Goal: Task Accomplishment & Management: Use online tool/utility

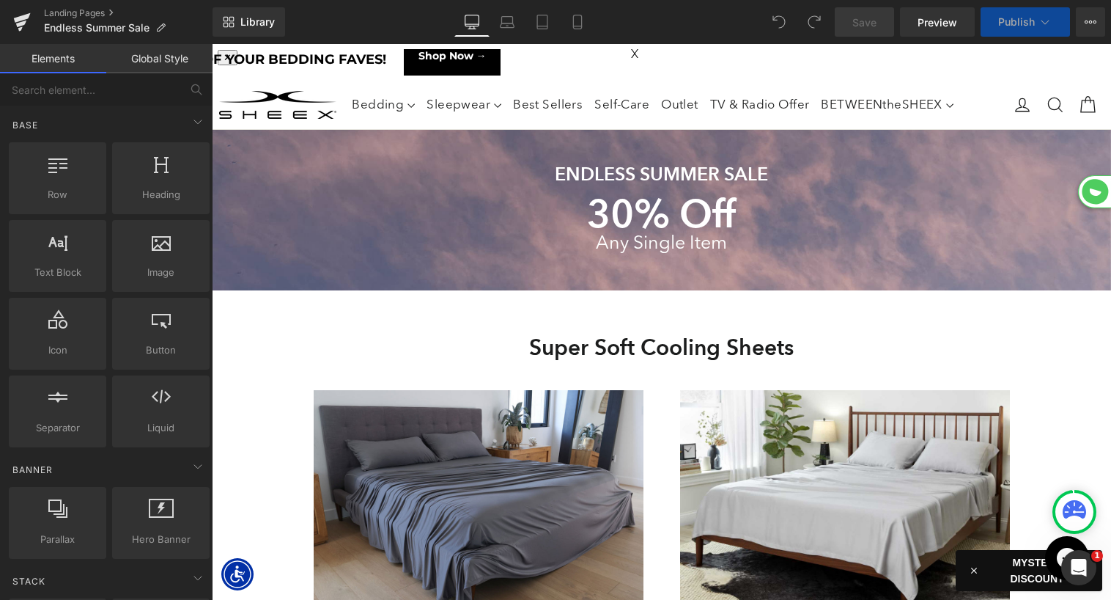
scroll to position [7340, 899]
select select "XL"
select select "M"
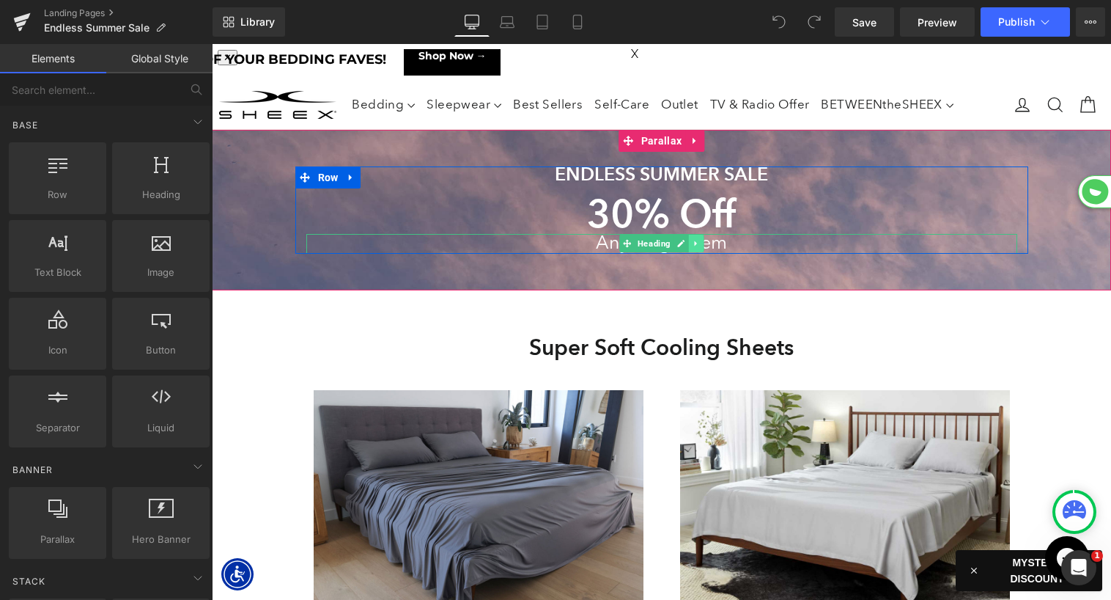
click at [694, 242] on icon at bounding box center [695, 243] width 2 height 5
click at [689, 242] on icon at bounding box center [689, 244] width 8 height 8
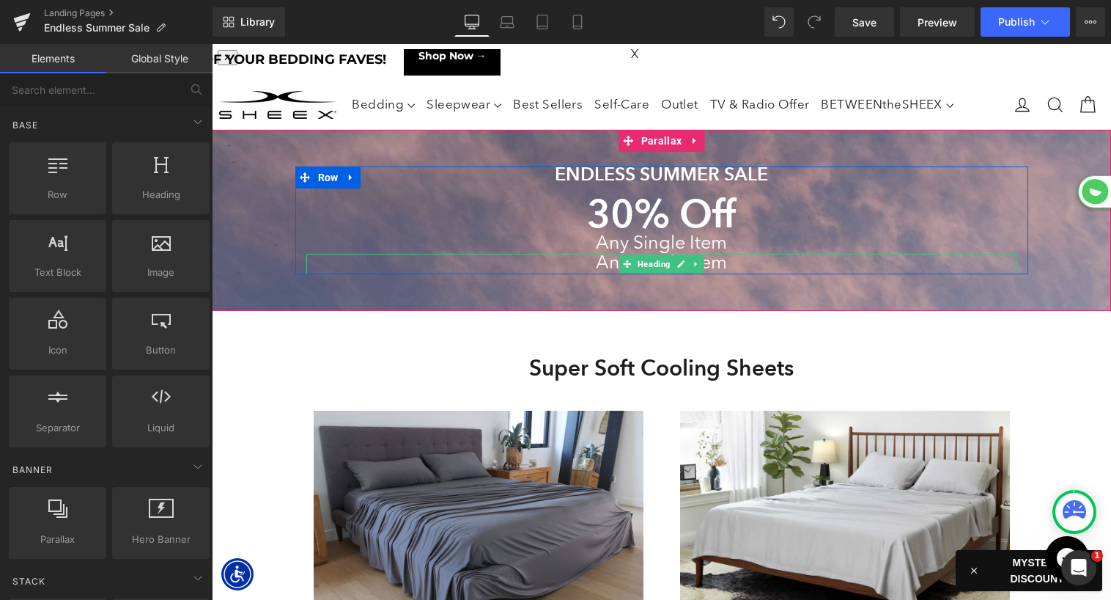
click at [599, 262] on h1 "Any Single Item" at bounding box center [661, 264] width 711 height 21
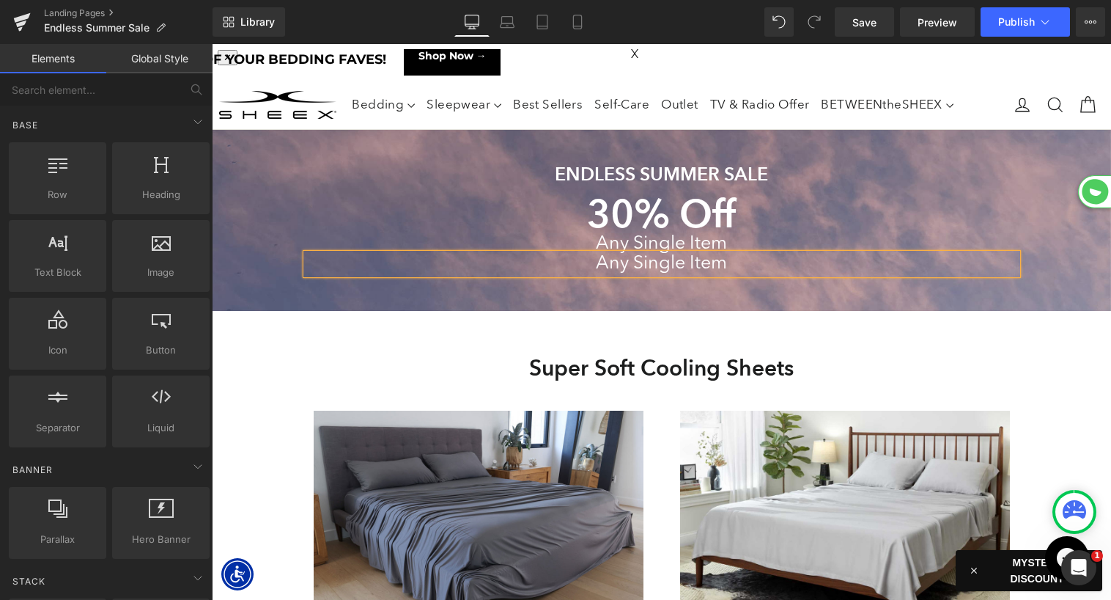
scroll to position [8439, 899]
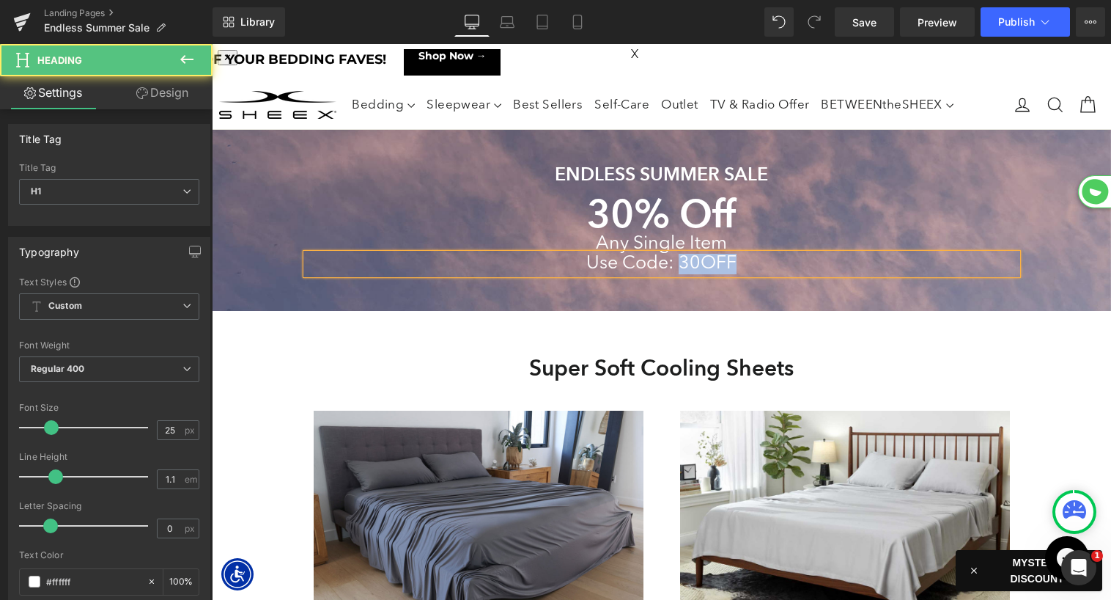
drag, startPoint x: 682, startPoint y: 259, endPoint x: 829, endPoint y: 258, distance: 147.3
click at [829, 258] on h1 "Use Code: 30OFF" at bounding box center [661, 264] width 711 height 21
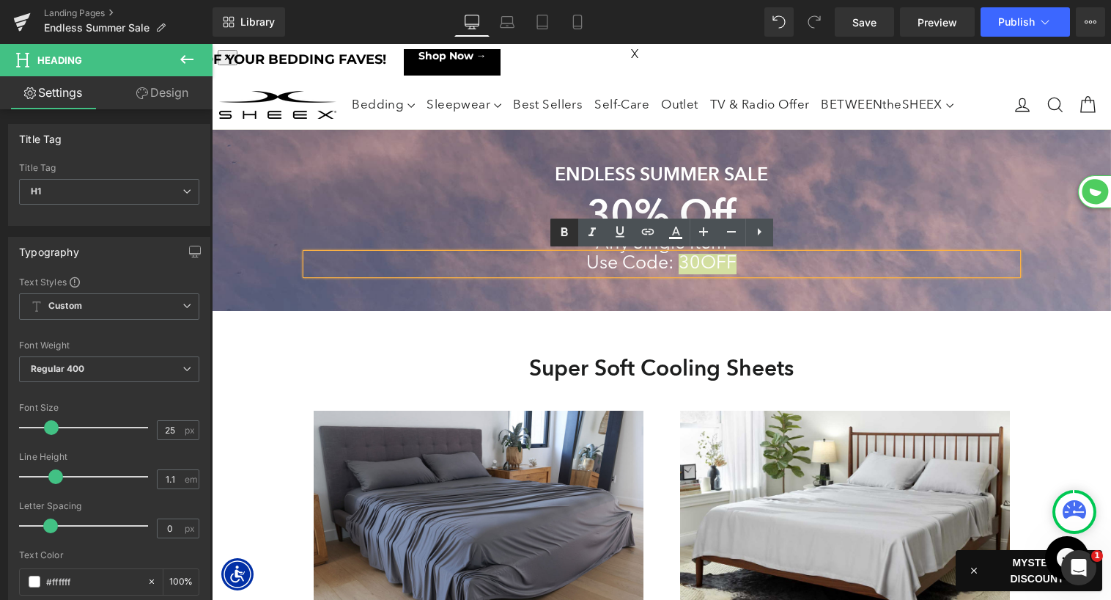
click at [559, 231] on icon at bounding box center [565, 233] width 18 height 18
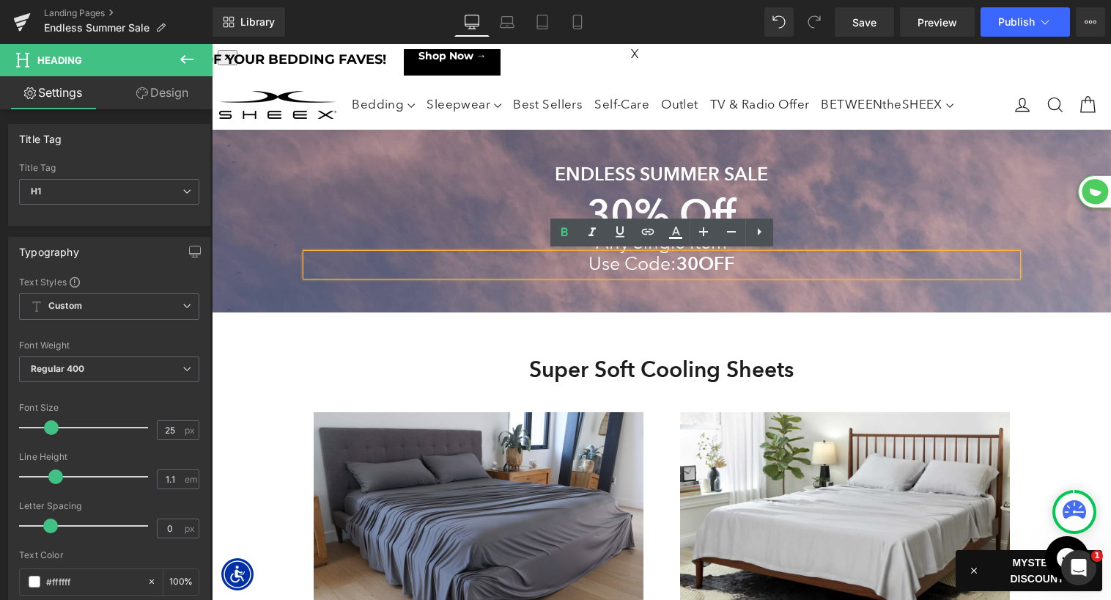
scroll to position [8440, 899]
click at [380, 214] on h1 "30% Off" at bounding box center [661, 216] width 711 height 34
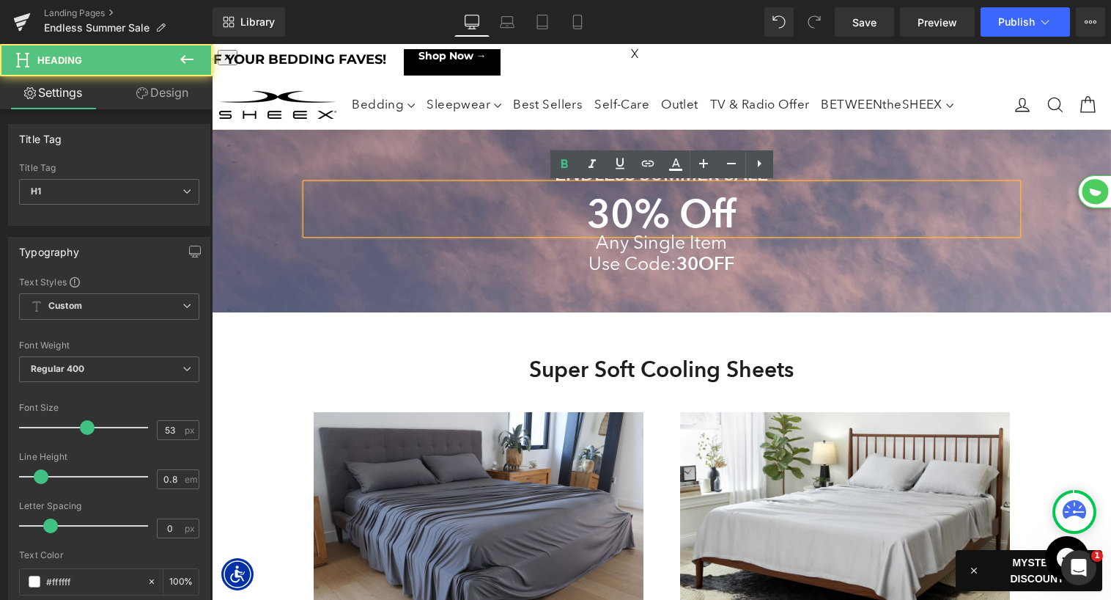
click at [612, 265] on h1 "Use Code: 30OFF" at bounding box center [661, 265] width 711 height 22
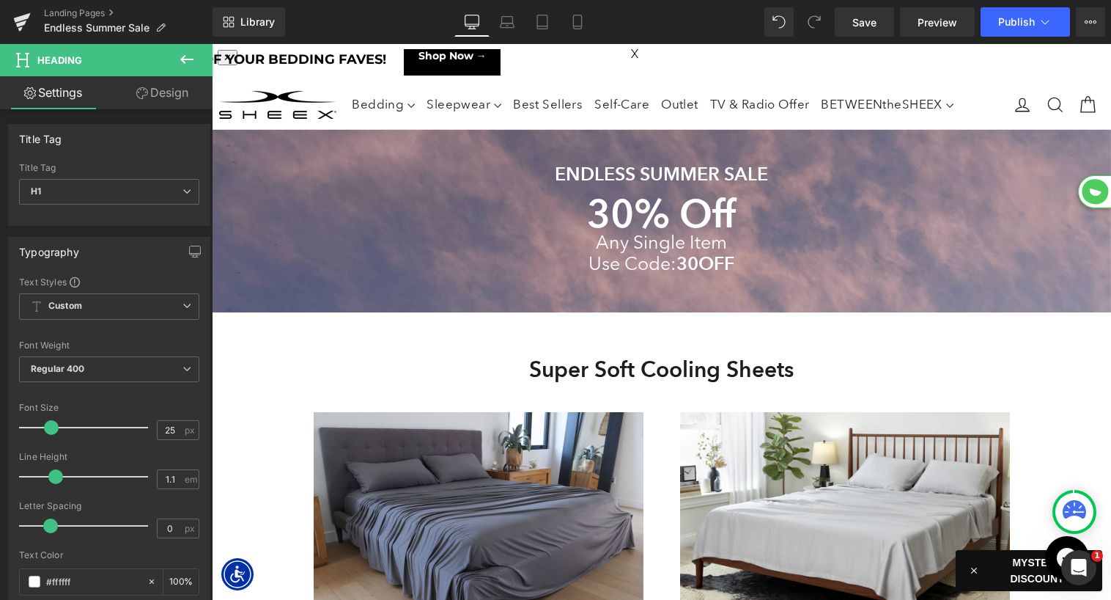
click at [157, 87] on link "Design" at bounding box center [162, 92] width 106 height 33
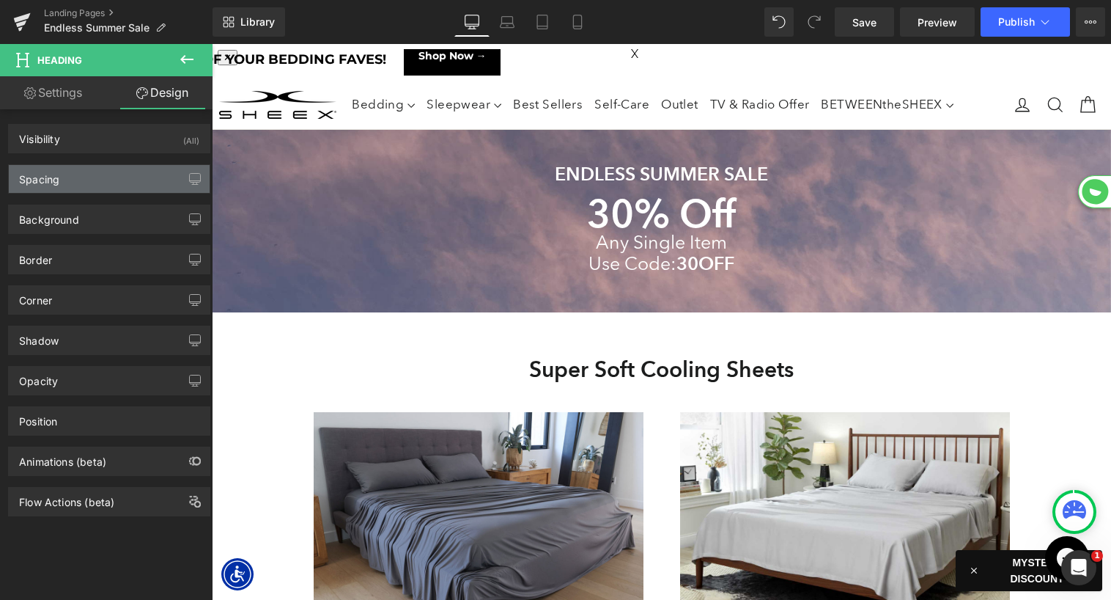
click at [95, 177] on div "Spacing" at bounding box center [109, 179] width 201 height 28
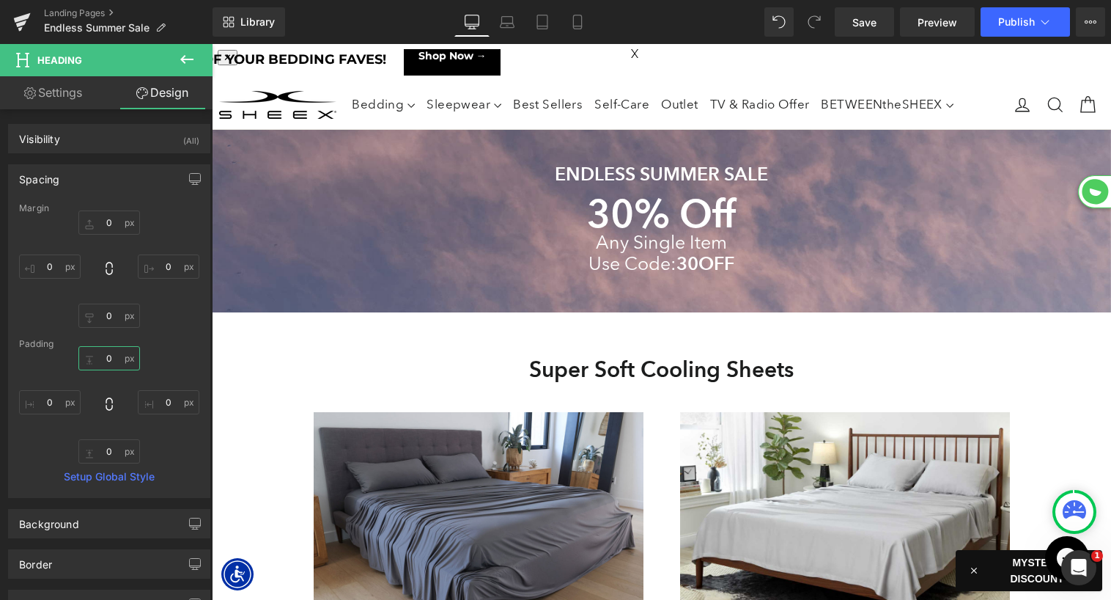
click at [99, 361] on input "text" at bounding box center [109, 358] width 62 height 24
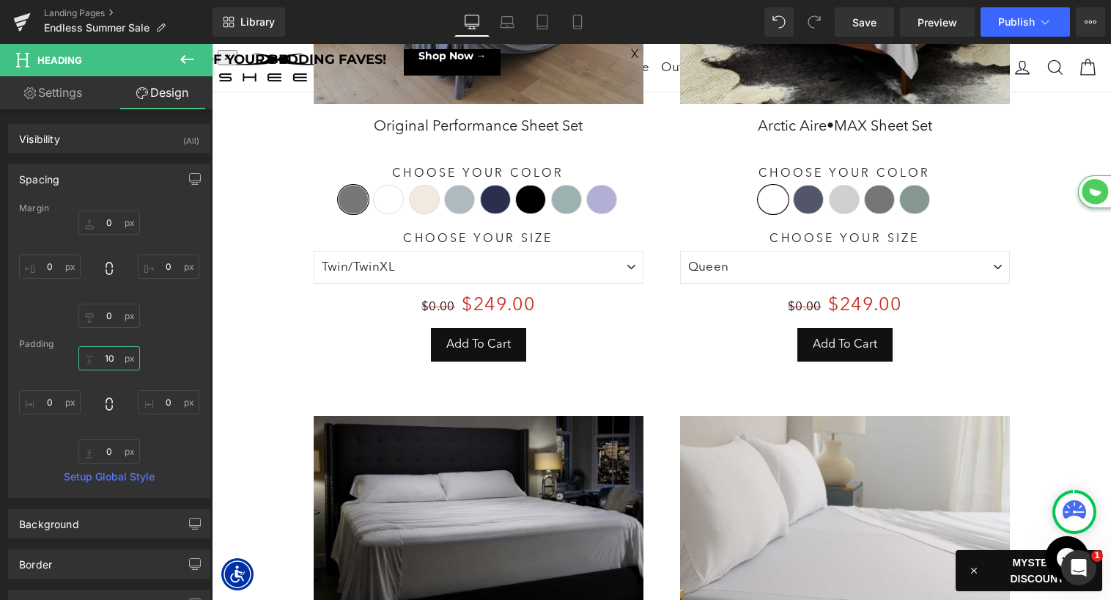
scroll to position [509, 0]
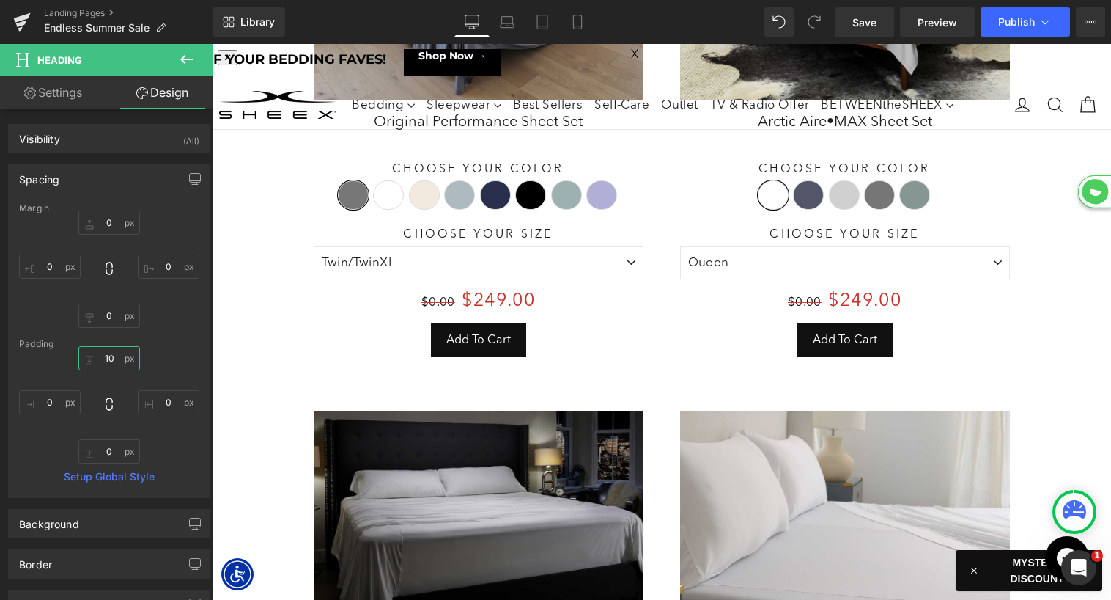
type input "10"
click at [188, 64] on icon at bounding box center [187, 60] width 18 height 18
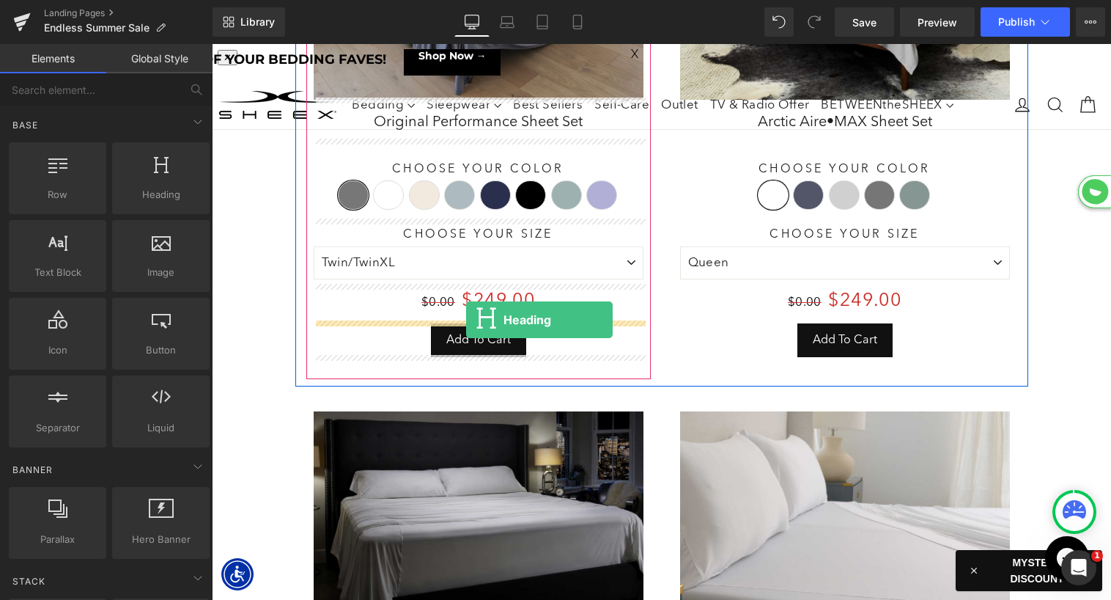
drag, startPoint x: 372, startPoint y: 232, endPoint x: 466, endPoint y: 317, distance: 127.2
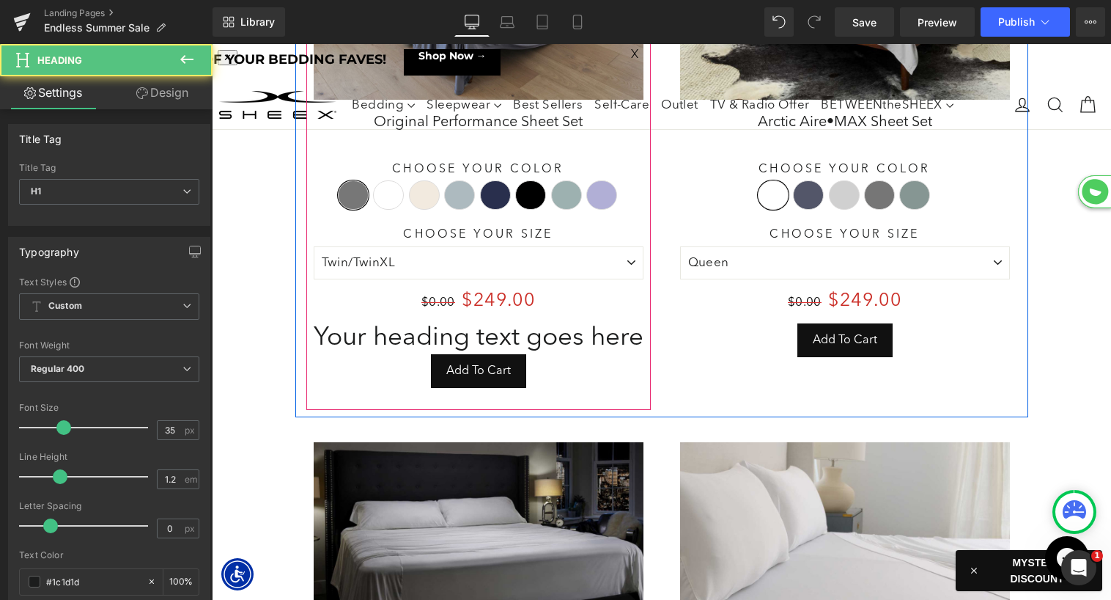
click at [432, 71] on html "✕ ENDLESS SUMMER SALE! SAVE 30% ON ONE OF YOUR BEDDING FAVES! Shop Now → X" at bounding box center [661, 57] width 899 height 27
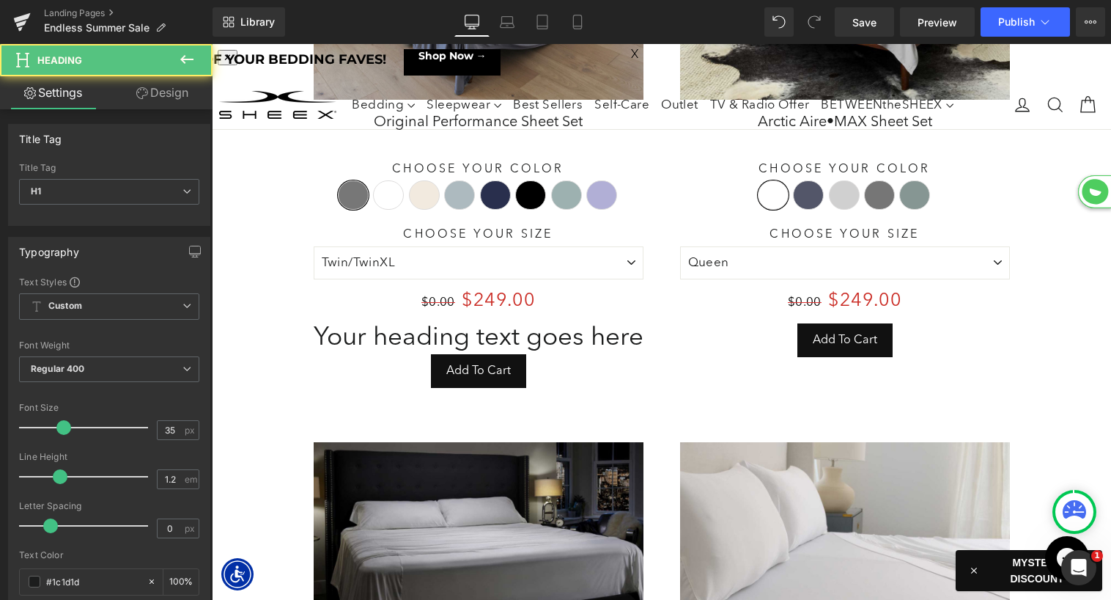
click at [432, 339] on h1 "Your heading text goes here" at bounding box center [479, 338] width 330 height 31
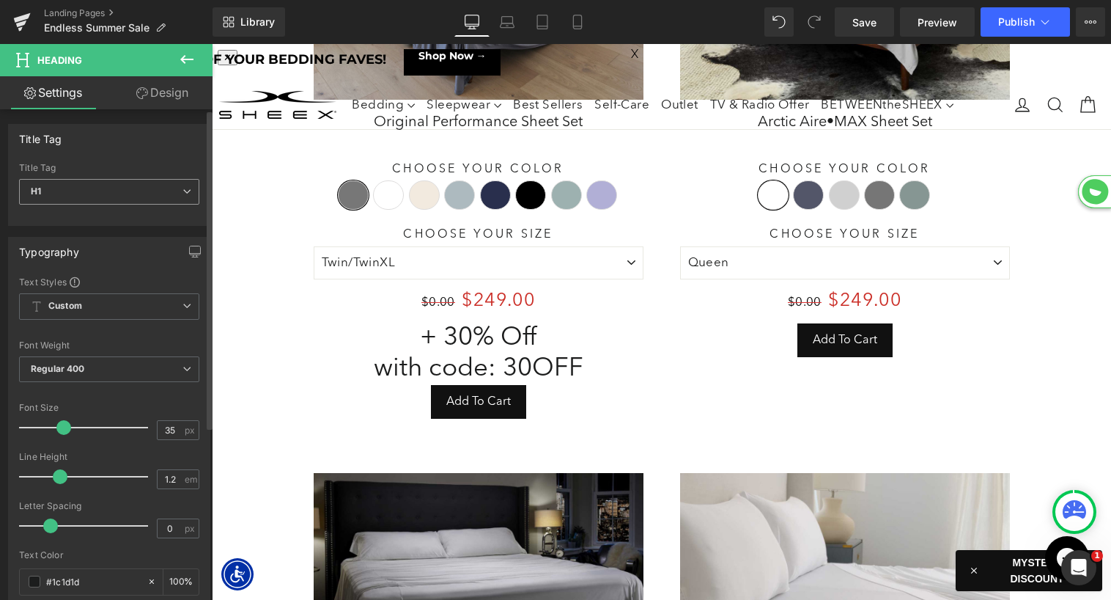
click at [152, 190] on span "H1" at bounding box center [109, 192] width 180 height 26
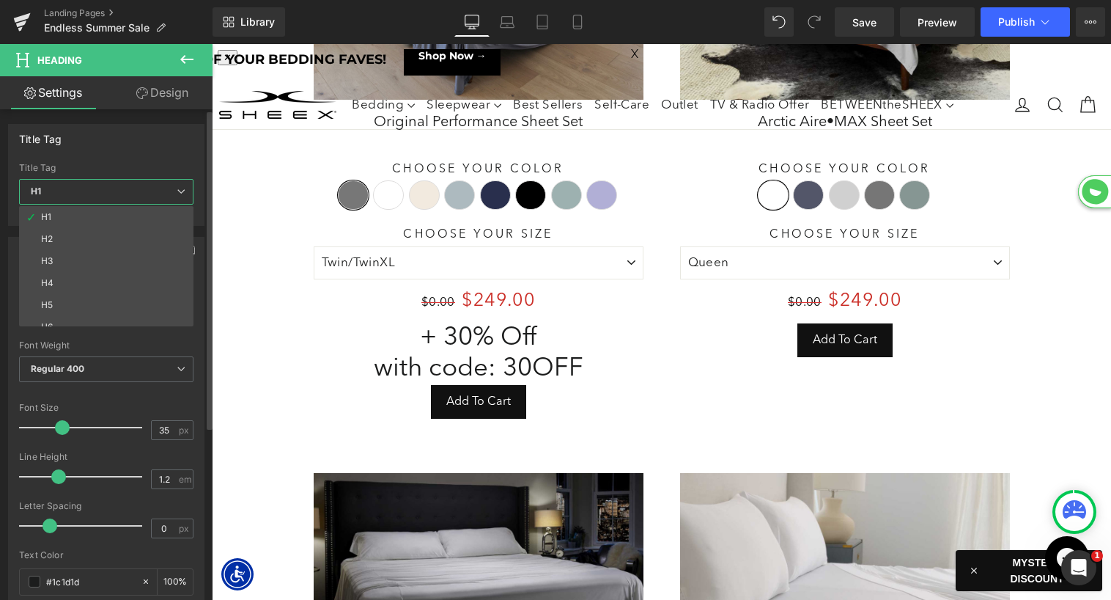
click at [128, 270] on li "H3" at bounding box center [109, 261] width 181 height 22
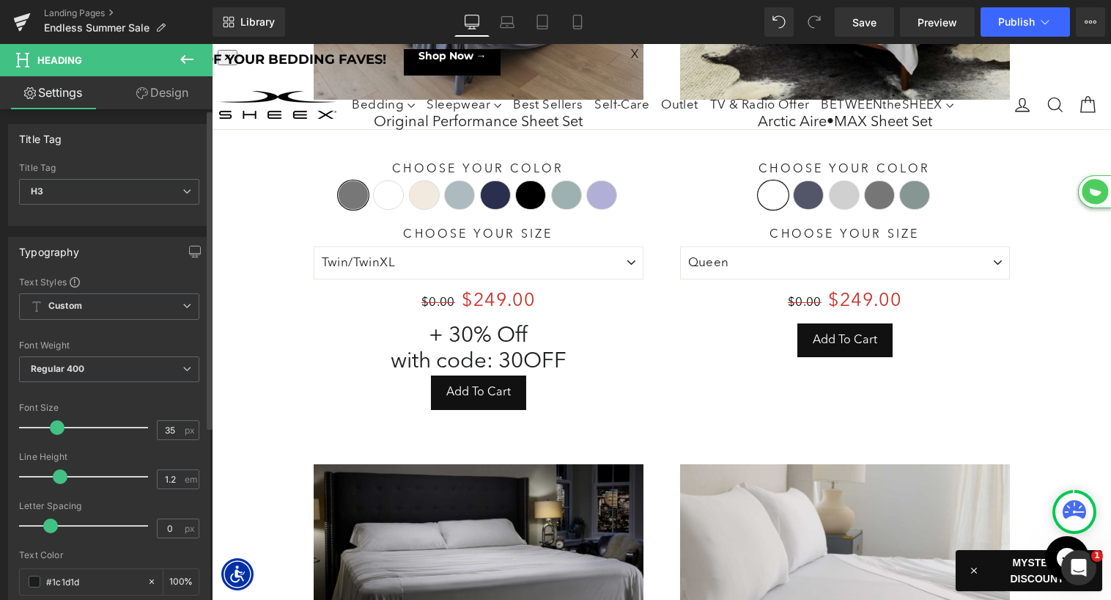
scroll to position [8451, 899]
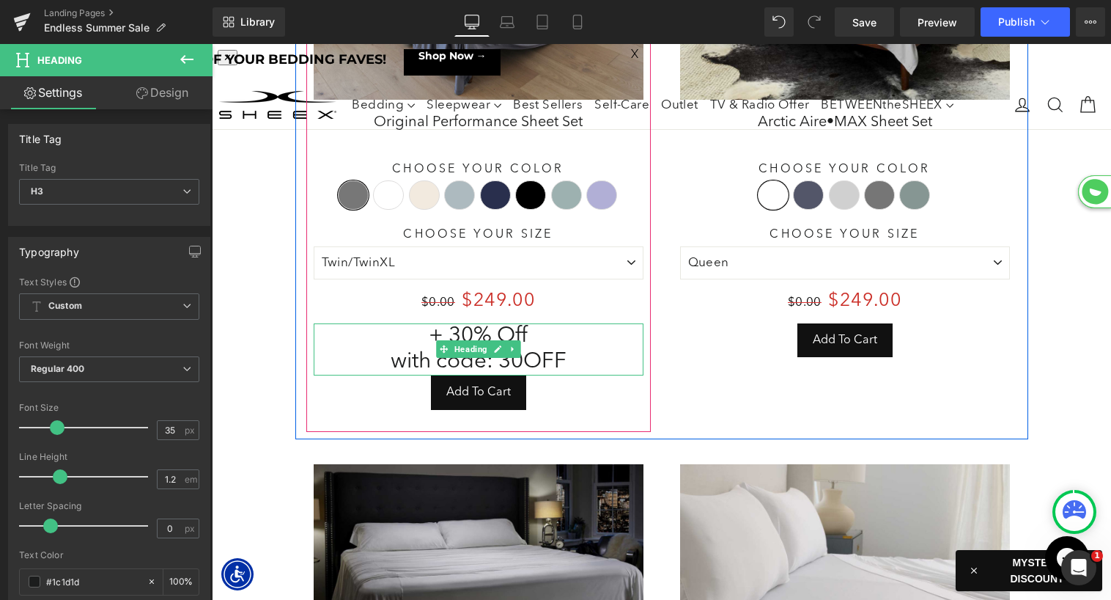
click at [434, 339] on h3 "+ 30% Off with code: 30OFF" at bounding box center [479, 349] width 330 height 52
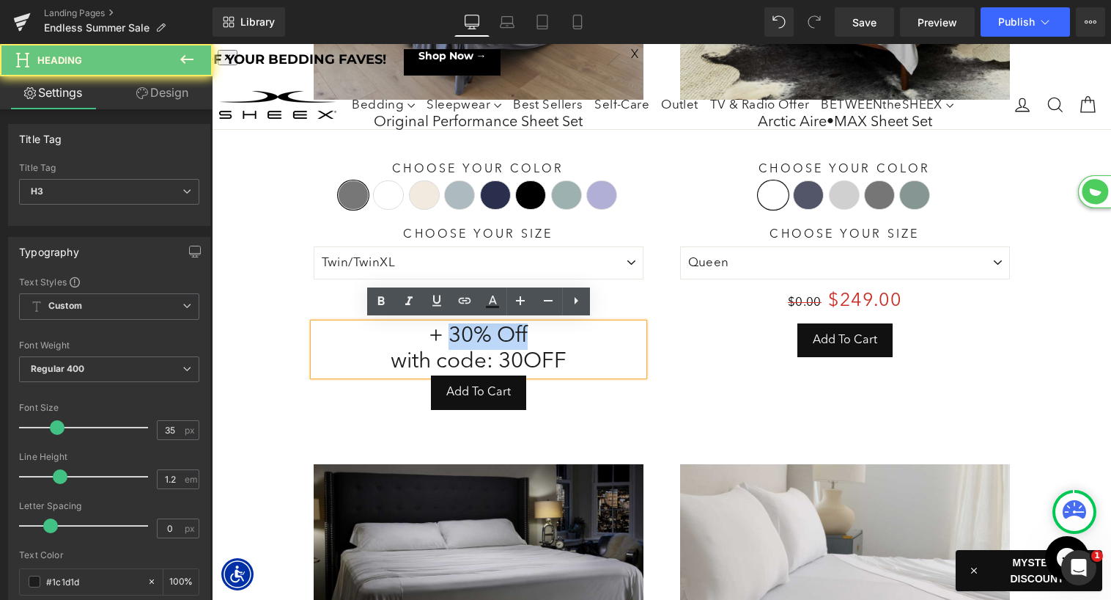
drag, startPoint x: 452, startPoint y: 332, endPoint x: 566, endPoint y: 331, distance: 113.6
click at [566, 331] on h3 "+ 30% Off with code: 30OFF" at bounding box center [479, 349] width 330 height 52
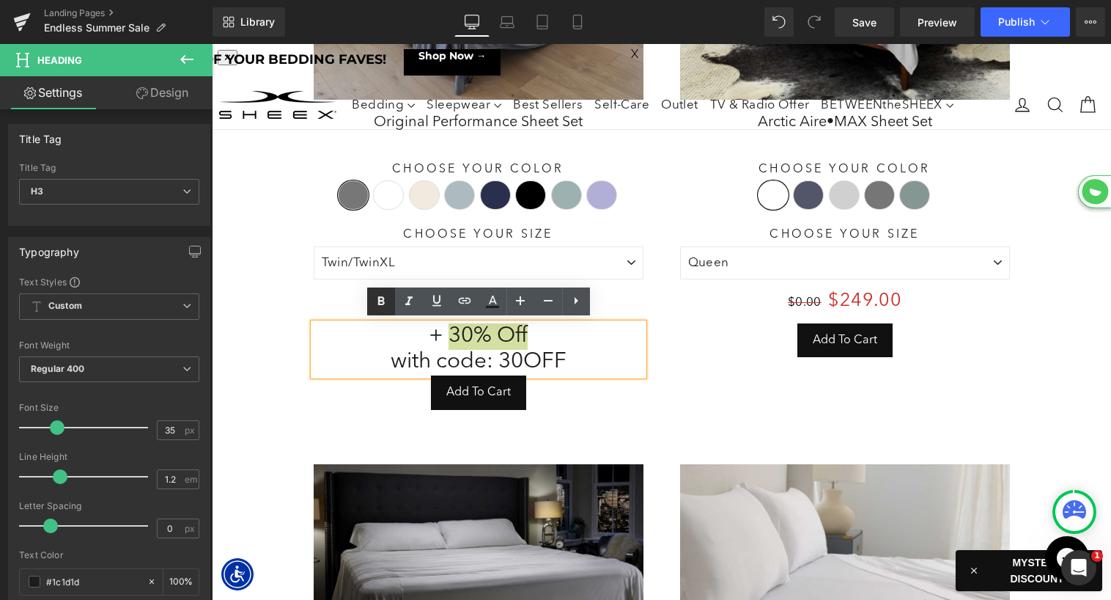
click at [378, 304] on icon at bounding box center [380, 300] width 7 height 9
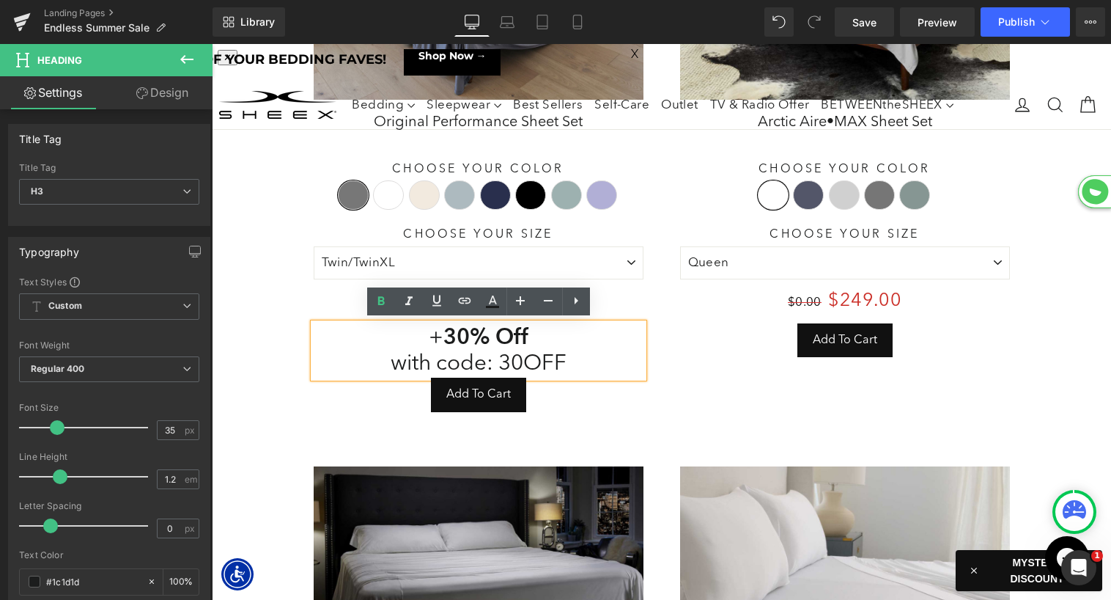
scroll to position [8453, 899]
click at [527, 358] on h3 "+ 30% Off with code: 30OFF" at bounding box center [479, 350] width 330 height 54
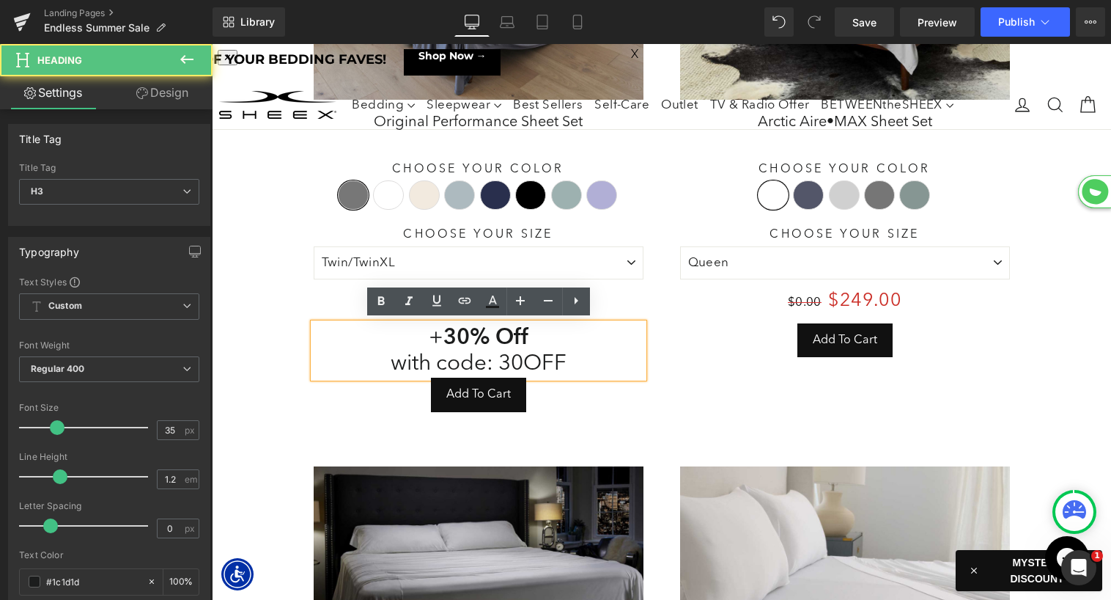
drag, startPoint x: 501, startPoint y: 356, endPoint x: 567, endPoint y: 339, distance: 69.0
click at [625, 355] on h3 "+ 30% Off with code: 30OFF" at bounding box center [479, 350] width 330 height 54
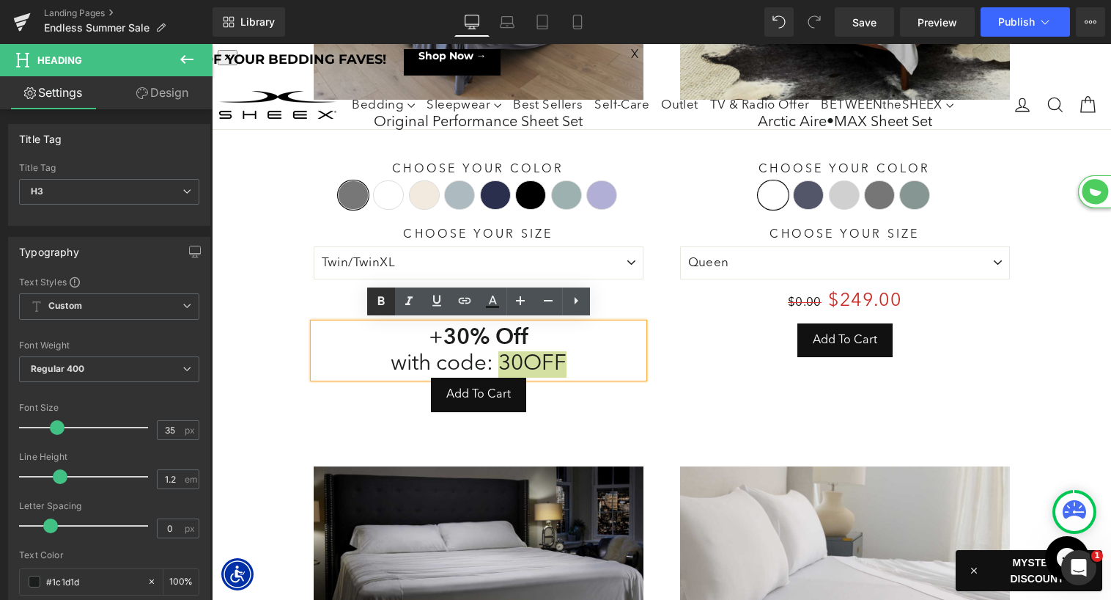
drag, startPoint x: 383, startPoint y: 301, endPoint x: 196, endPoint y: 273, distance: 189.0
click at [383, 301] on icon at bounding box center [380, 300] width 7 height 9
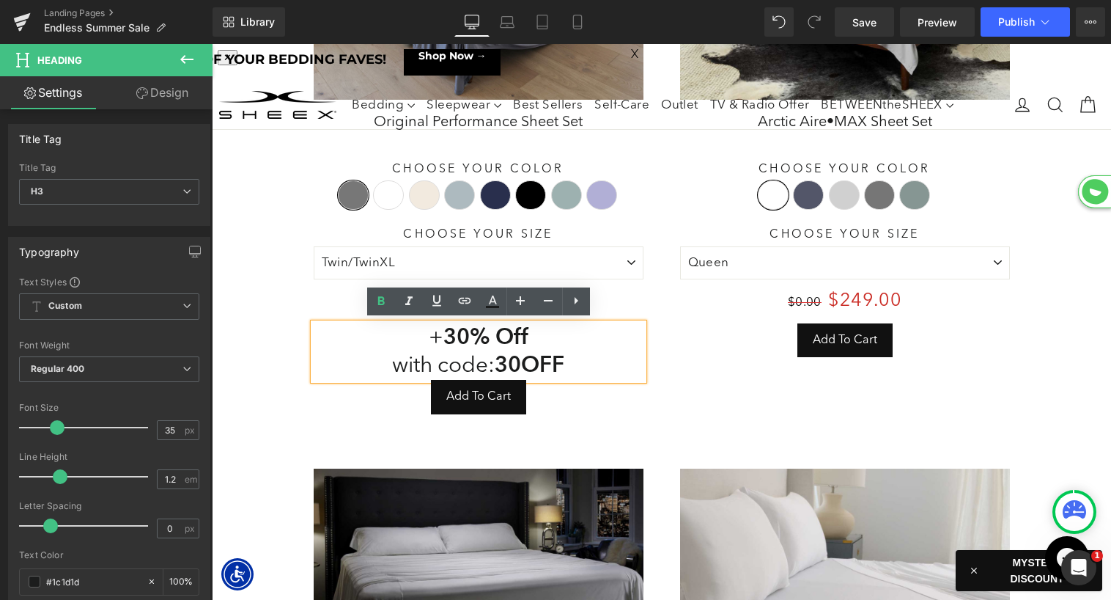
scroll to position [8454, 899]
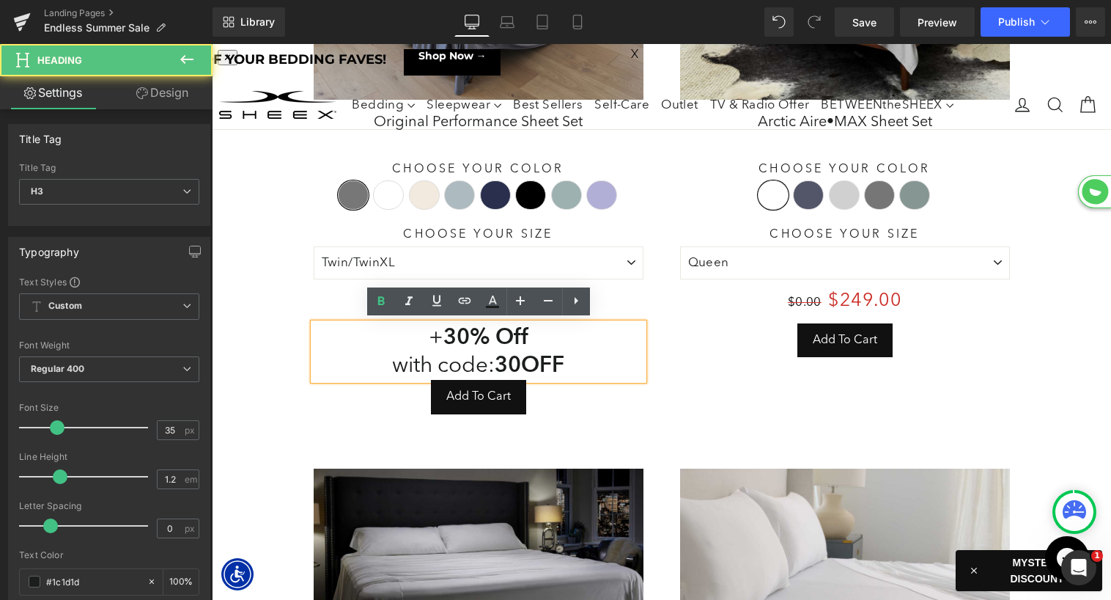
drag, startPoint x: 445, startPoint y: 334, endPoint x: 397, endPoint y: 333, distance: 47.6
click at [397, 333] on h3 "+ 30% Off with code: 30OFF" at bounding box center [479, 351] width 330 height 56
click at [384, 306] on icon at bounding box center [381, 301] width 18 height 18
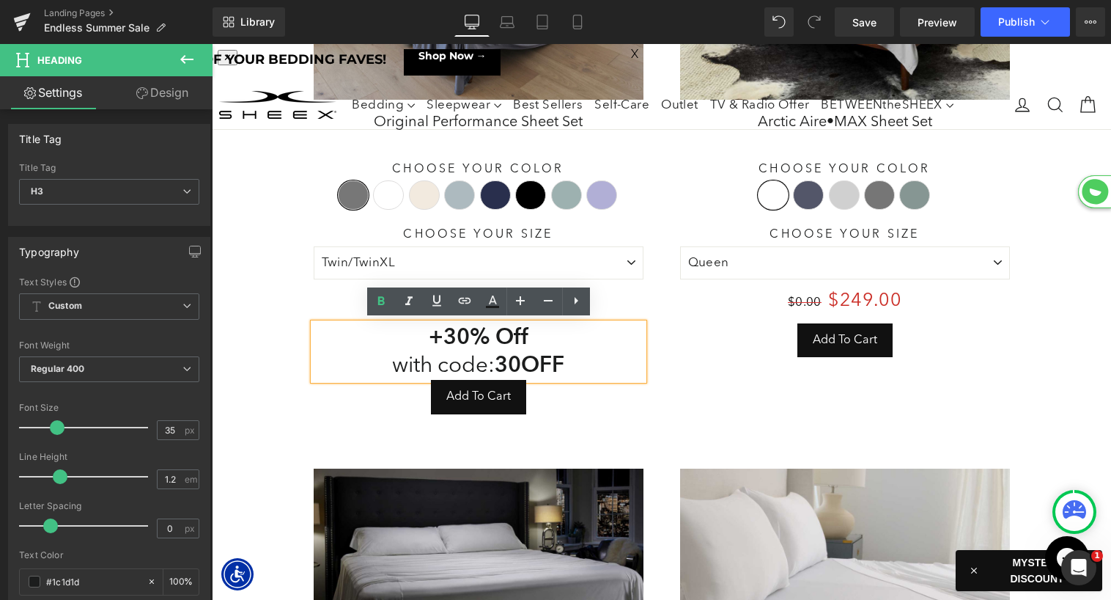
click at [415, 355] on h3 "+ 30% Off with code: 30OFF" at bounding box center [479, 351] width 330 height 56
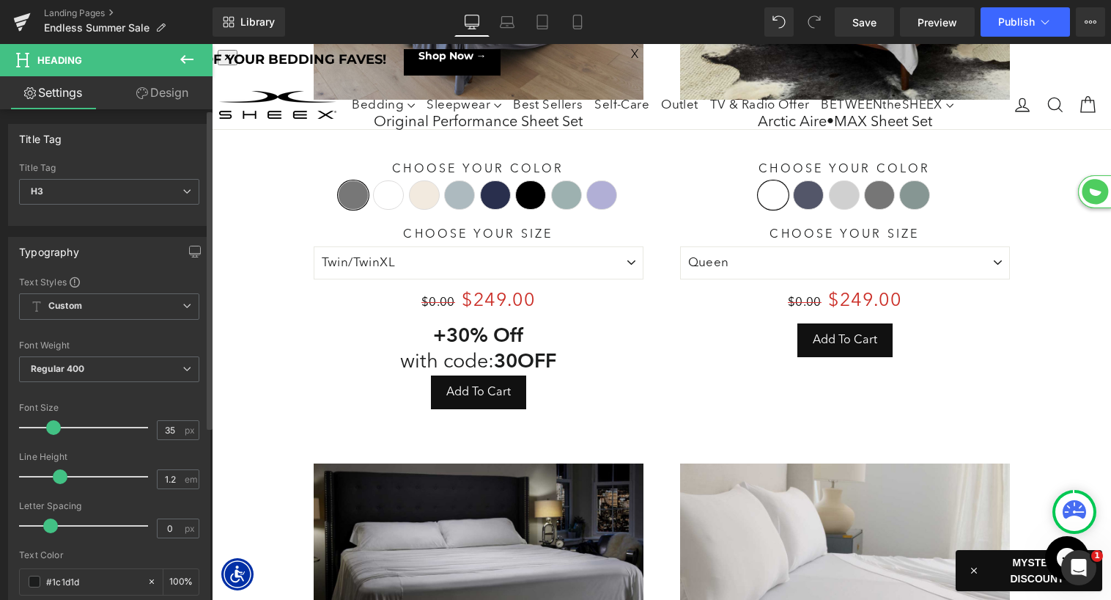
scroll to position [7, 7]
click at [48, 429] on span at bounding box center [53, 427] width 15 height 15
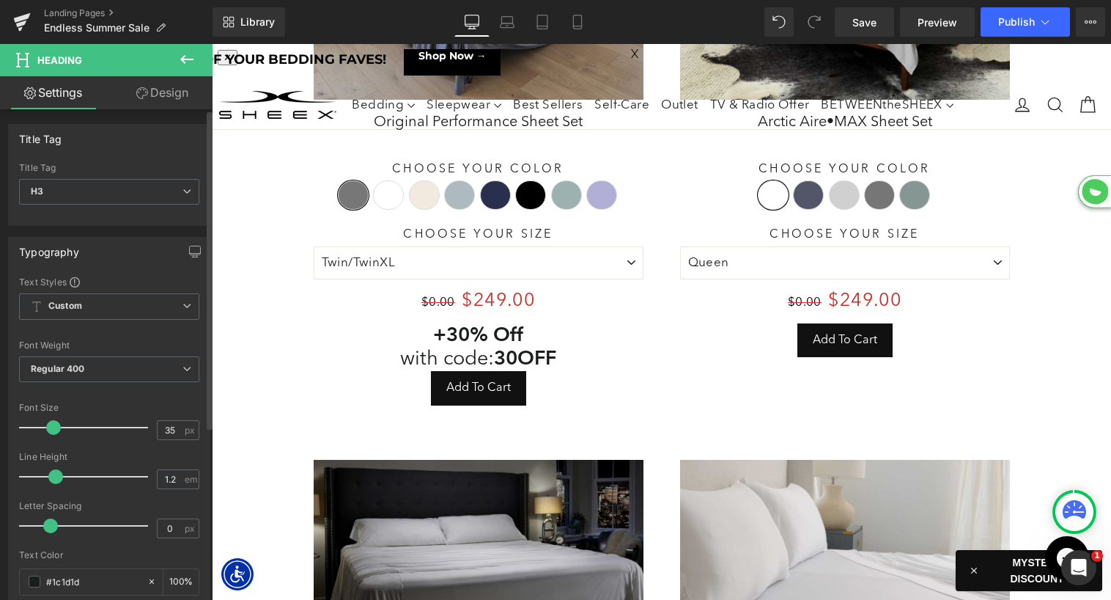
click at [54, 478] on span at bounding box center [55, 476] width 15 height 15
click at [160, 100] on link "Design" at bounding box center [162, 92] width 106 height 33
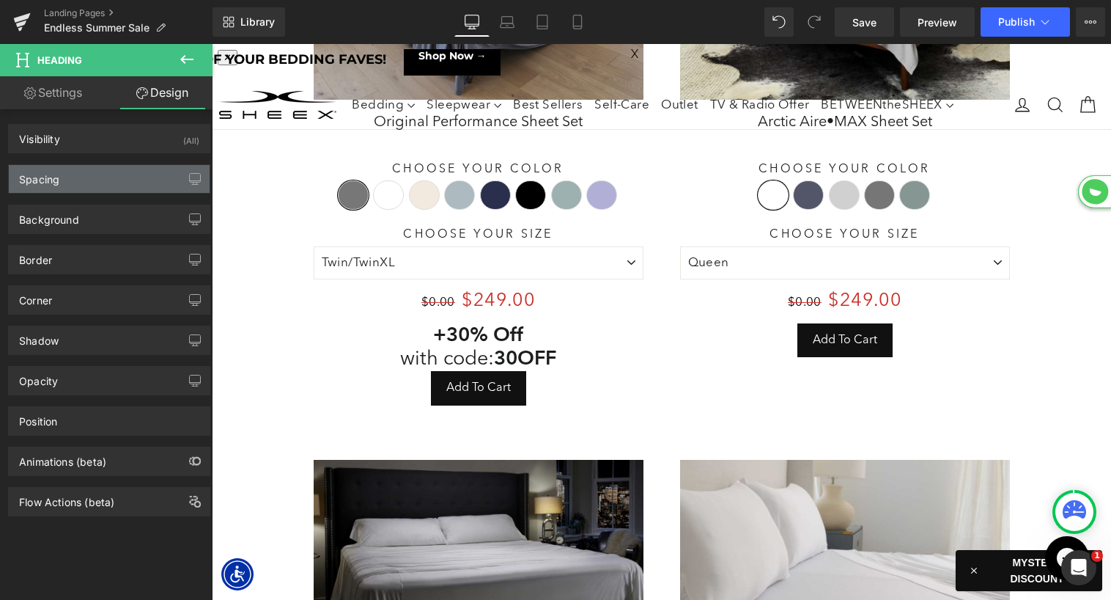
click at [119, 180] on div "Spacing" at bounding box center [109, 179] width 201 height 28
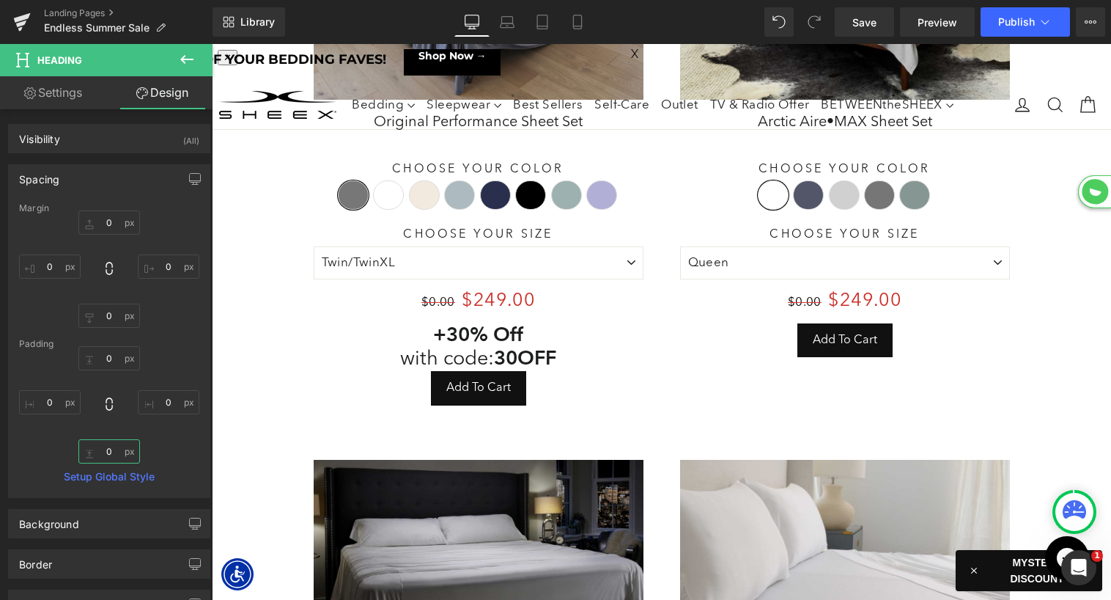
click at [96, 454] on input "text" at bounding box center [109, 451] width 62 height 24
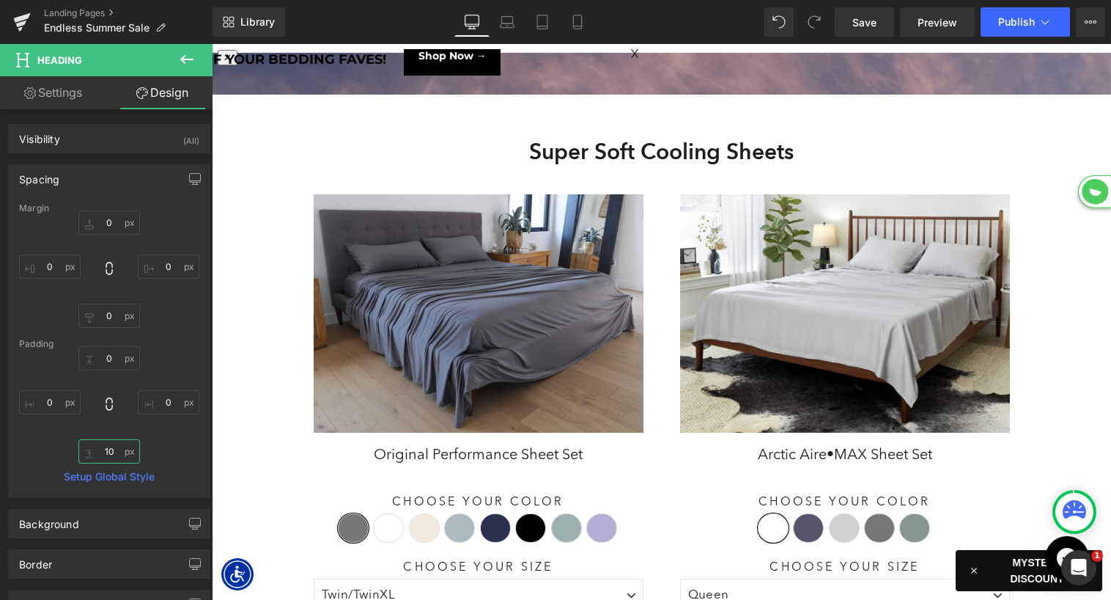
scroll to position [0, 0]
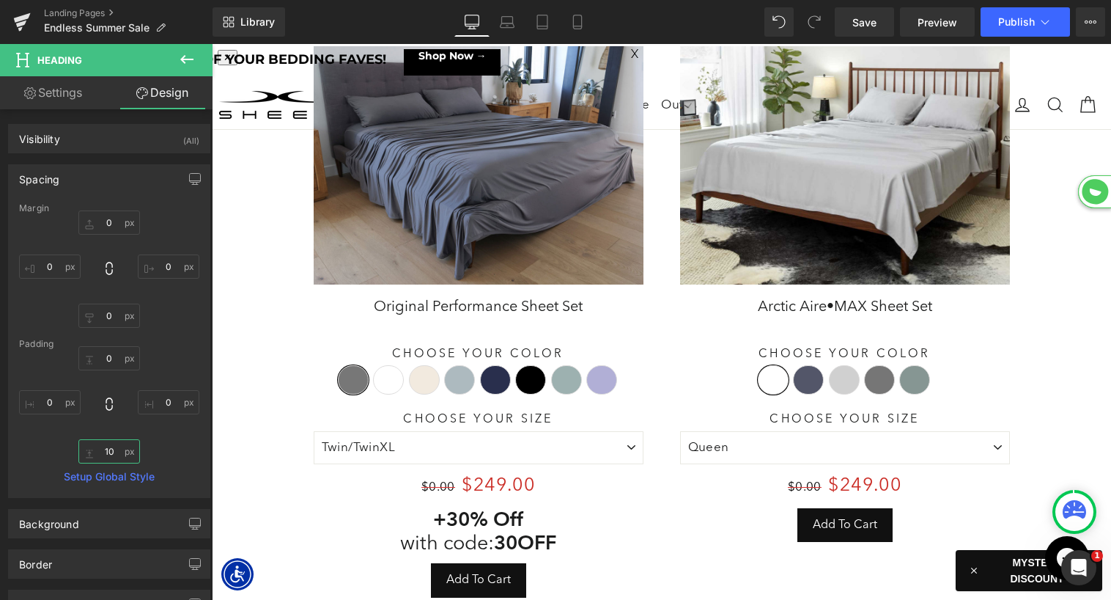
type input "10"
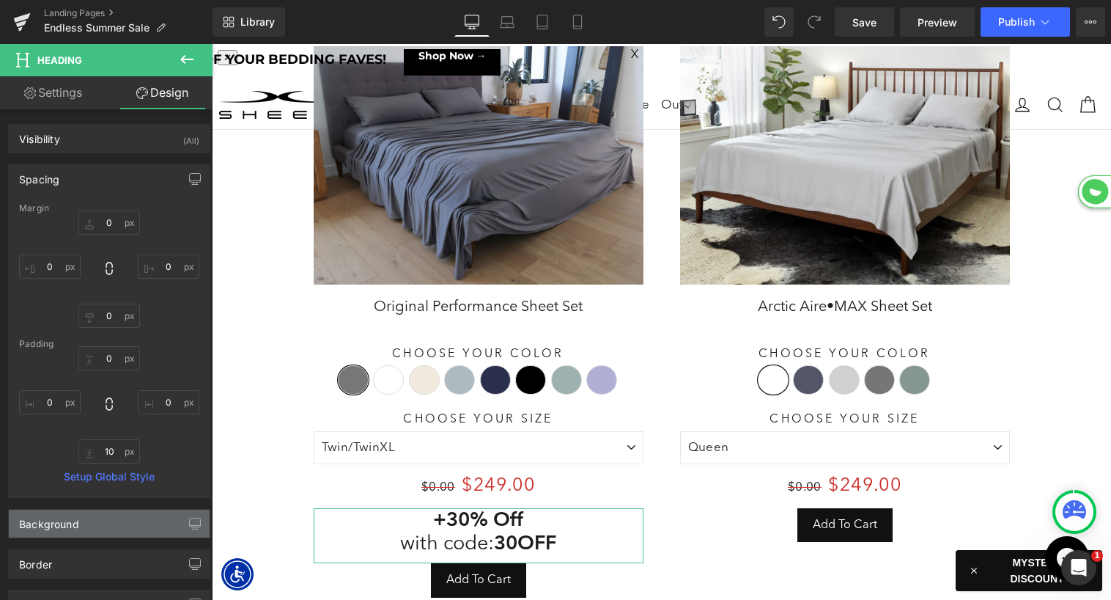
click at [127, 526] on div "Background" at bounding box center [109, 523] width 201 height 28
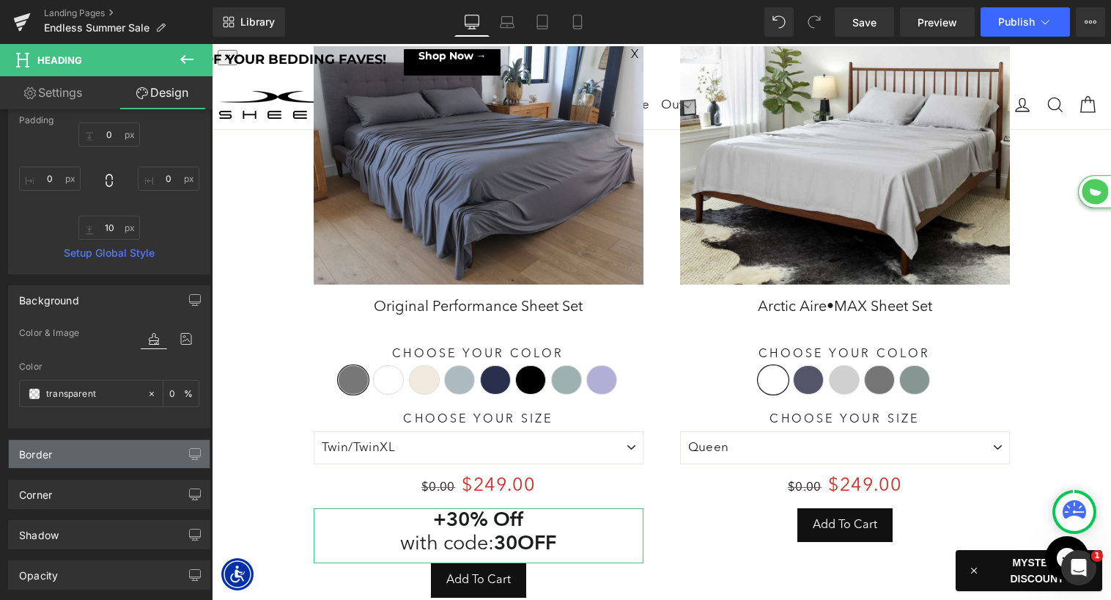
scroll to position [229, 0]
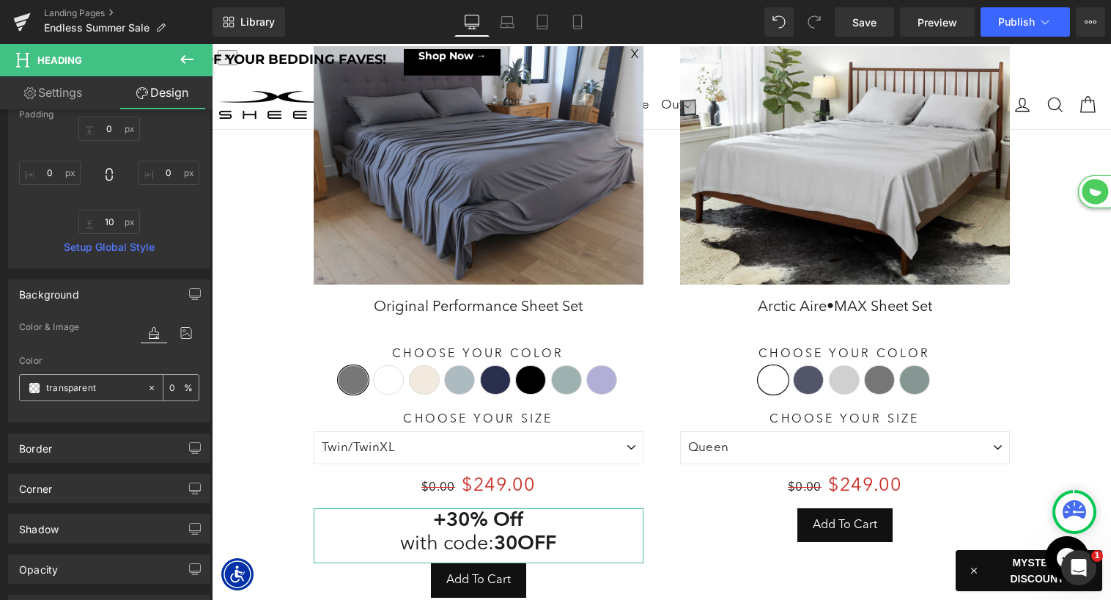
click at [81, 387] on input "text" at bounding box center [93, 388] width 94 height 16
paste input "b2c0d4"
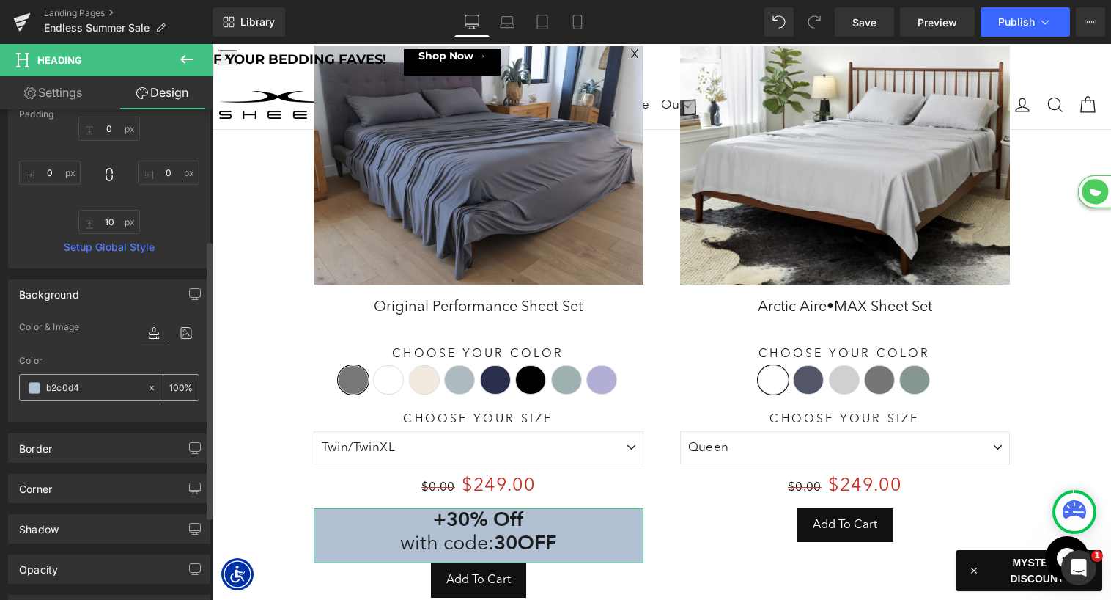
click at [46, 388] on input "b2c0d4" at bounding box center [93, 388] width 94 height 16
type input "#b2c0d4"
click at [116, 391] on input "#b2c0d4" at bounding box center [93, 388] width 94 height 16
click at [374, 534] on h3 "+ 30% Off with code: 30OFF" at bounding box center [479, 532] width 330 height 48
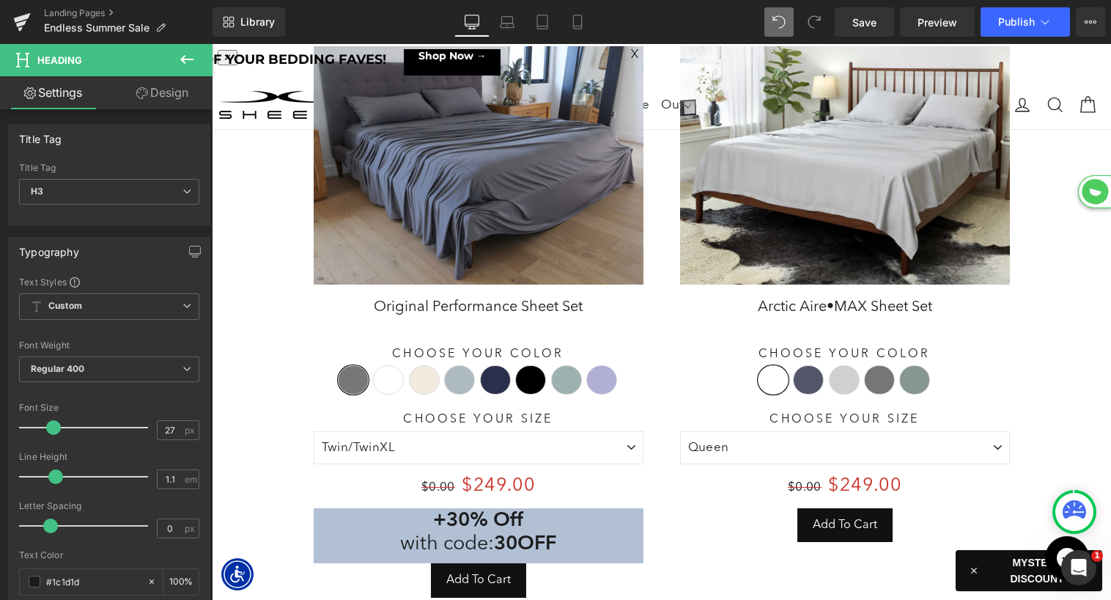
scroll to position [73, 0]
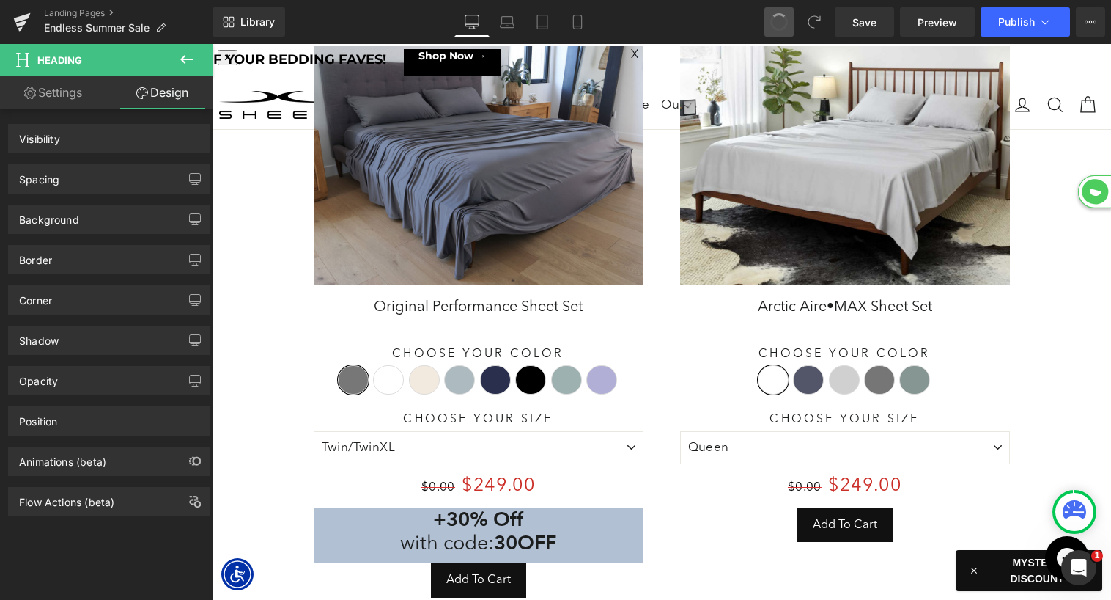
click at [463, 526] on div "+ 30% Off with code: 30OFF Heading" at bounding box center [479, 535] width 330 height 55
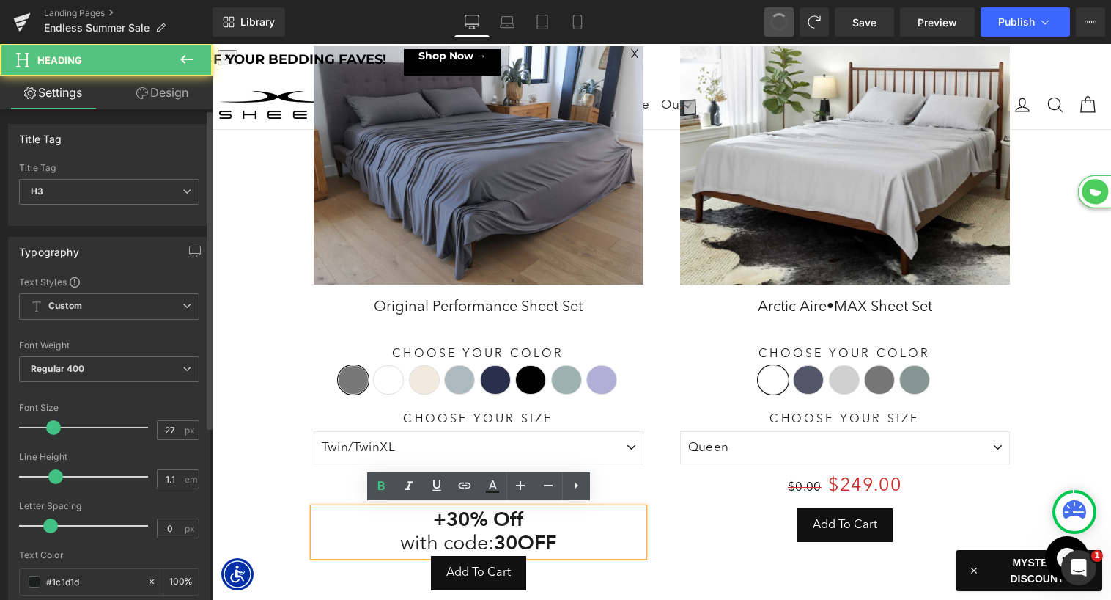
scroll to position [8445, 899]
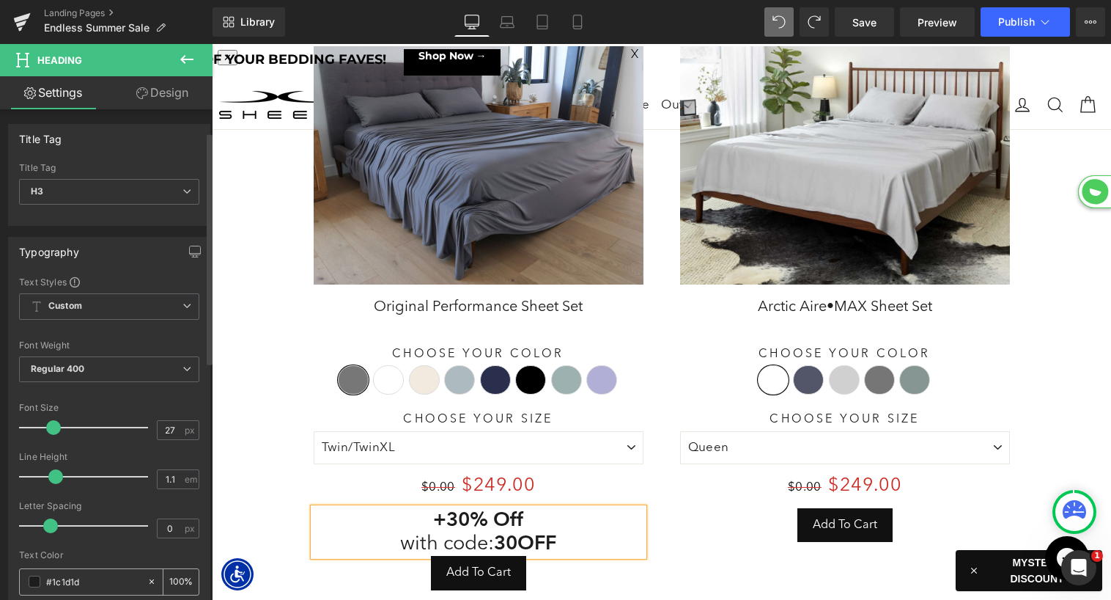
click at [80, 573] on input "#1c1d1d" at bounding box center [93, 581] width 94 height 16
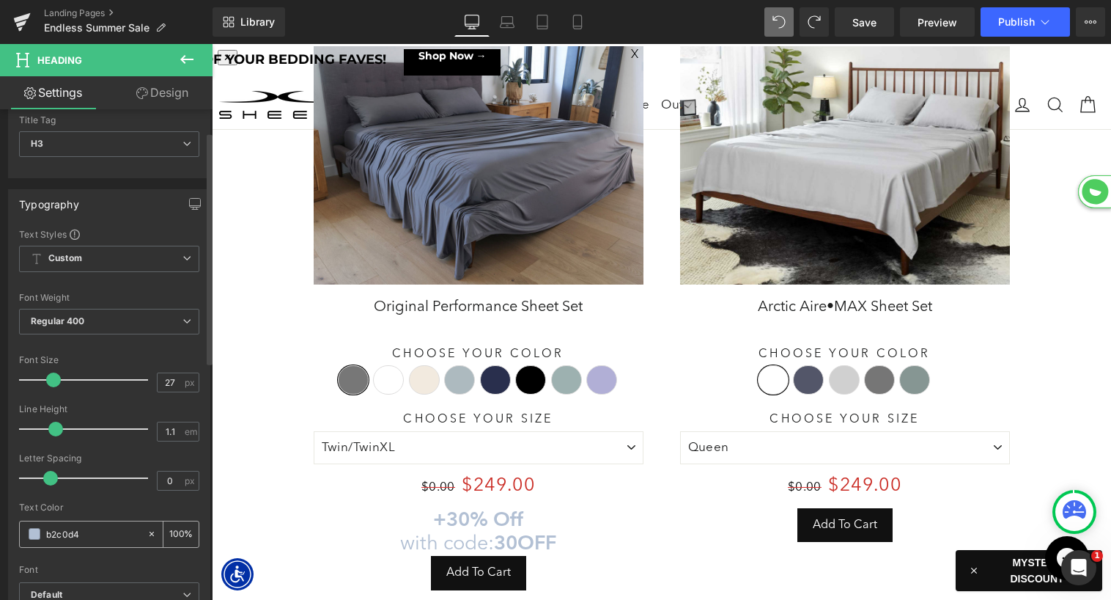
type input "b2c0d4"
click at [29, 535] on span at bounding box center [35, 534] width 12 height 12
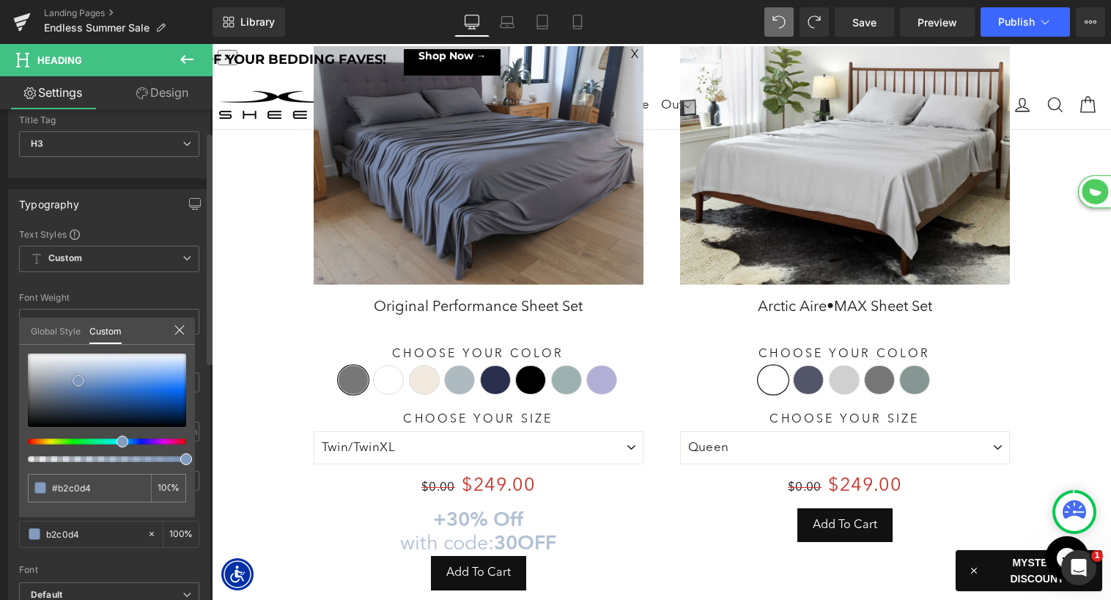
click at [81, 379] on span at bounding box center [79, 381] width 12 height 12
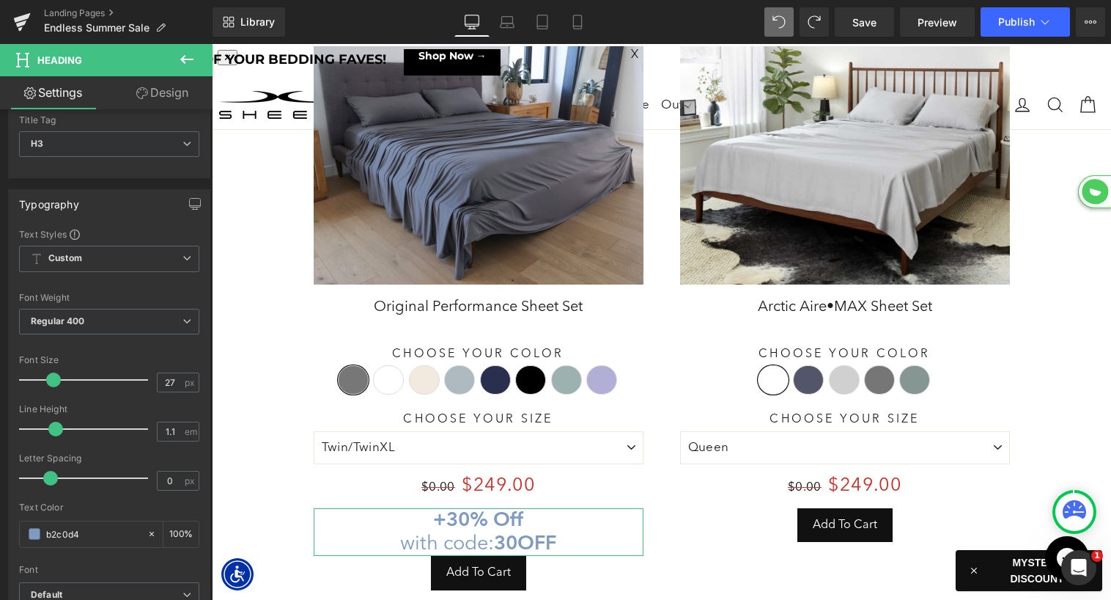
click at [168, 96] on link "Design" at bounding box center [162, 92] width 106 height 33
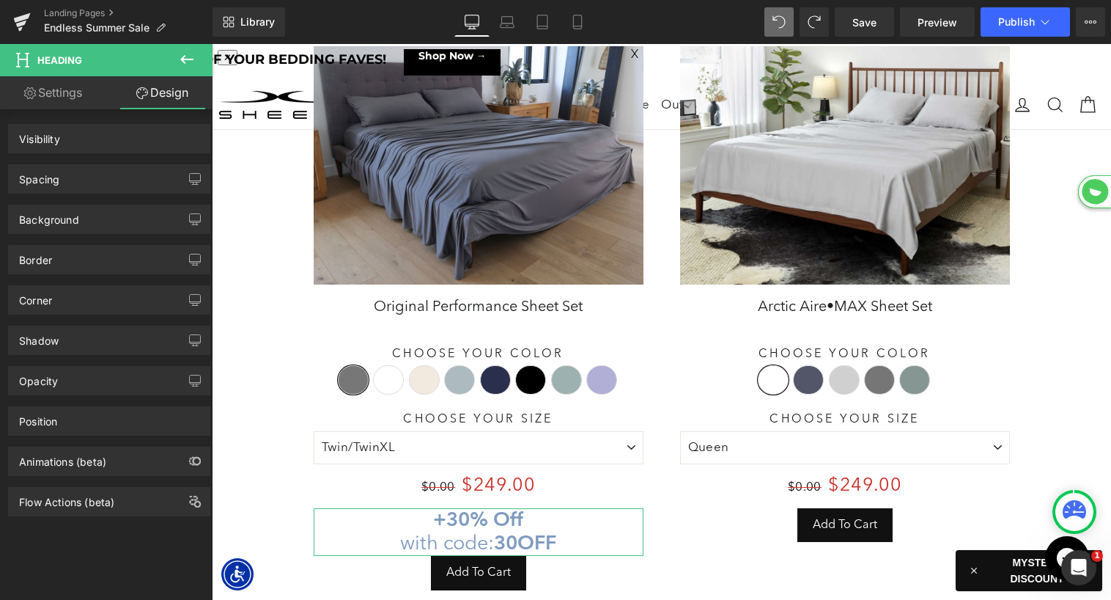
click at [105, 187] on div "Spacing" at bounding box center [109, 179] width 201 height 28
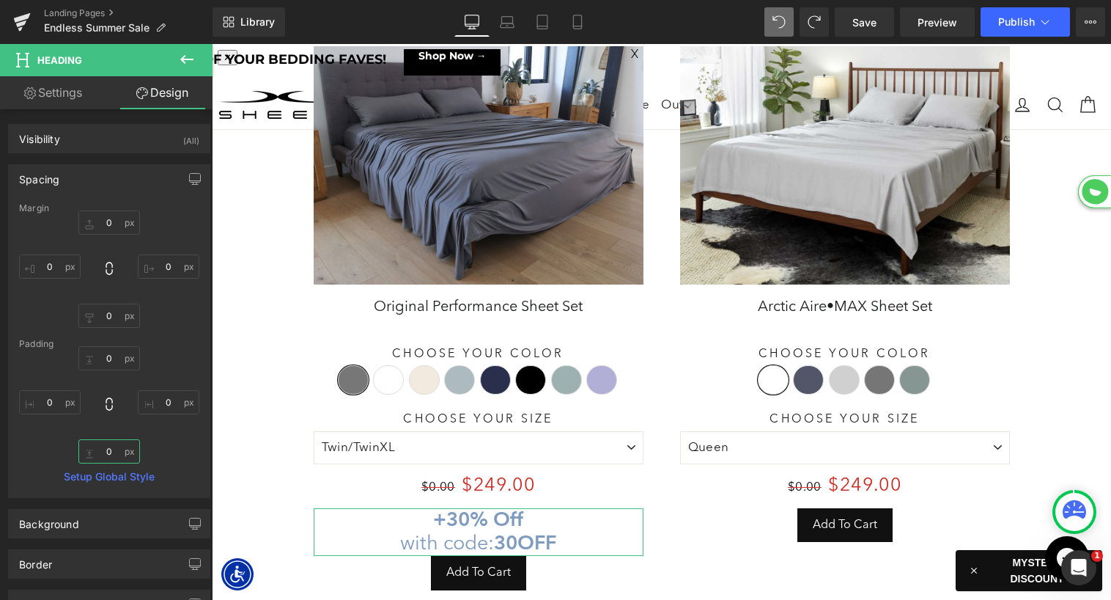
click at [102, 457] on input "0" at bounding box center [109, 451] width 62 height 24
type input "10"
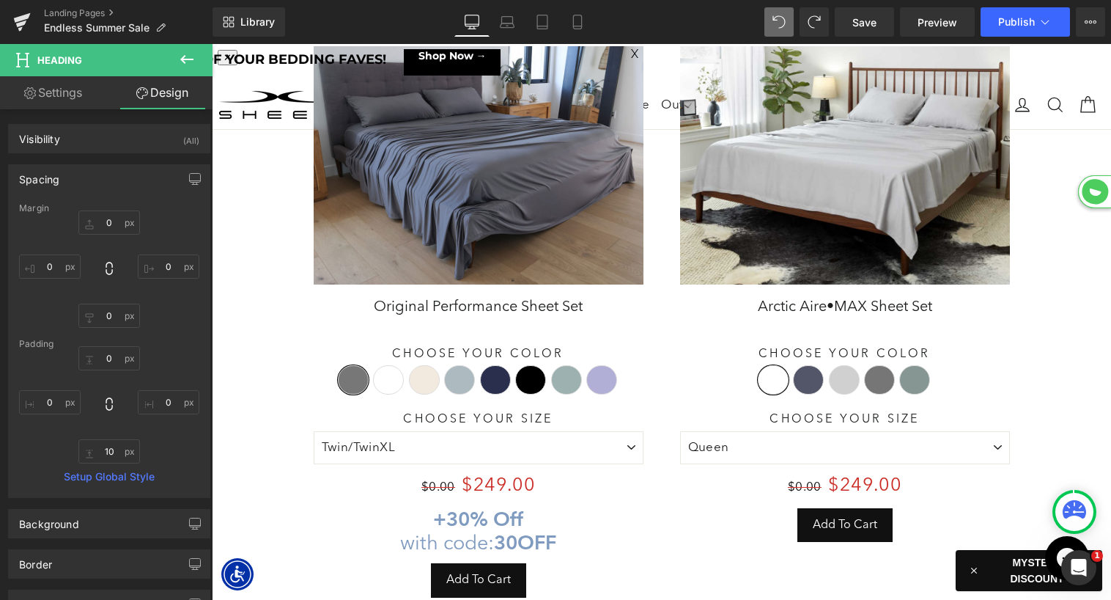
click at [186, 57] on icon at bounding box center [187, 60] width 18 height 18
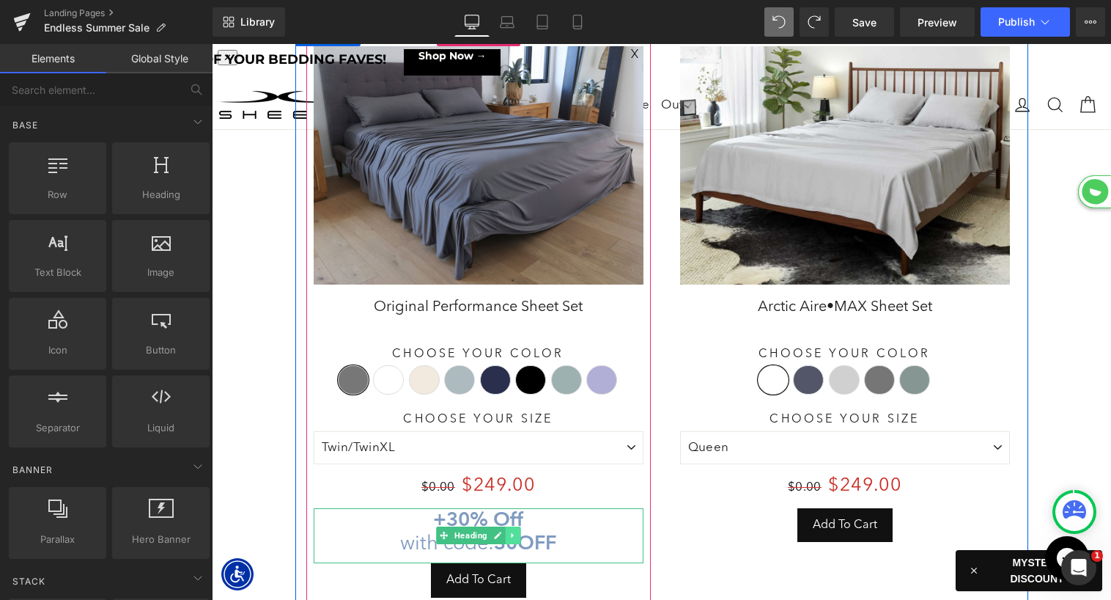
click at [509, 531] on icon at bounding box center [513, 535] width 8 height 9
click at [504, 532] on icon at bounding box center [505, 535] width 8 height 8
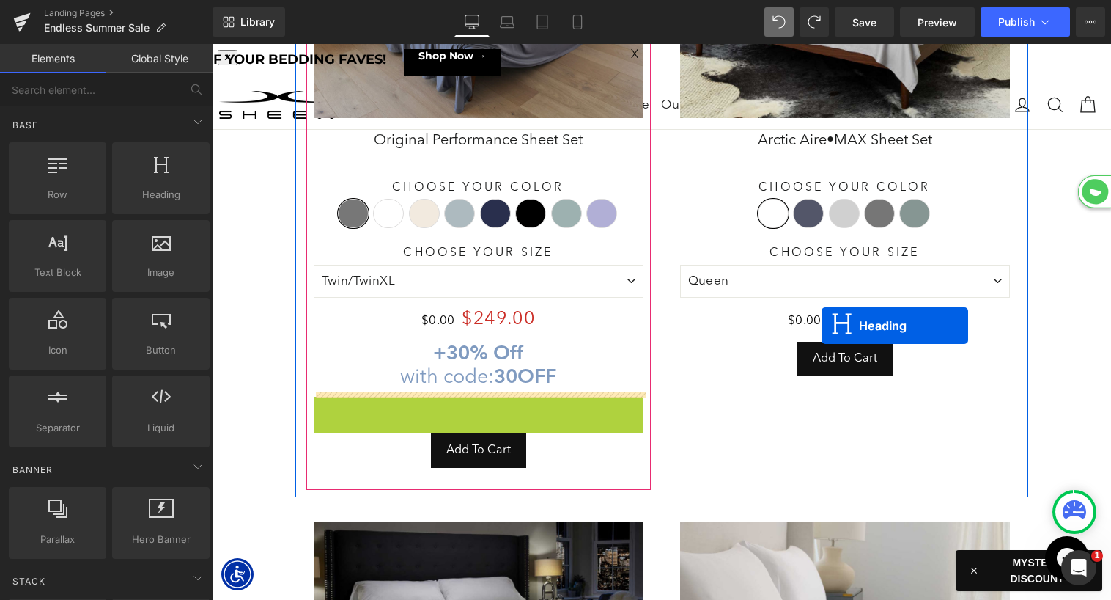
scroll to position [7, 7]
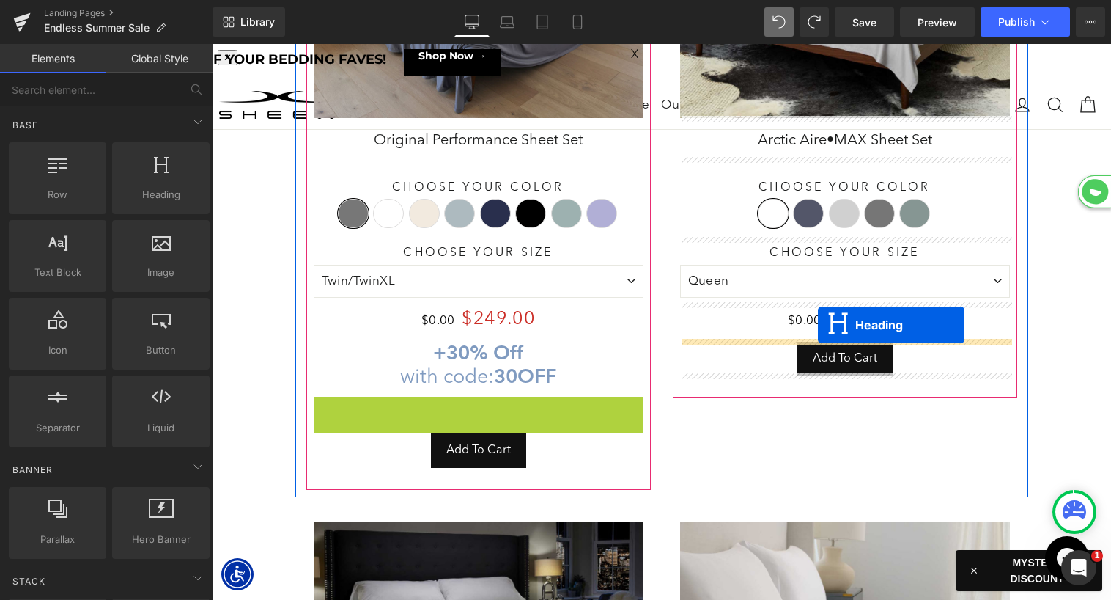
drag, startPoint x: 447, startPoint y: 419, endPoint x: 818, endPoint y: 324, distance: 382.7
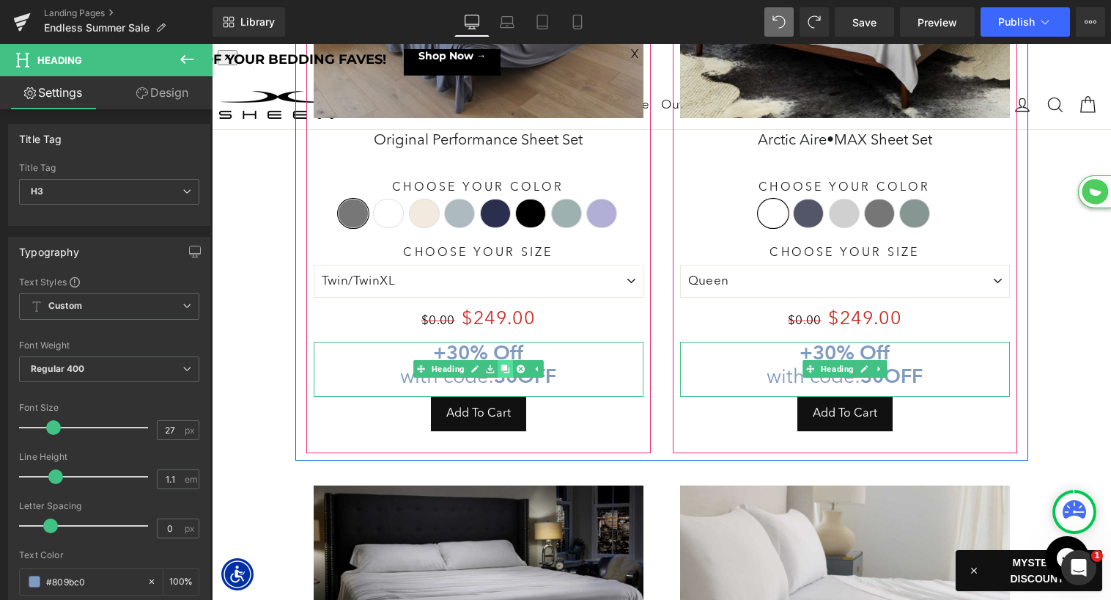
scroll to position [8452, 899]
click at [506, 366] on icon at bounding box center [505, 369] width 8 height 8
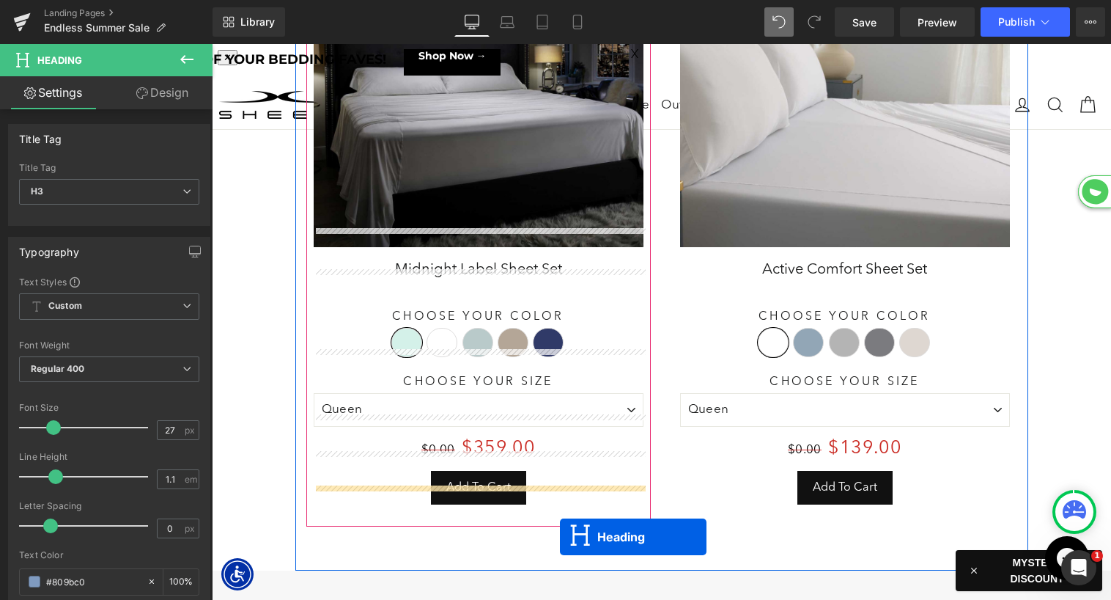
scroll to position [1063, 0]
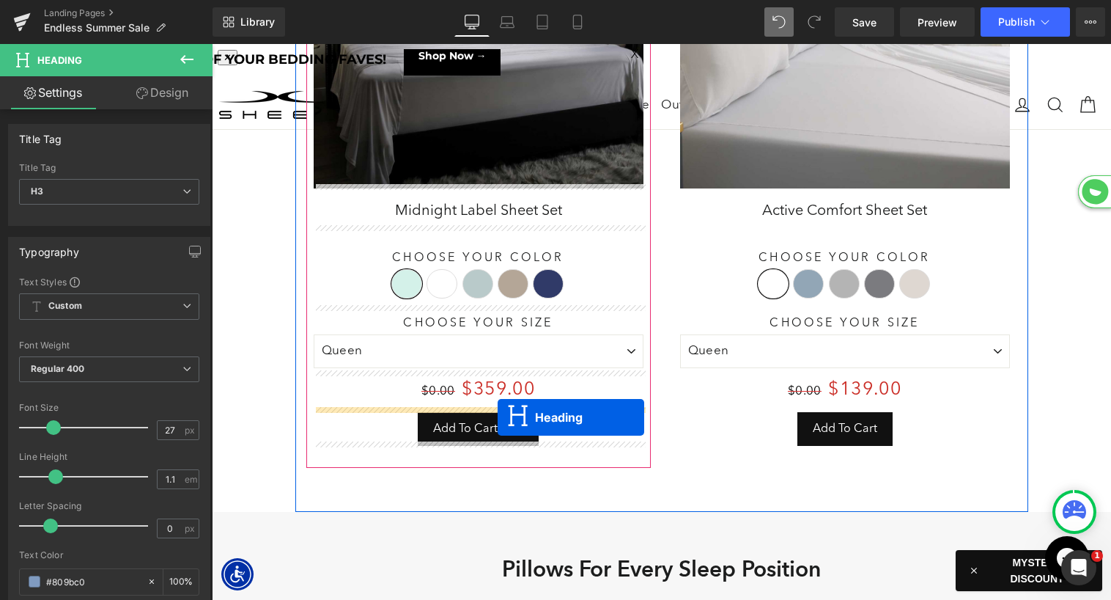
drag, startPoint x: 445, startPoint y: 417, endPoint x: 498, endPoint y: 416, distance: 52.8
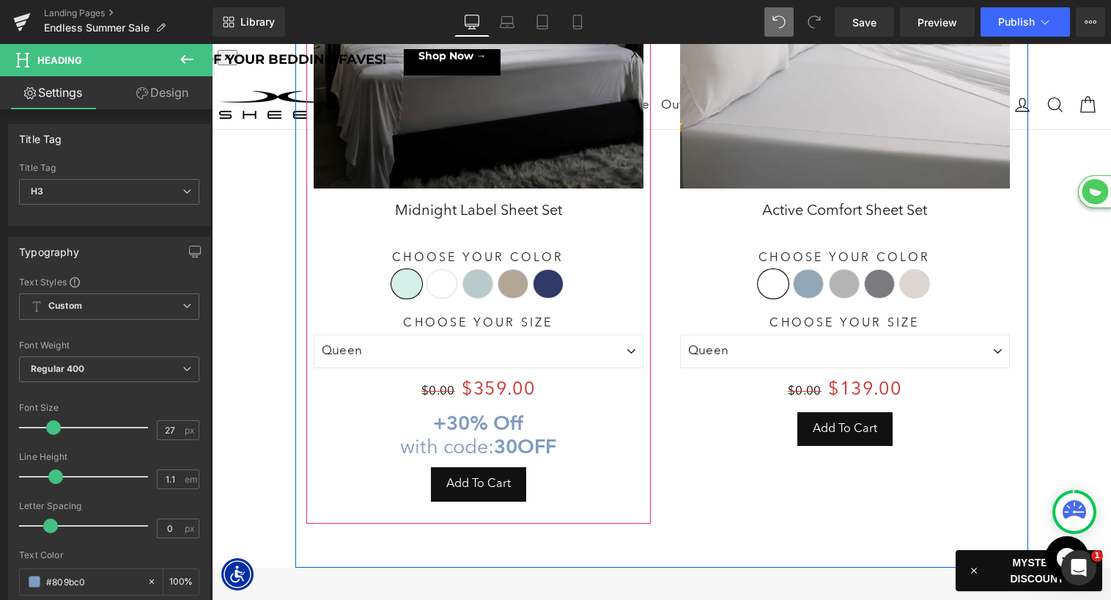
scroll to position [8505, 899]
click at [509, 435] on icon at bounding box center [513, 439] width 8 height 9
click at [504, 435] on icon at bounding box center [505, 439] width 8 height 8
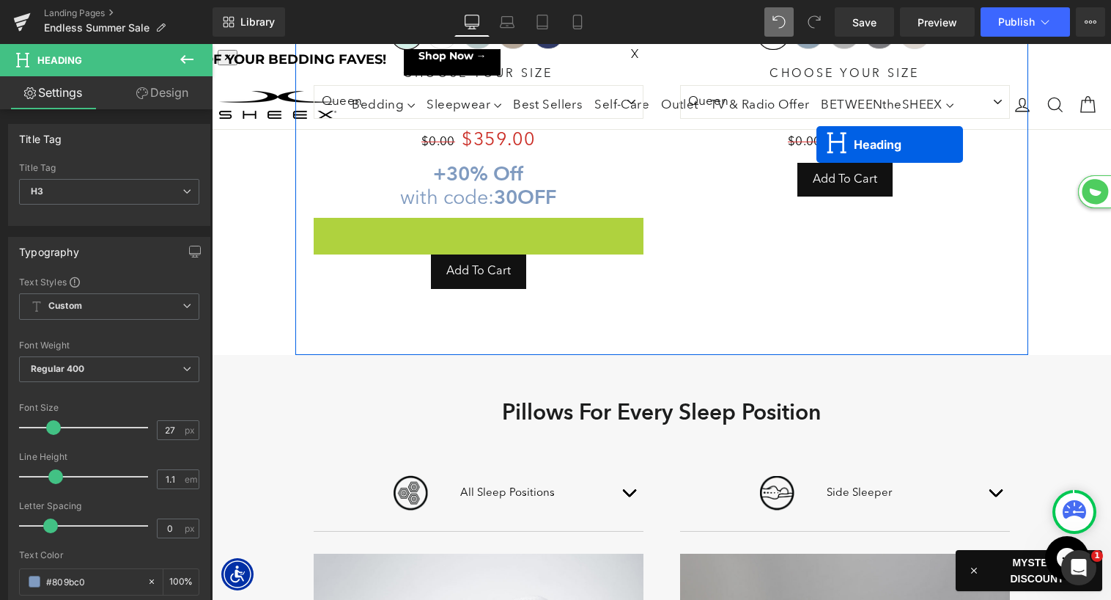
scroll to position [7, 7]
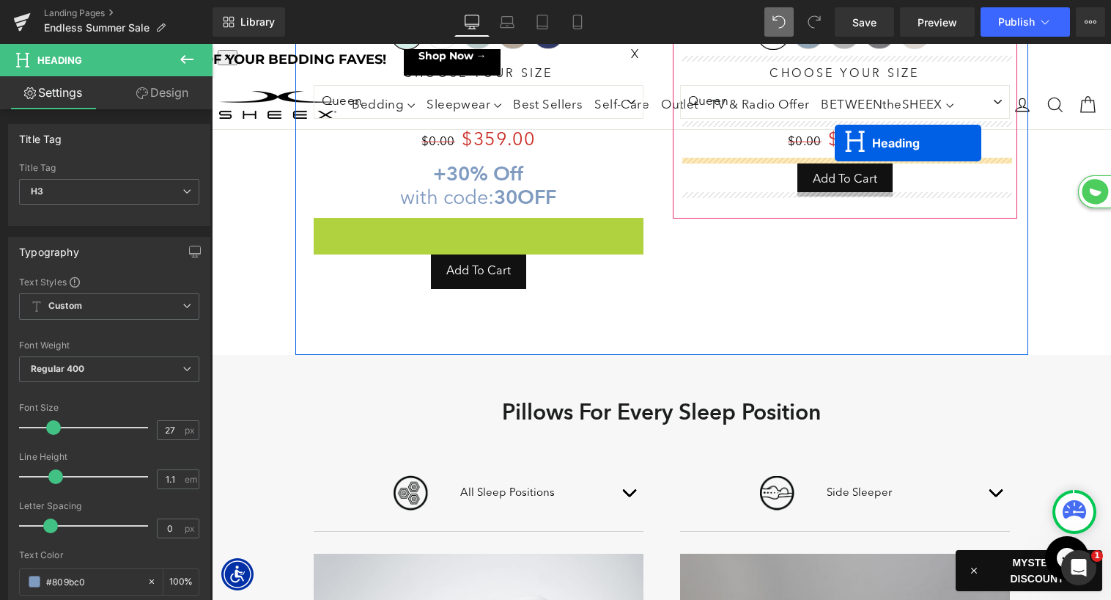
drag, startPoint x: 443, startPoint y: 237, endPoint x: 835, endPoint y: 143, distance: 402.5
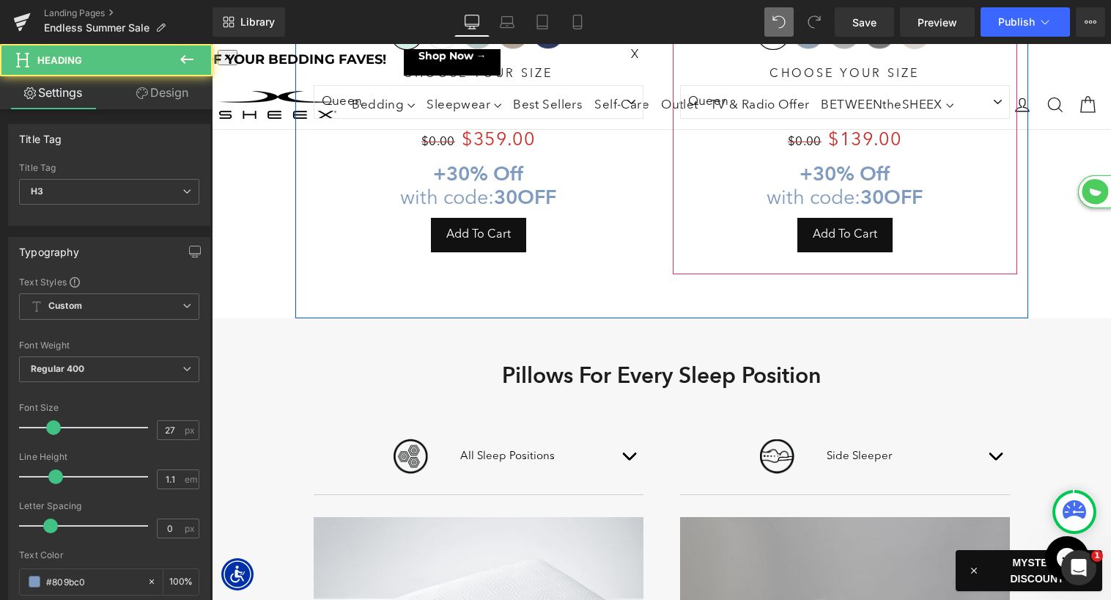
scroll to position [8505, 899]
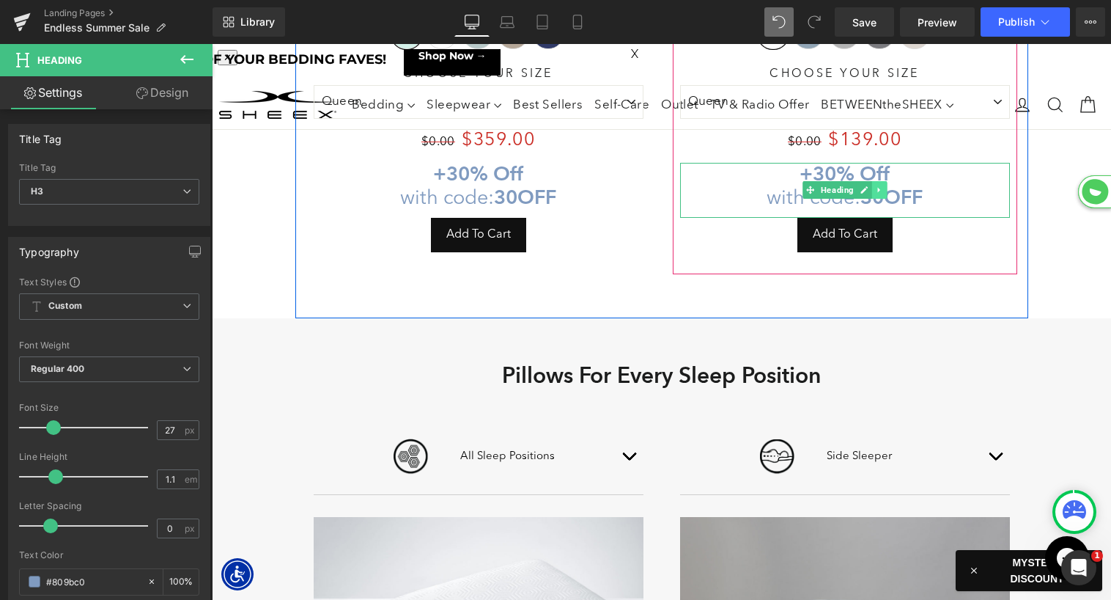
click at [880, 185] on icon at bounding box center [879, 189] width 8 height 9
click at [872, 186] on icon at bounding box center [872, 190] width 8 height 8
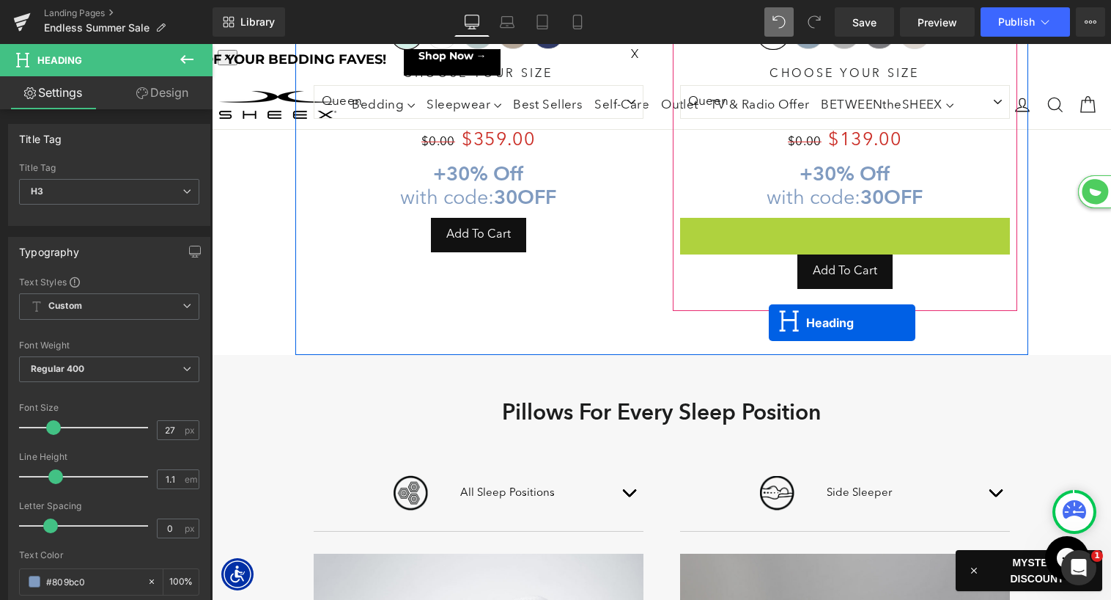
scroll to position [8542, 899]
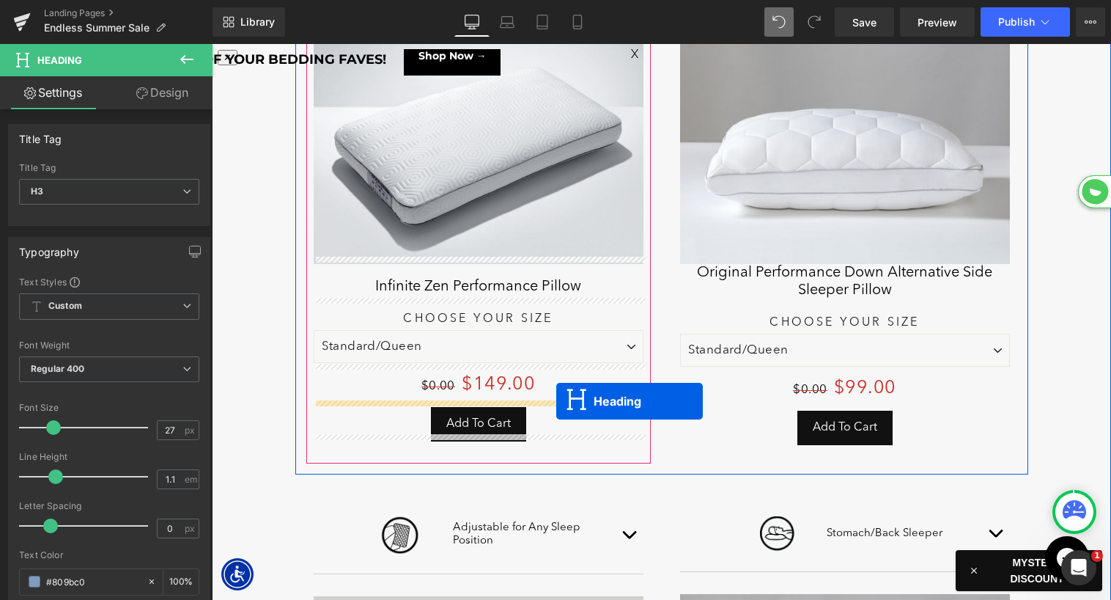
drag, startPoint x: 812, startPoint y: 239, endPoint x: 556, endPoint y: 401, distance: 302.8
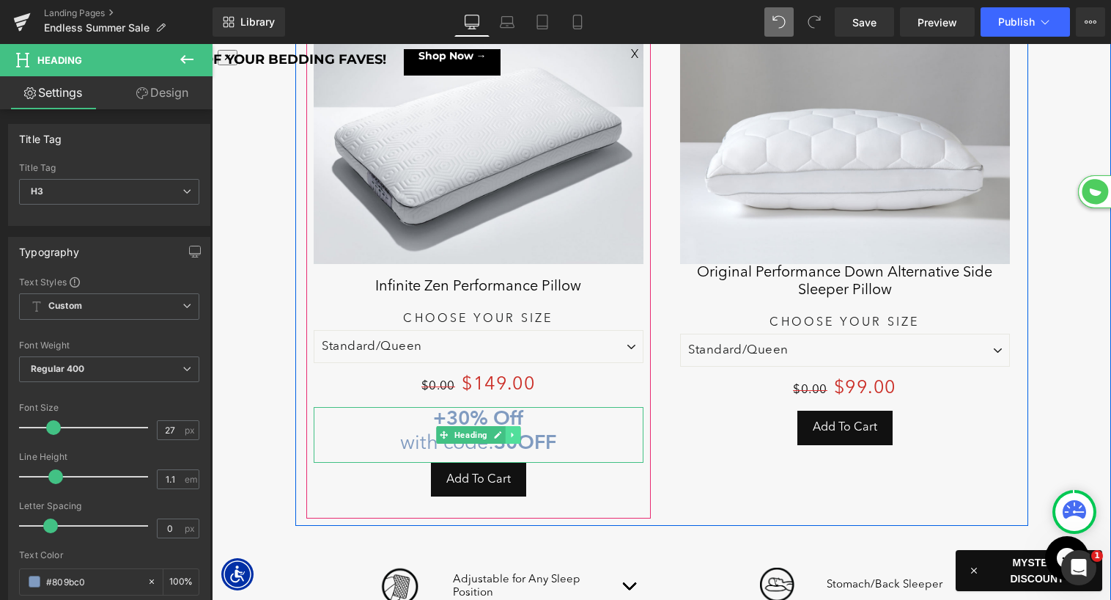
click at [513, 430] on icon at bounding box center [513, 434] width 8 height 9
click at [506, 430] on icon at bounding box center [505, 434] width 8 height 8
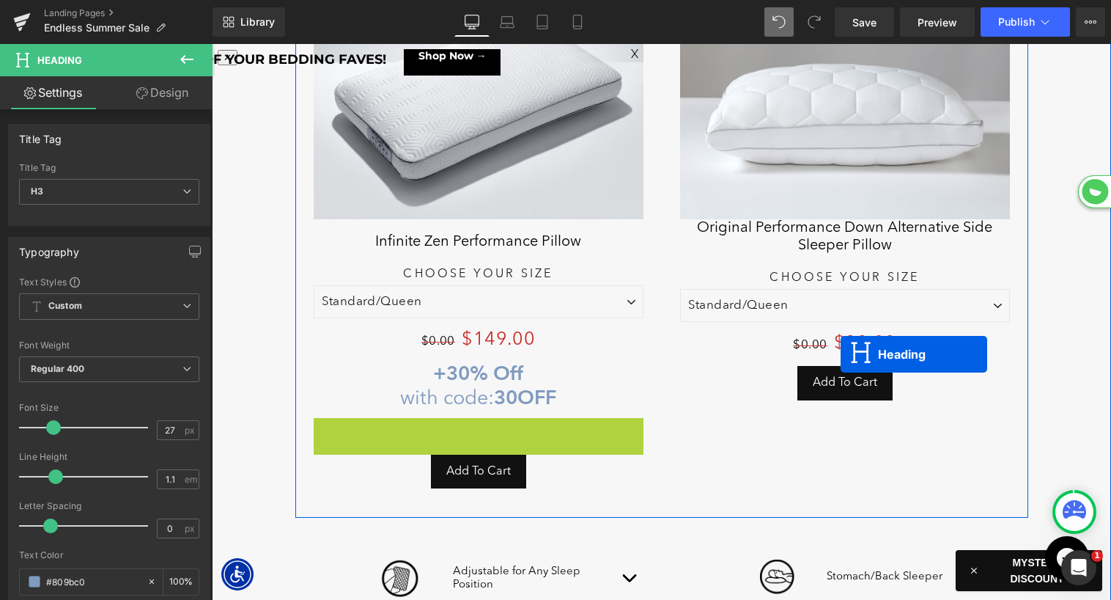
scroll to position [7, 7]
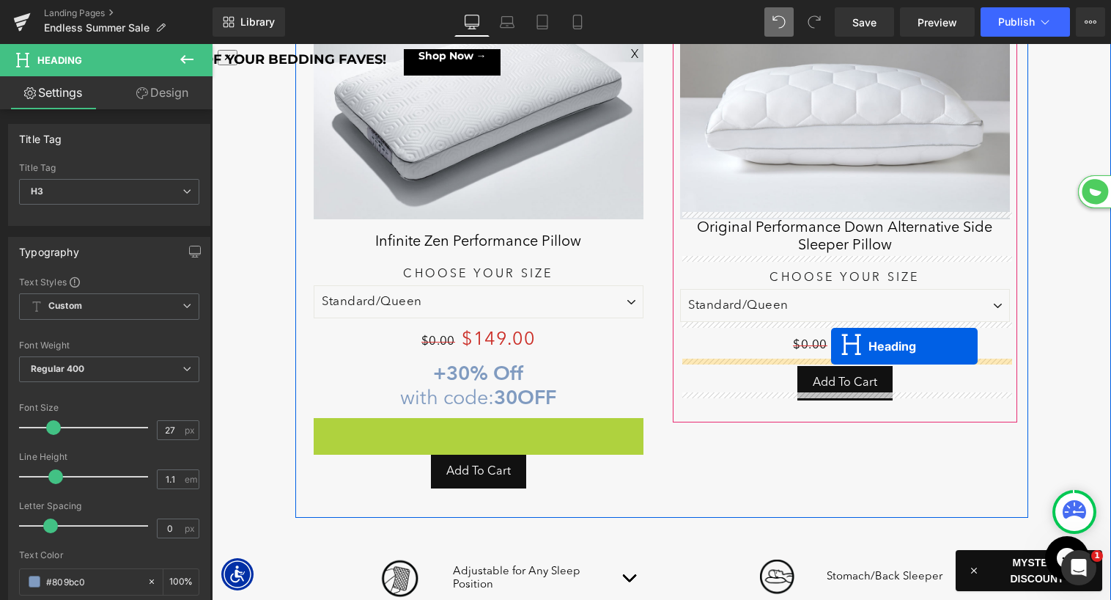
drag, startPoint x: 827, startPoint y: 360, endPoint x: 831, endPoint y: 345, distance: 15.3
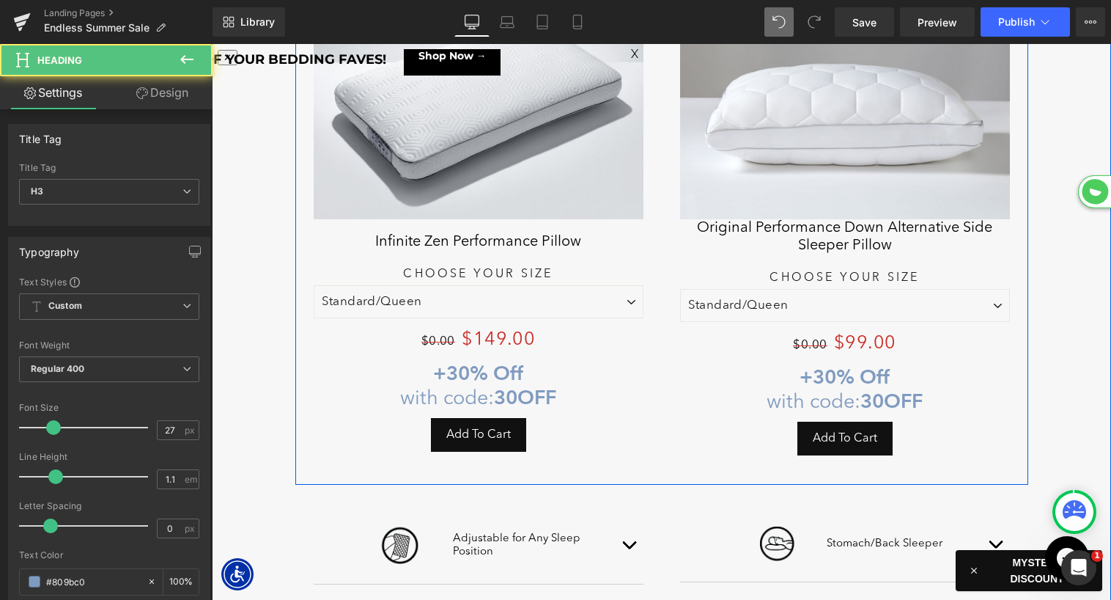
scroll to position [8558, 899]
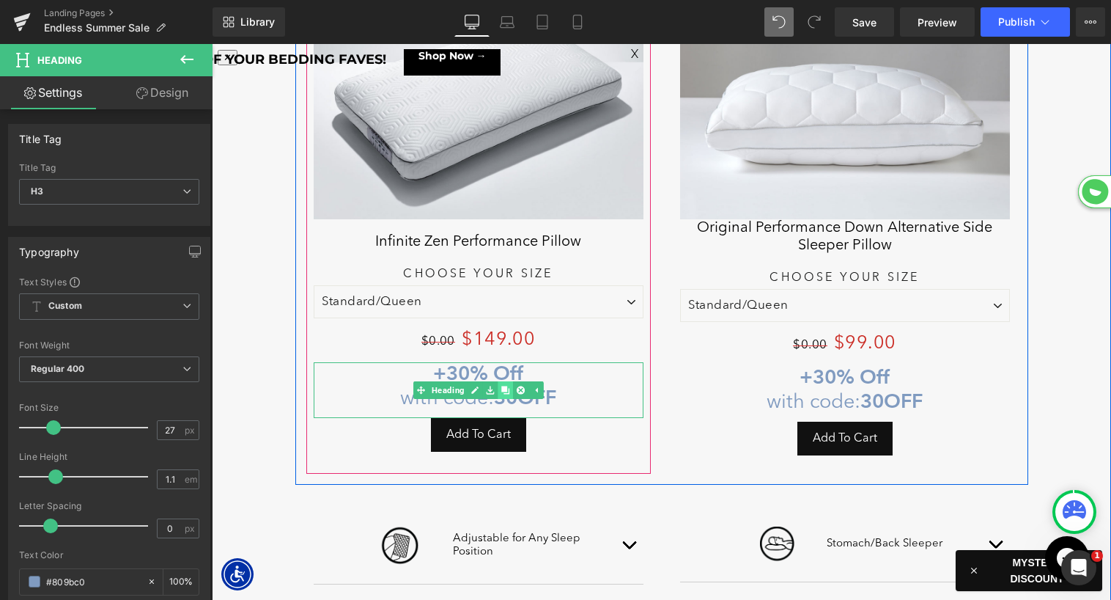
click at [505, 386] on icon at bounding box center [505, 390] width 8 height 8
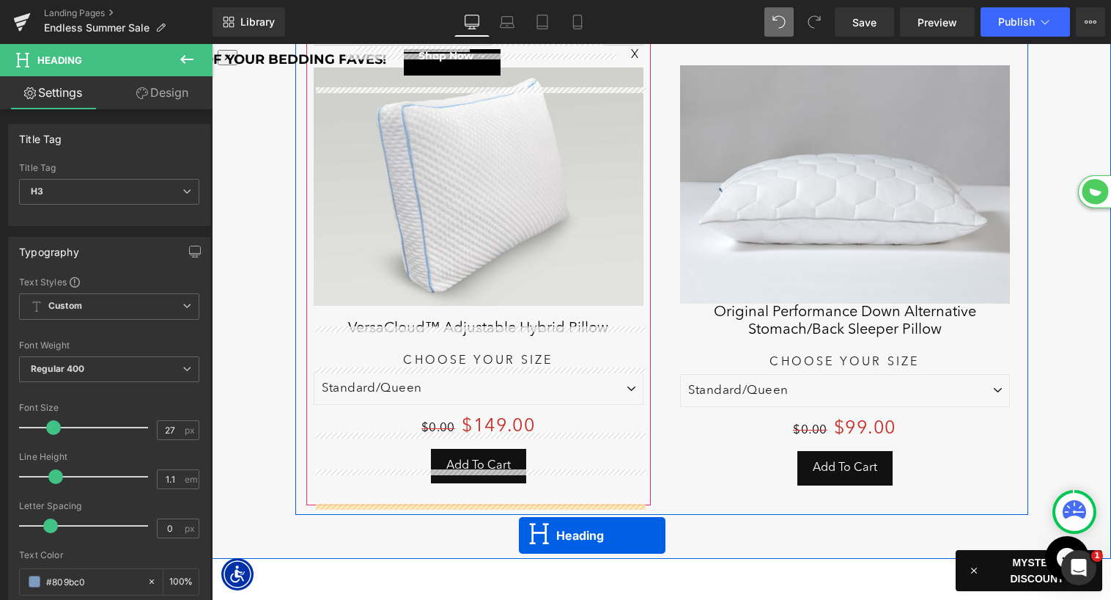
scroll to position [2427, 0]
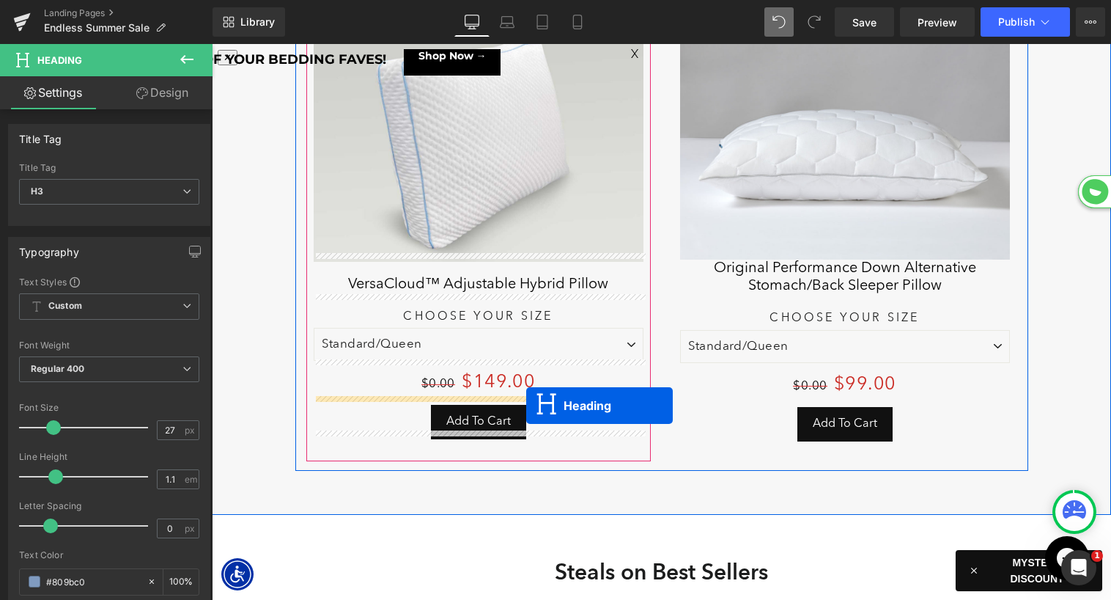
drag, startPoint x: 440, startPoint y: 435, endPoint x: 526, endPoint y: 404, distance: 90.7
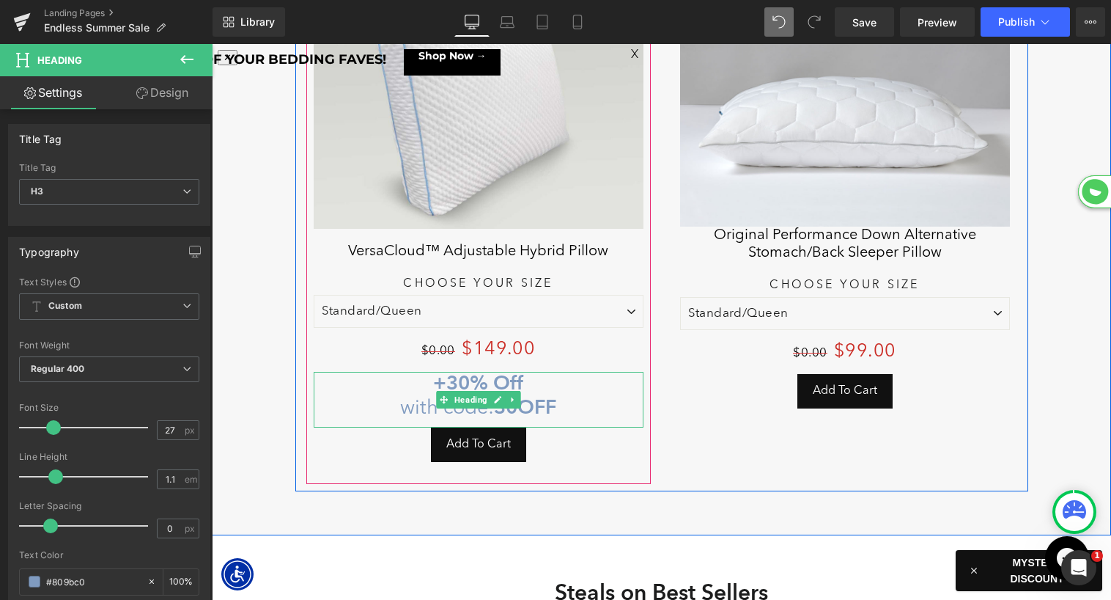
scroll to position [8610, 899]
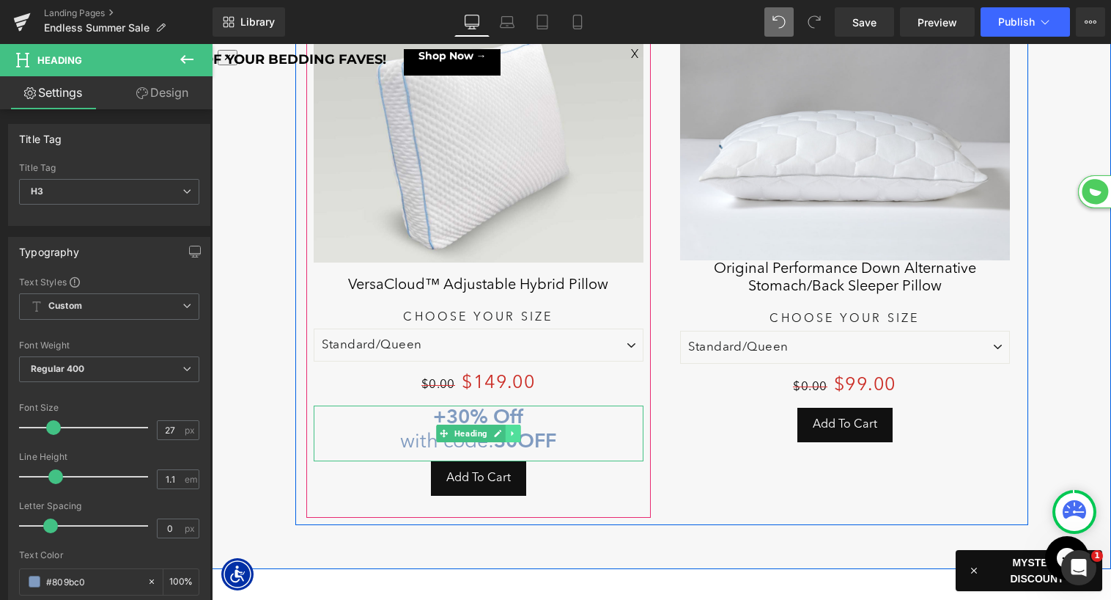
click at [512, 429] on icon at bounding box center [513, 433] width 8 height 9
click at [506, 429] on icon at bounding box center [505, 433] width 8 height 8
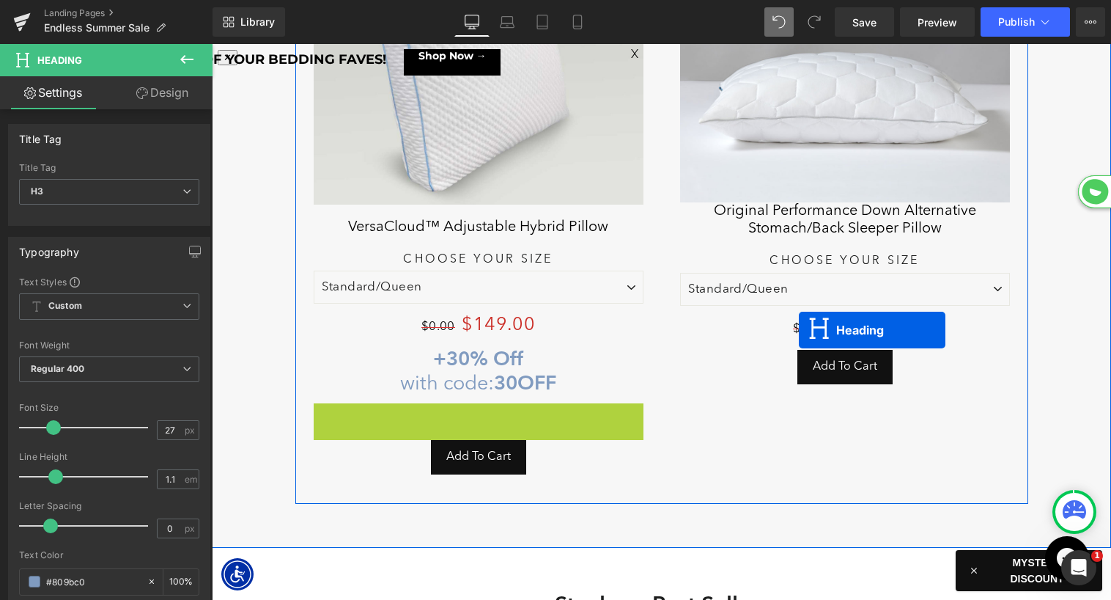
scroll to position [7, 7]
drag, startPoint x: 447, startPoint y: 419, endPoint x: 806, endPoint y: 330, distance: 370.1
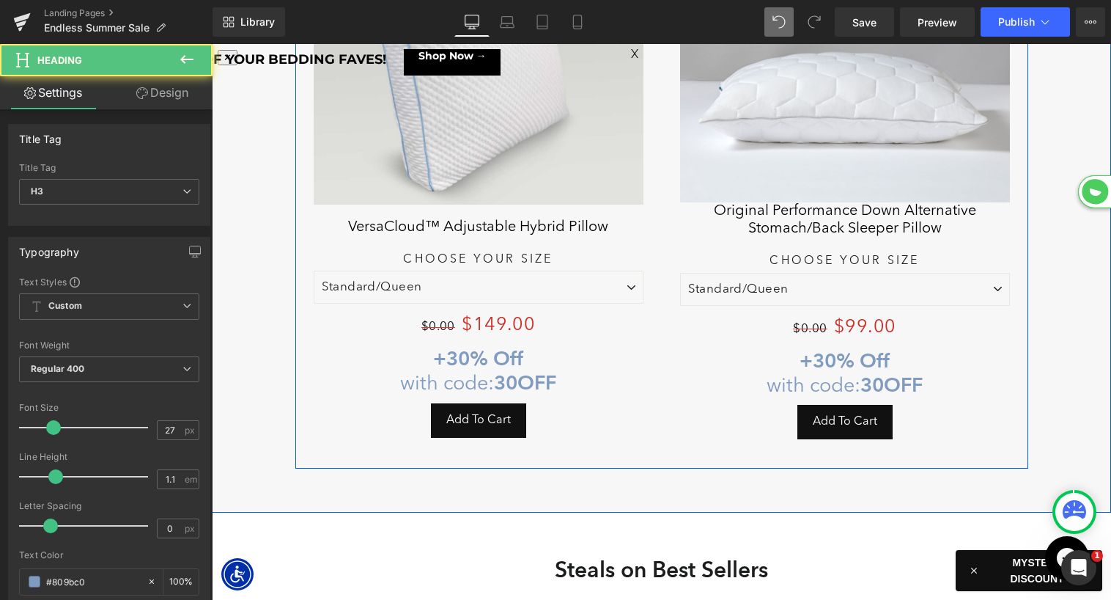
scroll to position [7, 7]
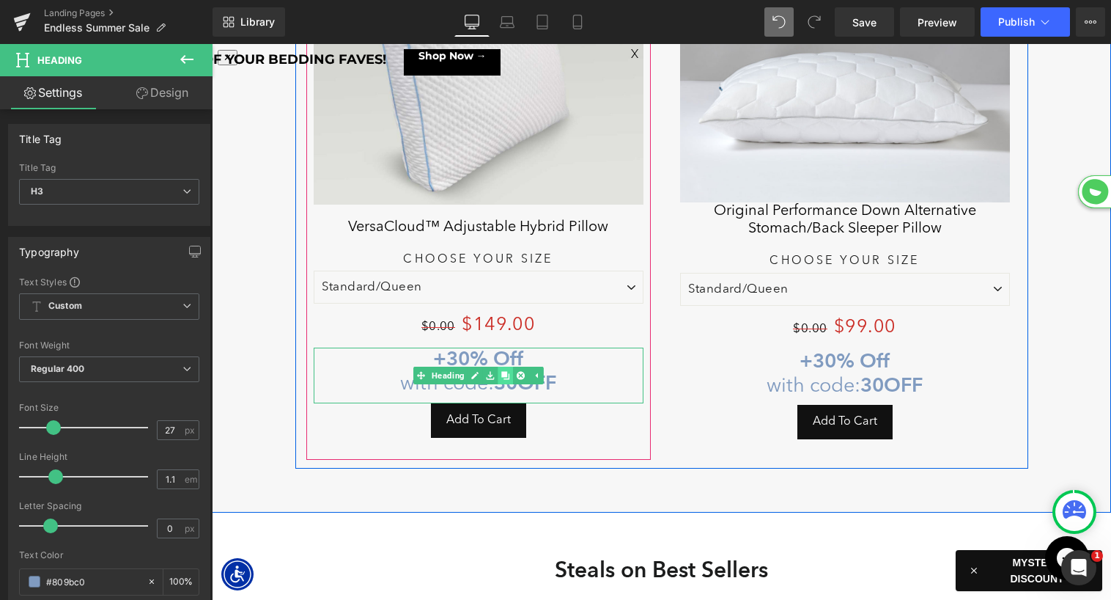
click at [506, 372] on icon at bounding box center [505, 376] width 8 height 8
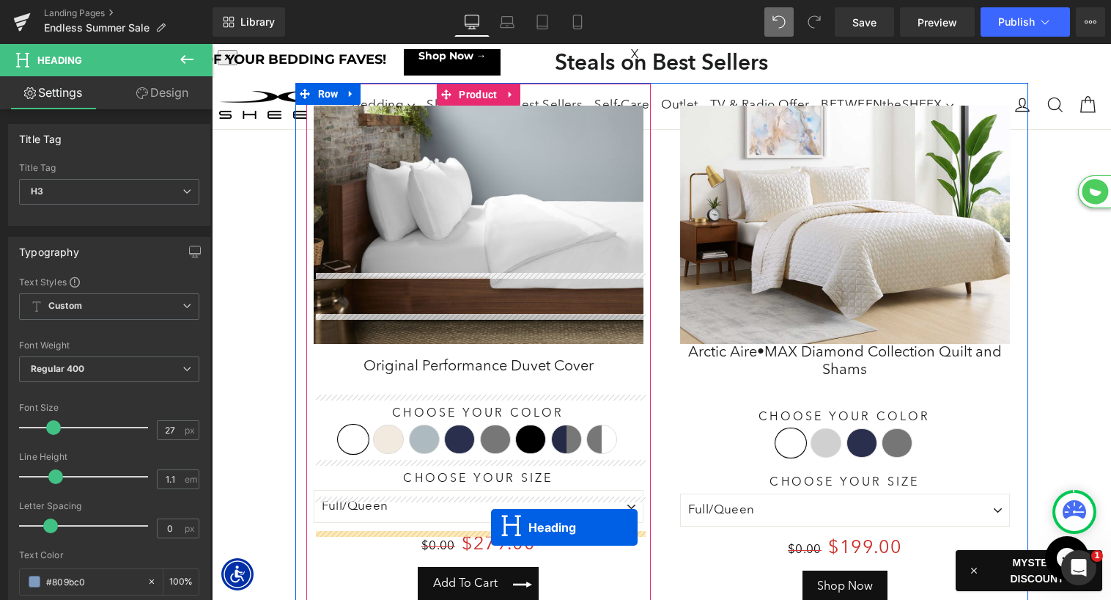
scroll to position [3052, 0]
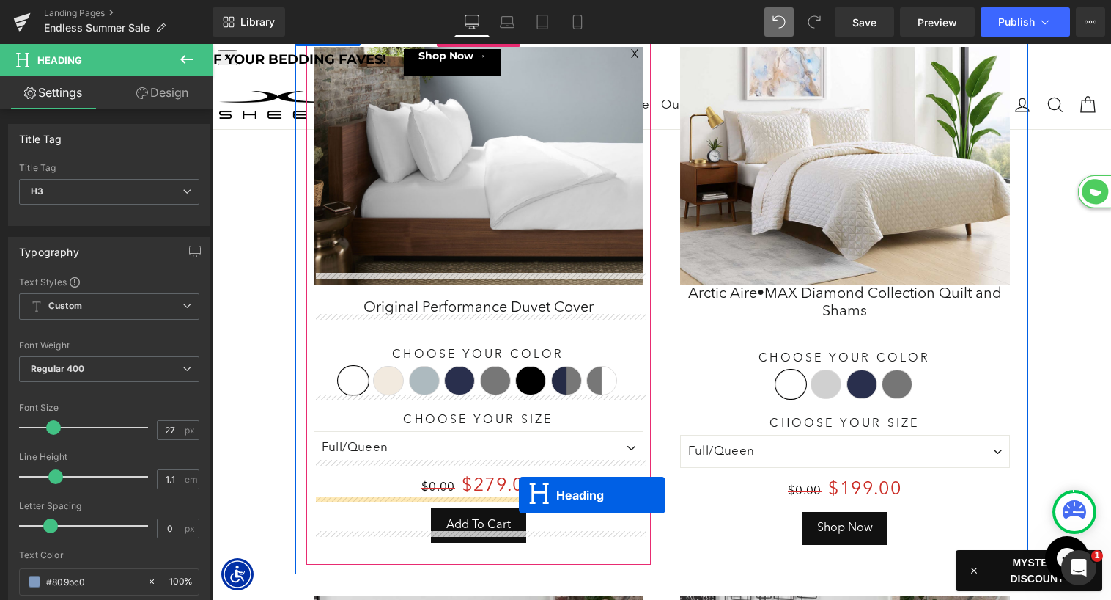
drag, startPoint x: 443, startPoint y: 418, endPoint x: 519, endPoint y: 495, distance: 108.3
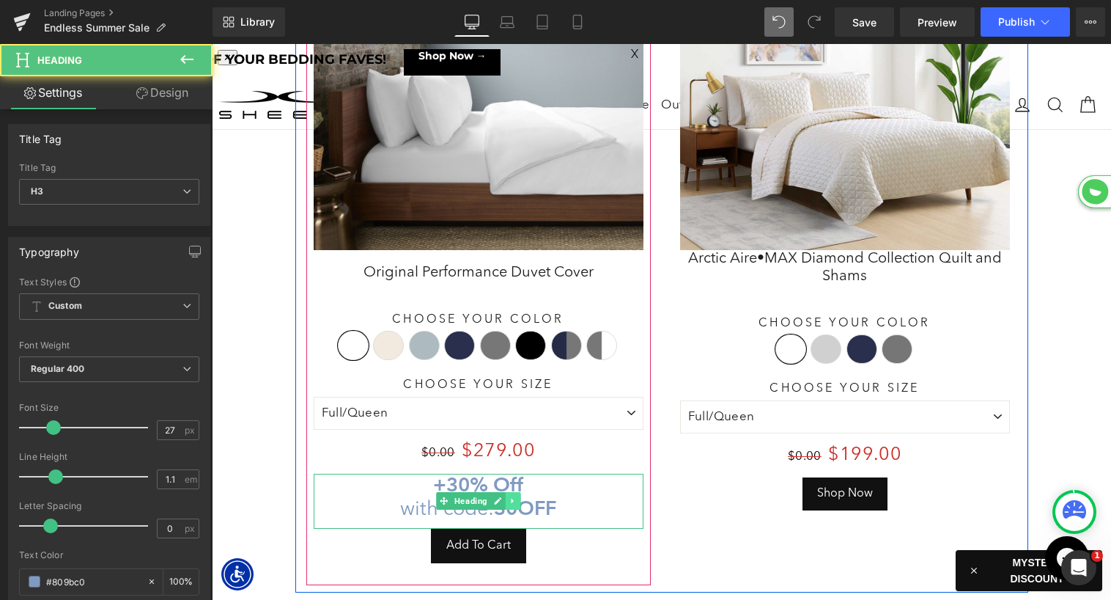
scroll to position [3016, 0]
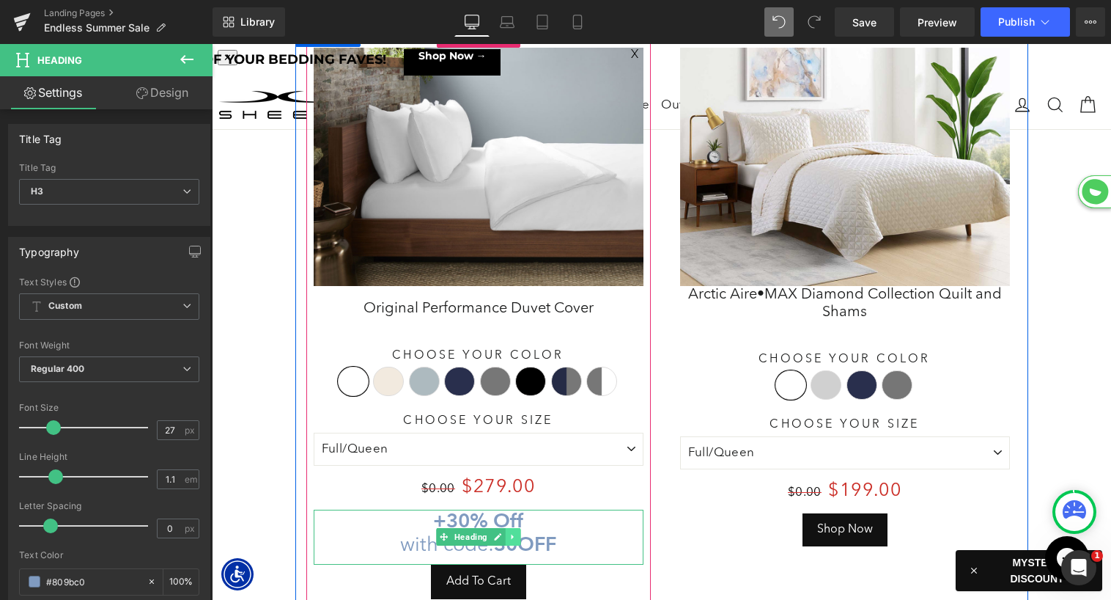
click at [514, 528] on link at bounding box center [512, 537] width 15 height 18
click at [505, 533] on icon at bounding box center [505, 537] width 8 height 8
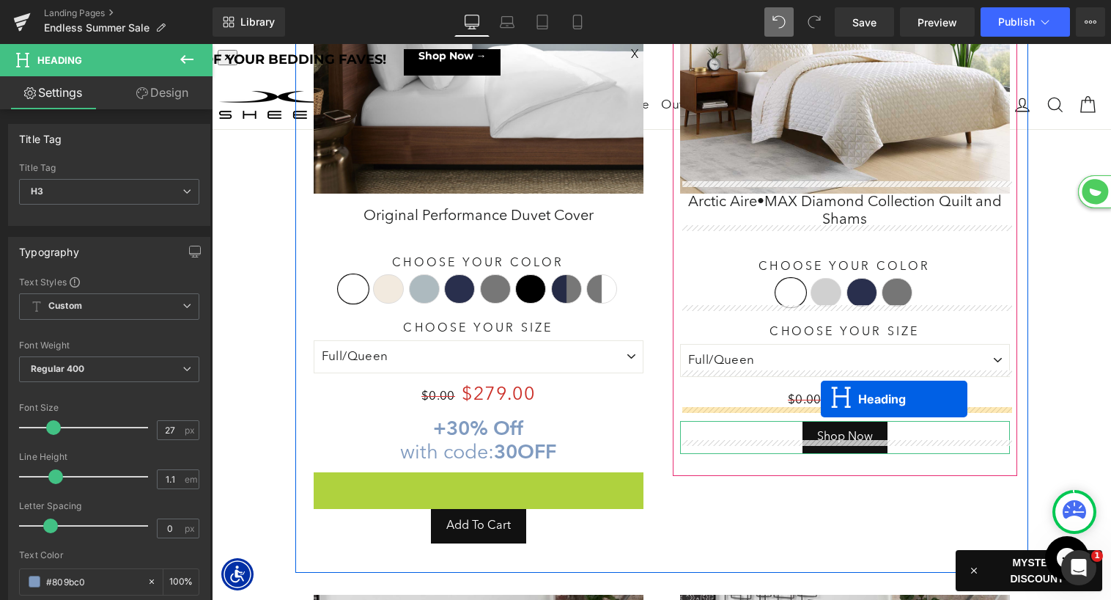
drag, startPoint x: 445, startPoint y: 484, endPoint x: 821, endPoint y: 399, distance: 385.6
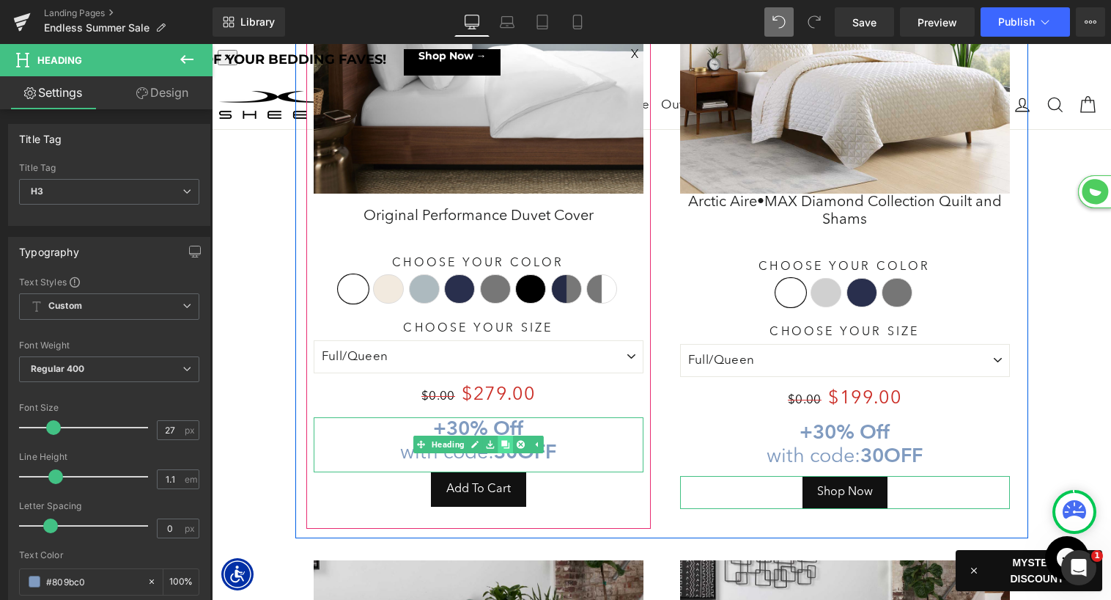
click at [505, 440] on icon at bounding box center [505, 444] width 8 height 8
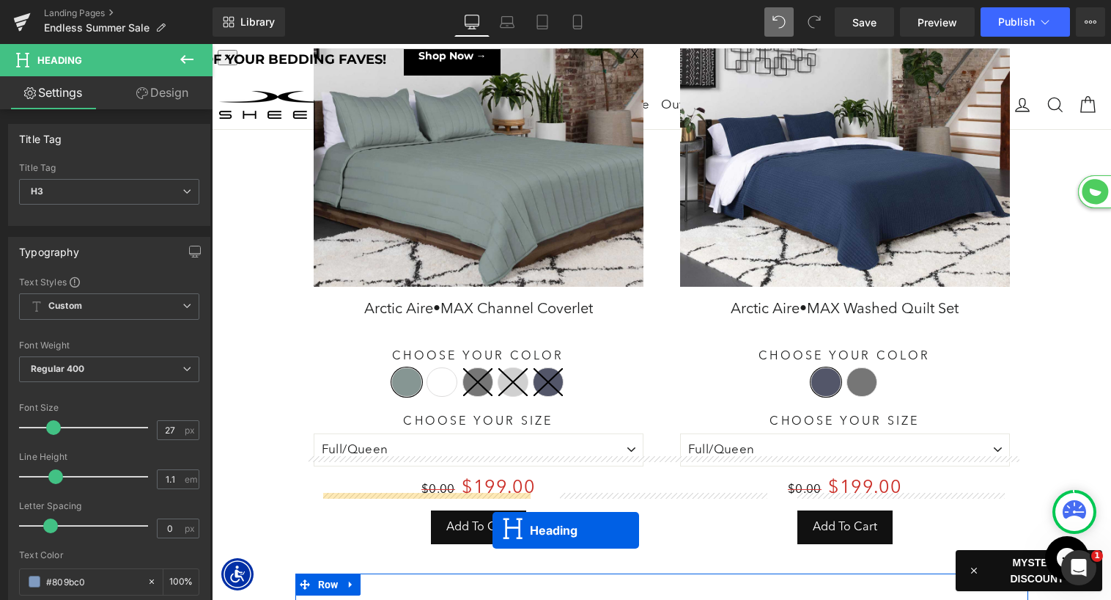
scroll to position [3757, 0]
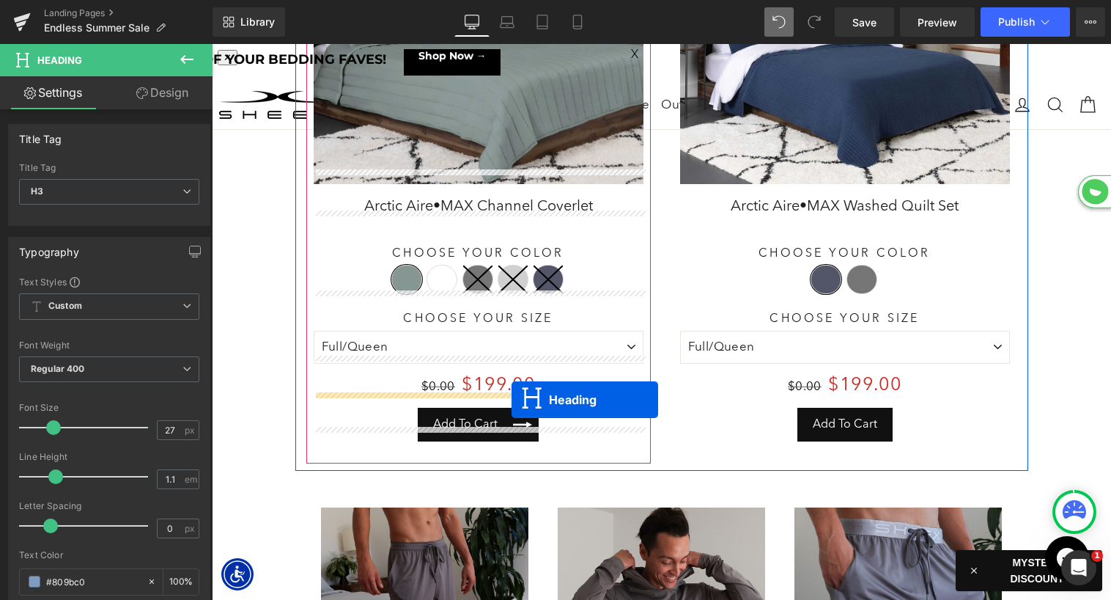
drag, startPoint x: 445, startPoint y: 407, endPoint x: 512, endPoint y: 399, distance: 67.2
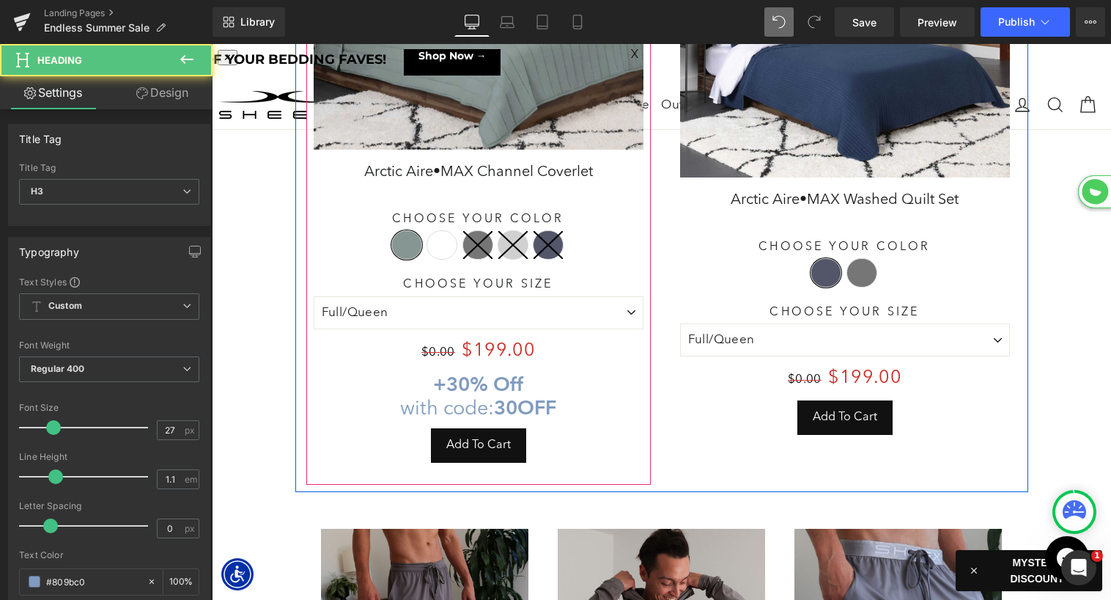
scroll to position [8717, 899]
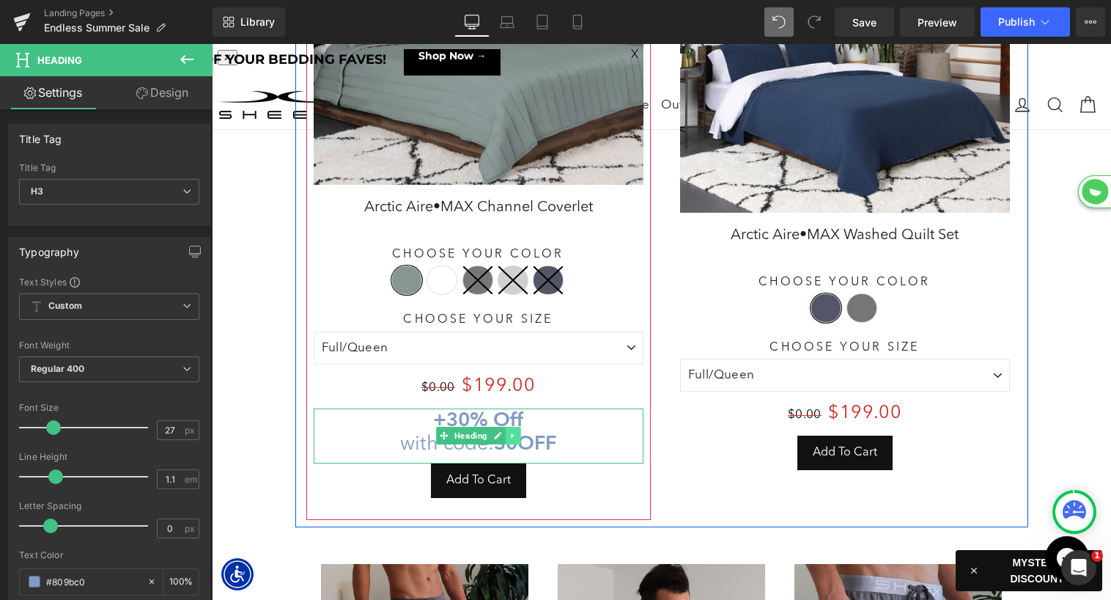
click at [511, 433] on icon at bounding box center [512, 435] width 2 height 5
click at [509, 427] on link at bounding box center [505, 436] width 15 height 18
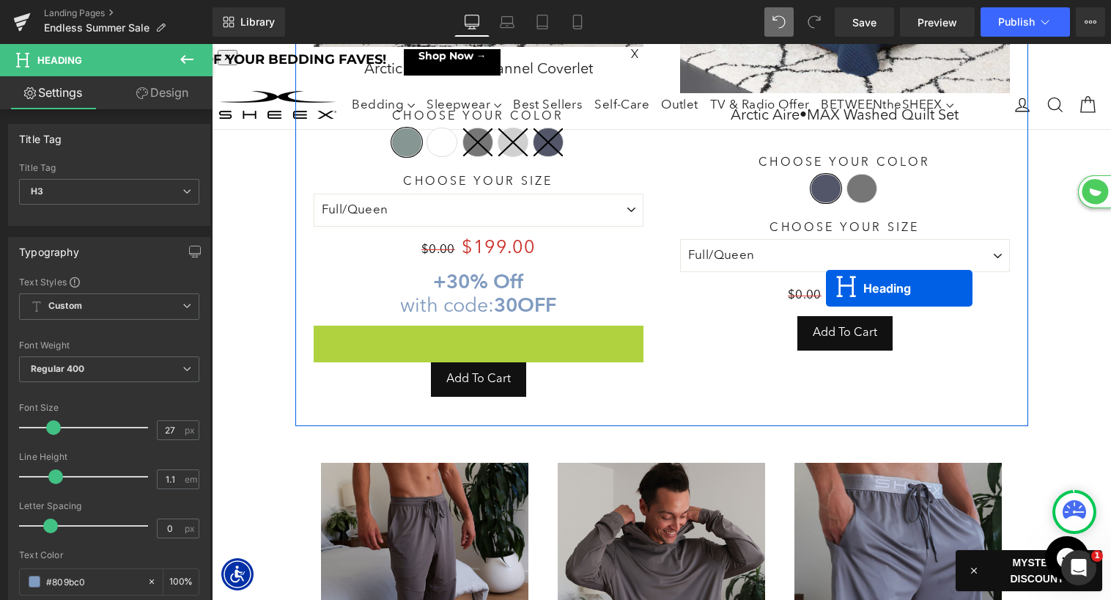
scroll to position [7, 7]
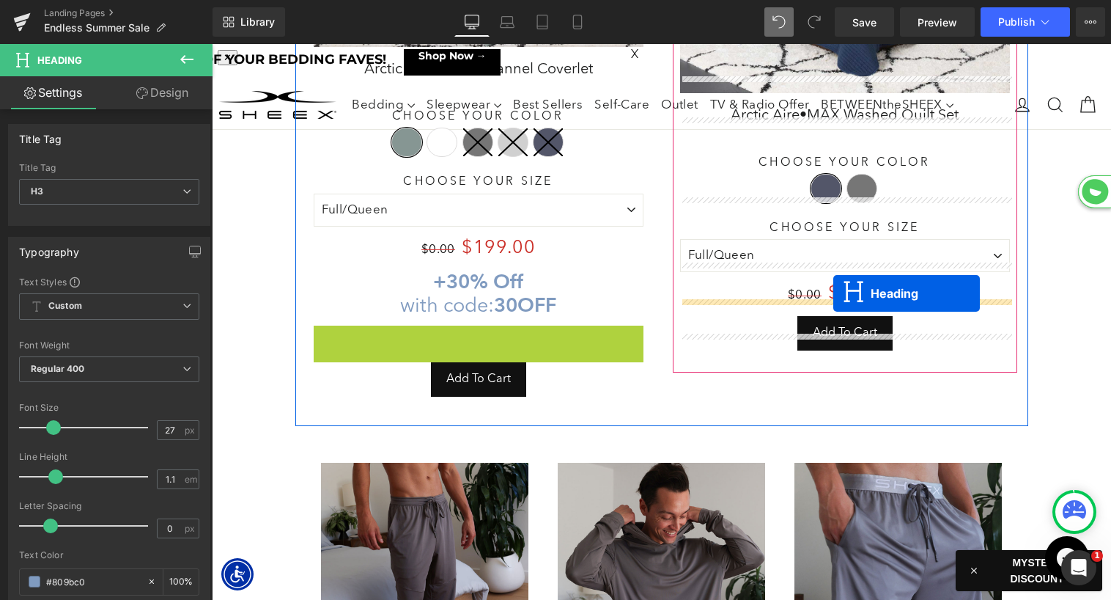
drag, startPoint x: 802, startPoint y: 290, endPoint x: 833, endPoint y: 293, distance: 31.7
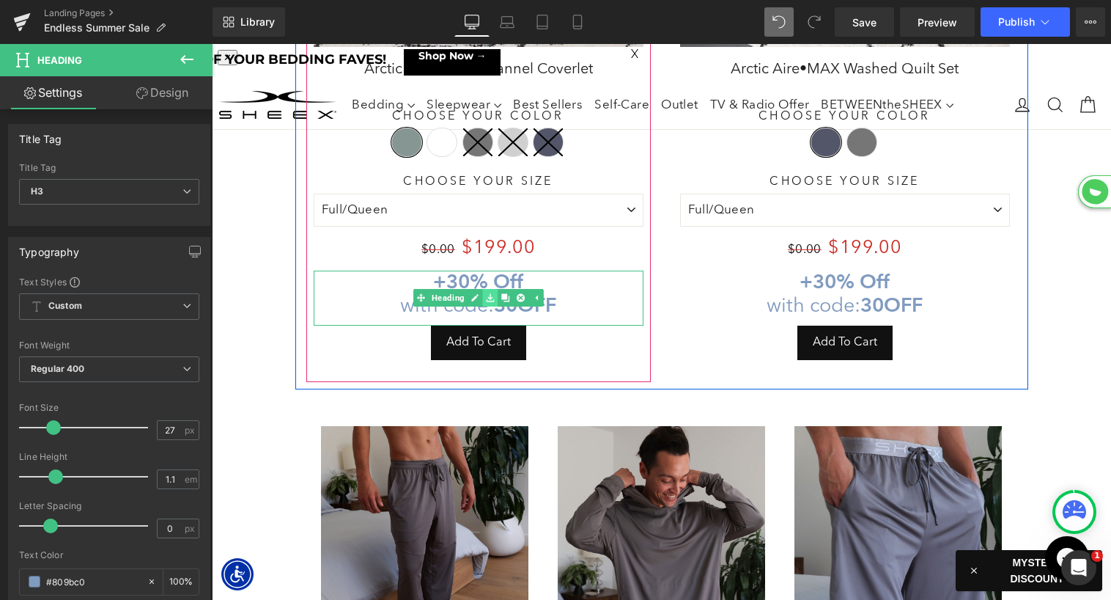
scroll to position [8717, 899]
click at [507, 294] on icon at bounding box center [505, 298] width 8 height 8
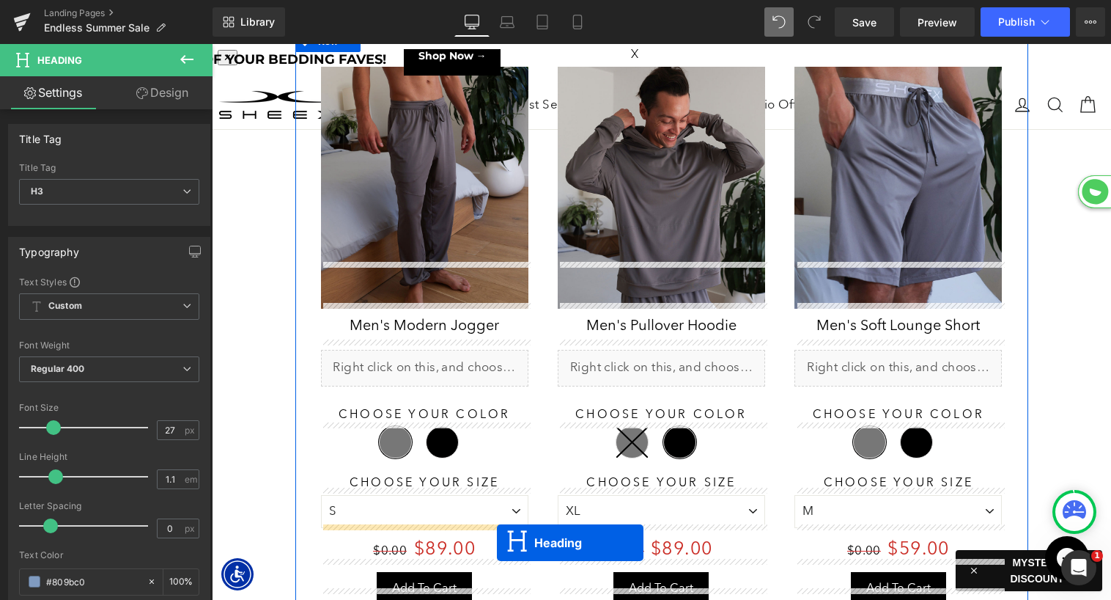
scroll to position [4299, 0]
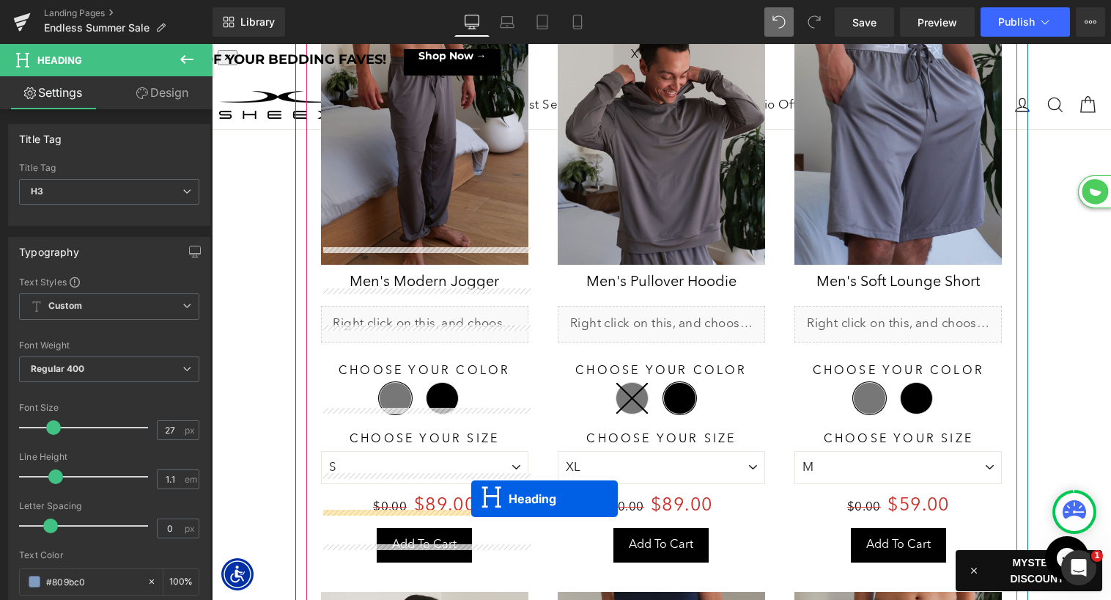
drag, startPoint x: 443, startPoint y: 334, endPoint x: 471, endPoint y: 498, distance: 165.9
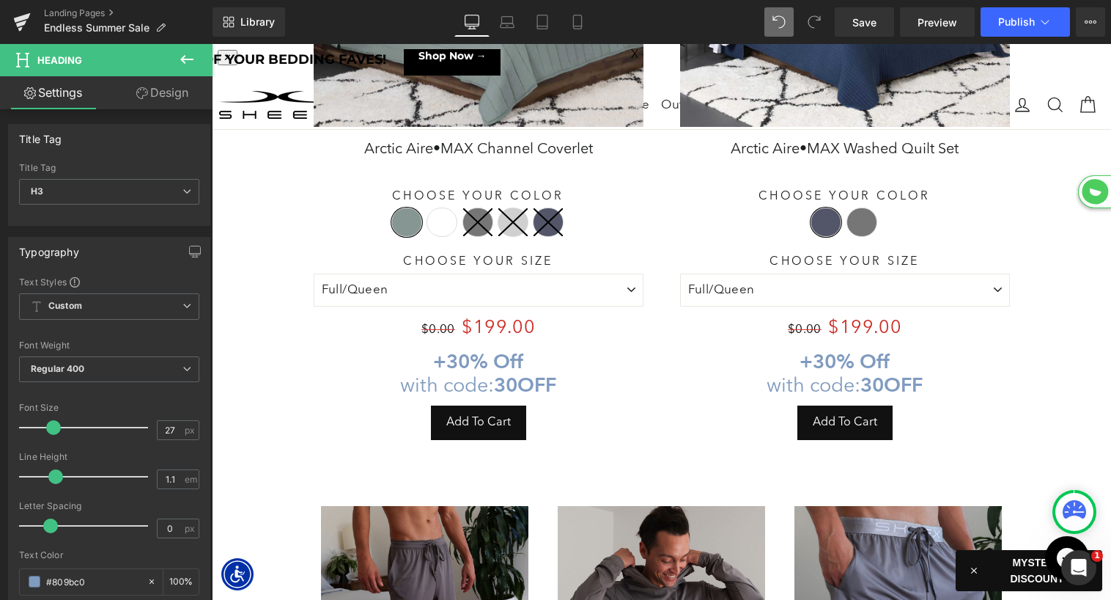
scroll to position [8876, 899]
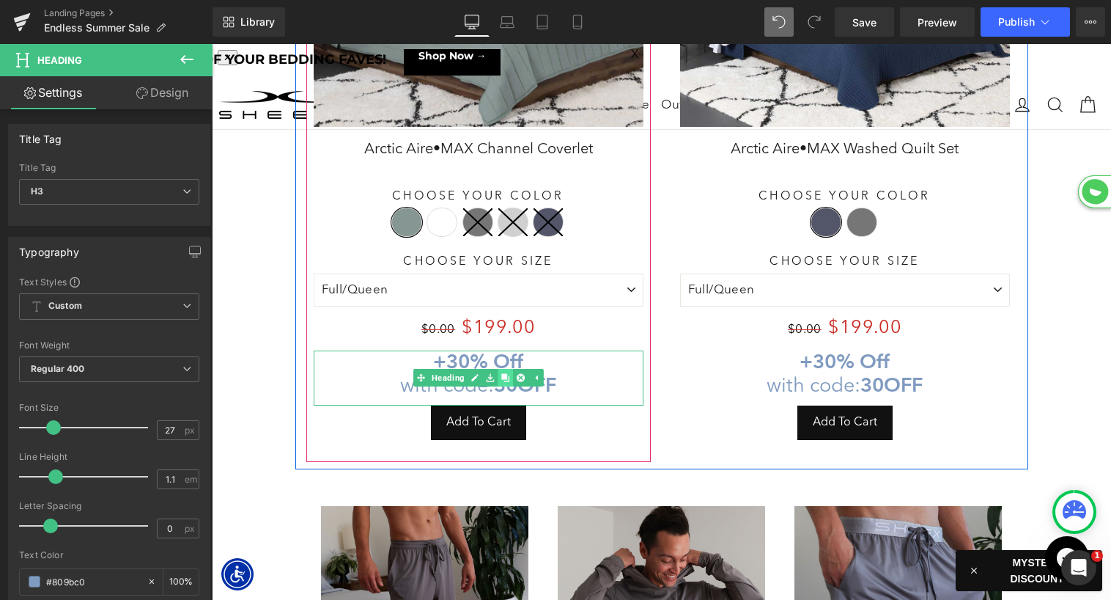
click at [501, 374] on icon at bounding box center [505, 378] width 8 height 8
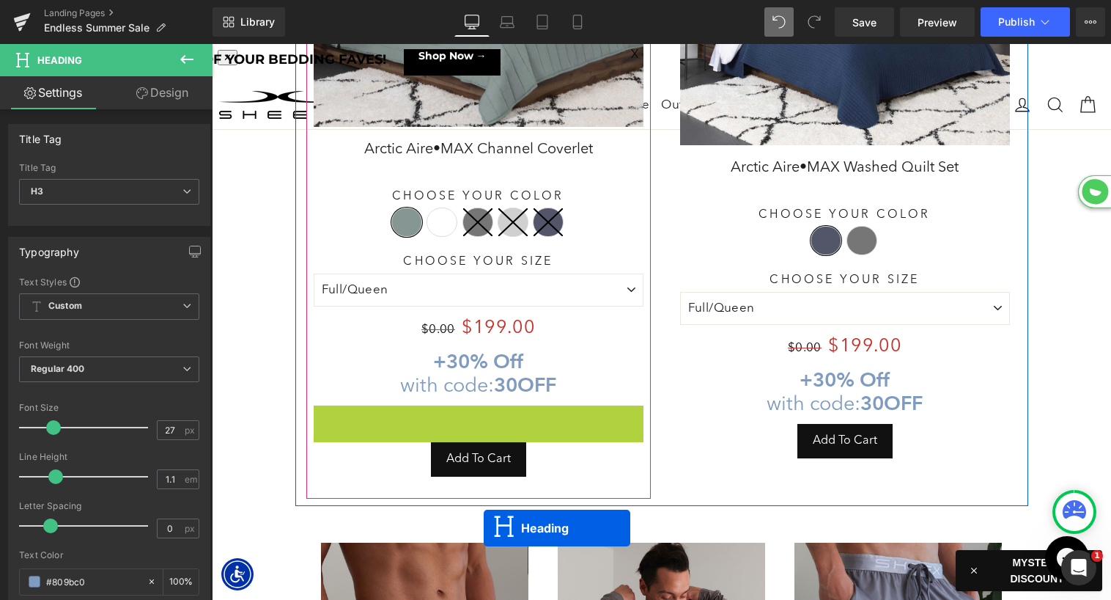
scroll to position [7, 7]
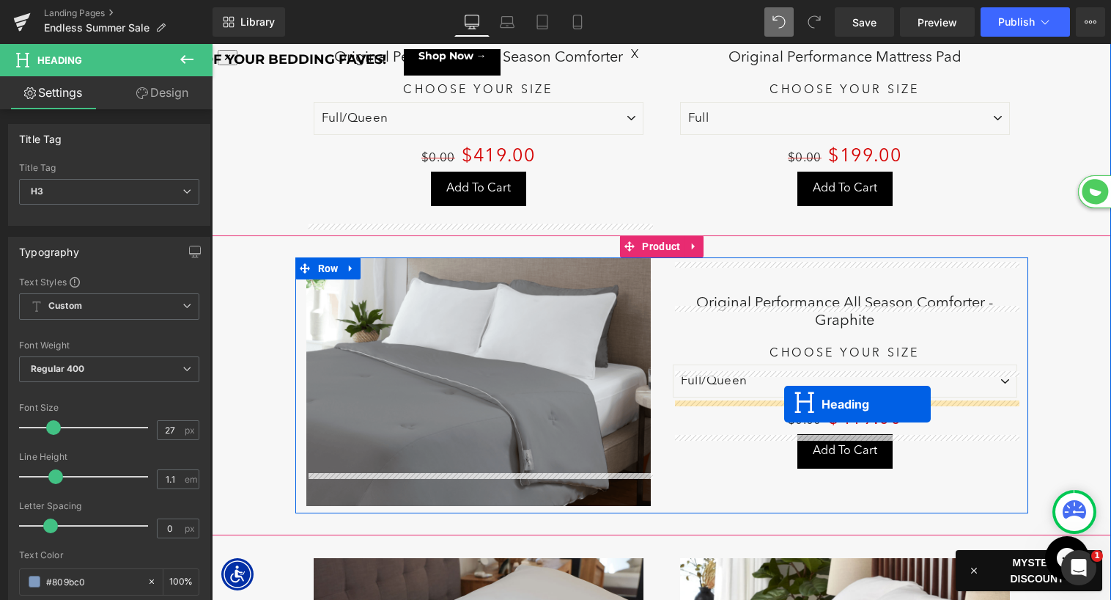
drag, startPoint x: 443, startPoint y: 413, endPoint x: 782, endPoint y: 406, distance: 338.7
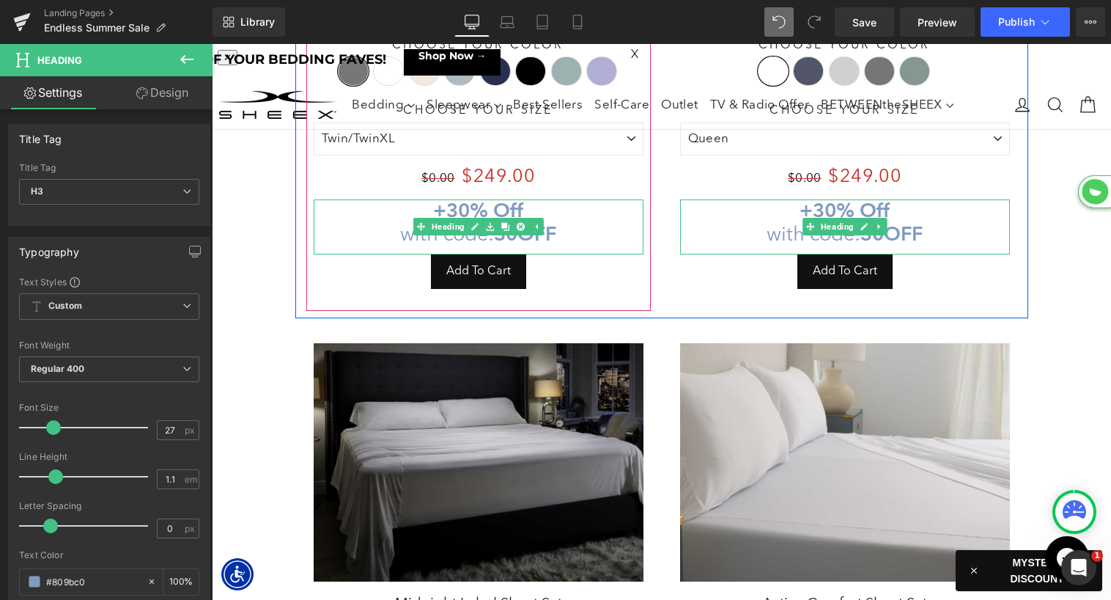
click at [454, 208] on strong "30% Off" at bounding box center [484, 210] width 77 height 24
click at [449, 208] on strong "30% Off" at bounding box center [484, 210] width 77 height 24
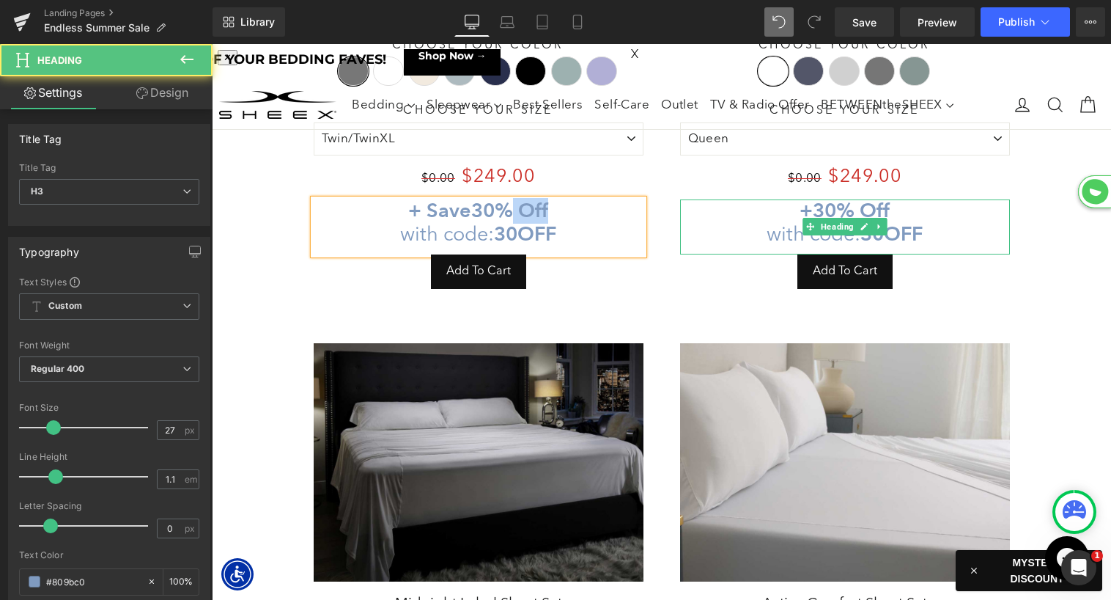
drag, startPoint x: 516, startPoint y: 207, endPoint x: 597, endPoint y: 206, distance: 81.4
click at [597, 206] on h3 "+ Save 30% Off with code: 30OFF" at bounding box center [479, 223] width 330 height 48
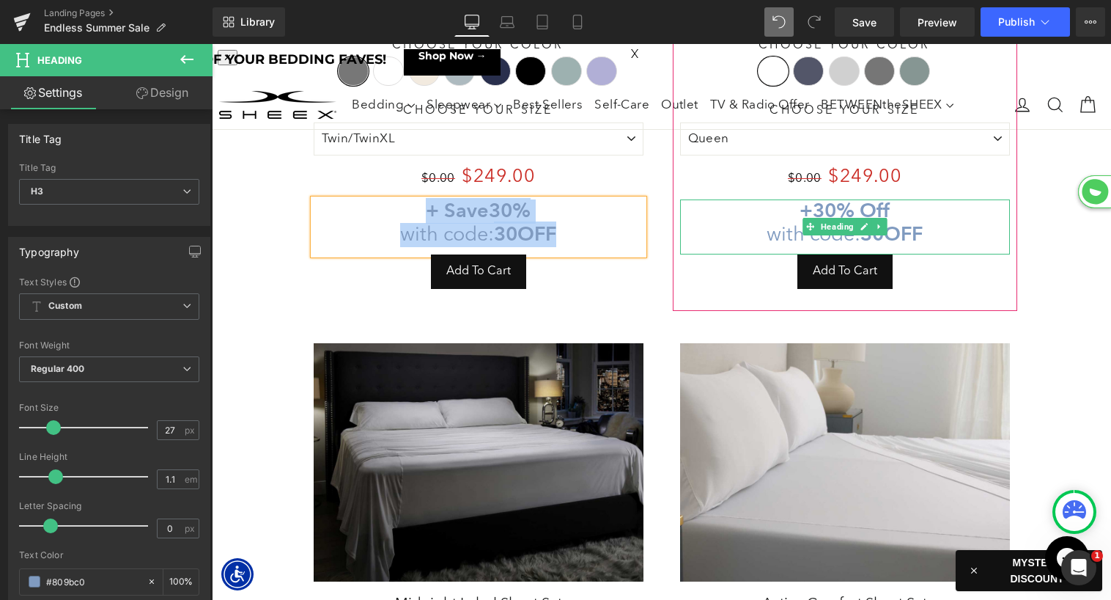
copy h3 "+ Save 30% with code: 30OFF"
click at [844, 210] on strong "30% Off" at bounding box center [851, 210] width 77 height 24
click at [844, 209] on strong "30% Off" at bounding box center [851, 210] width 77 height 24
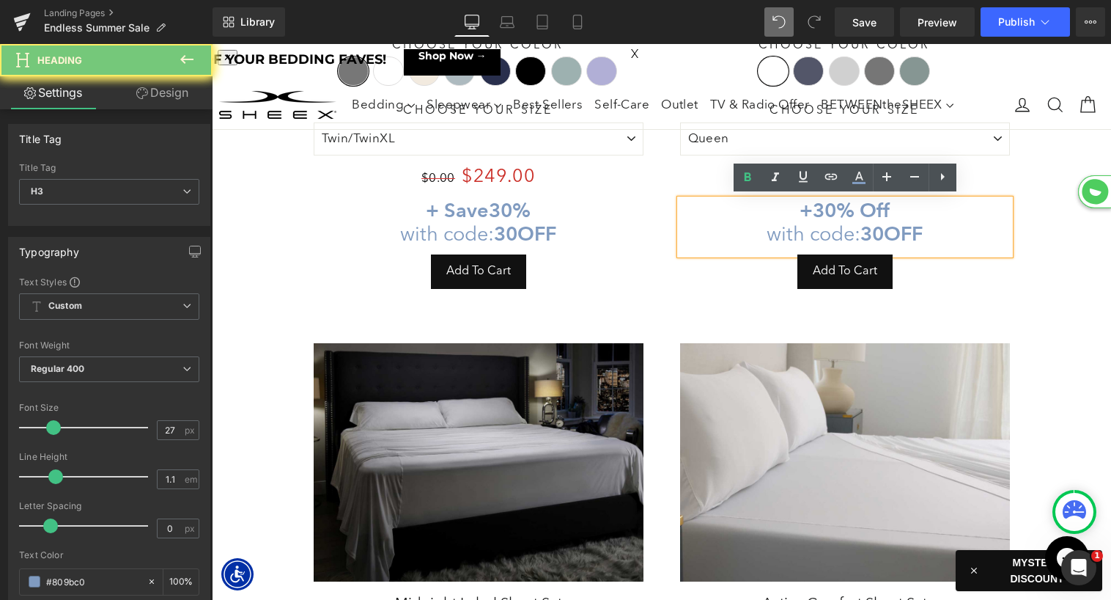
click at [813, 207] on strong "+" at bounding box center [806, 210] width 13 height 24
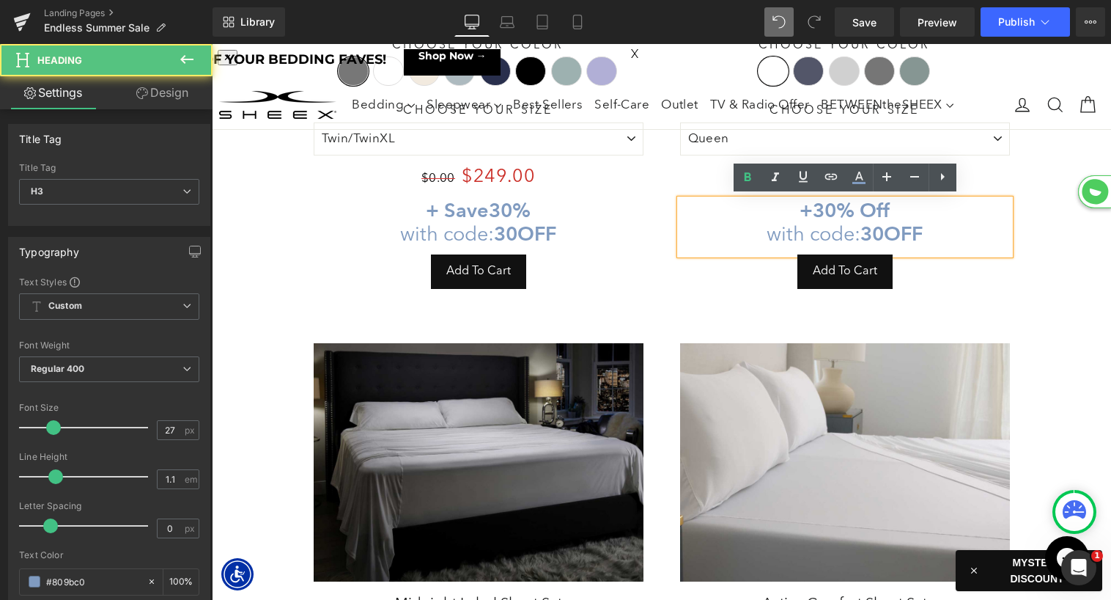
click at [813, 207] on strong "+" at bounding box center [806, 210] width 13 height 24
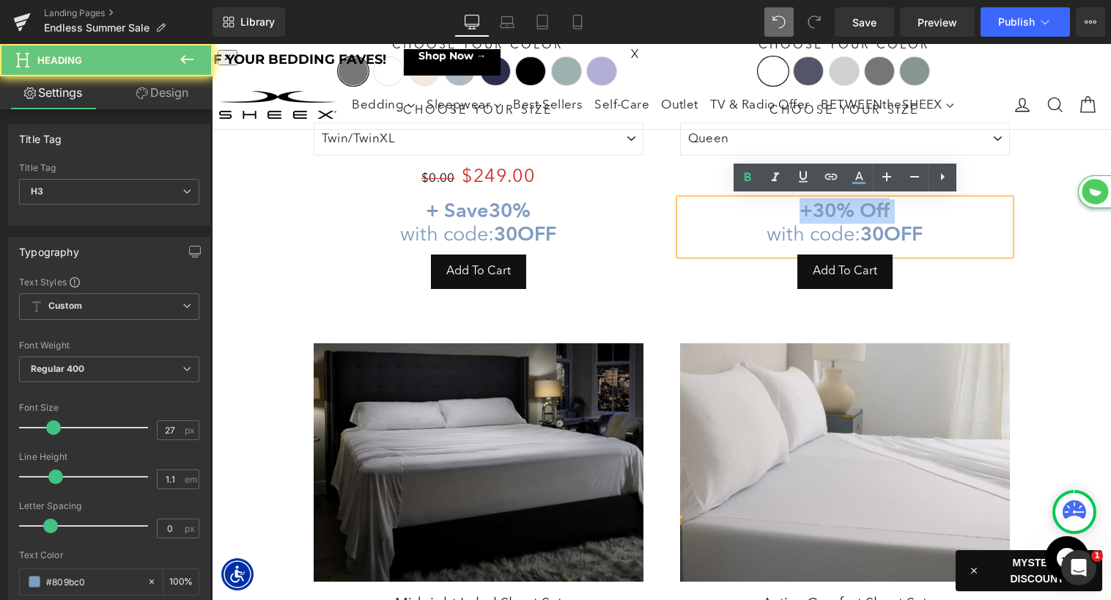
click at [813, 207] on strong "+" at bounding box center [806, 210] width 13 height 24
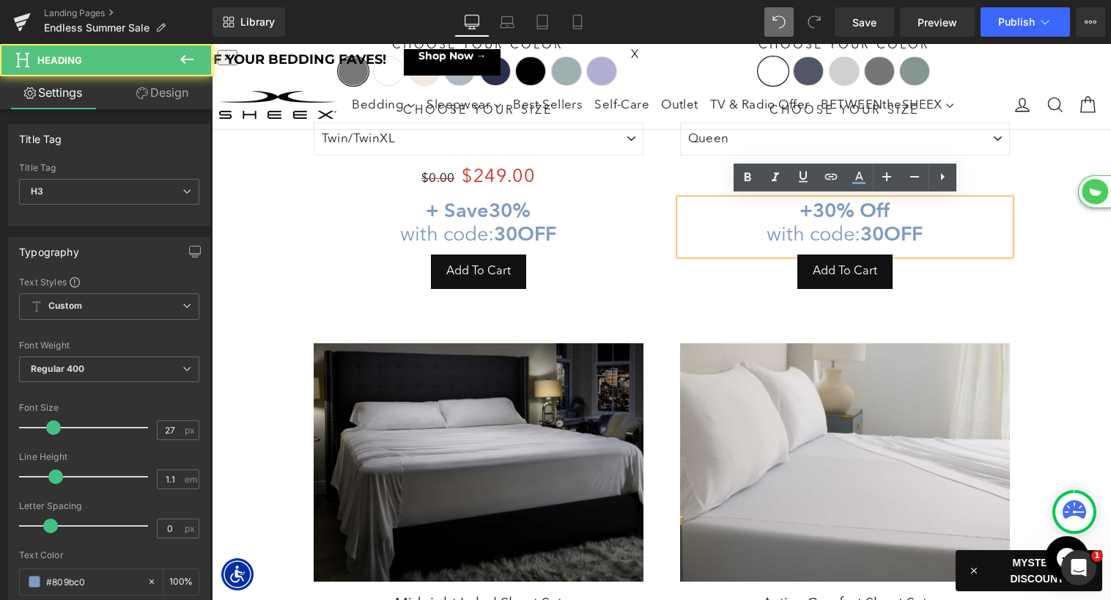
click at [849, 221] on h3 "+ 30% Off with code: 30OFF" at bounding box center [845, 223] width 330 height 48
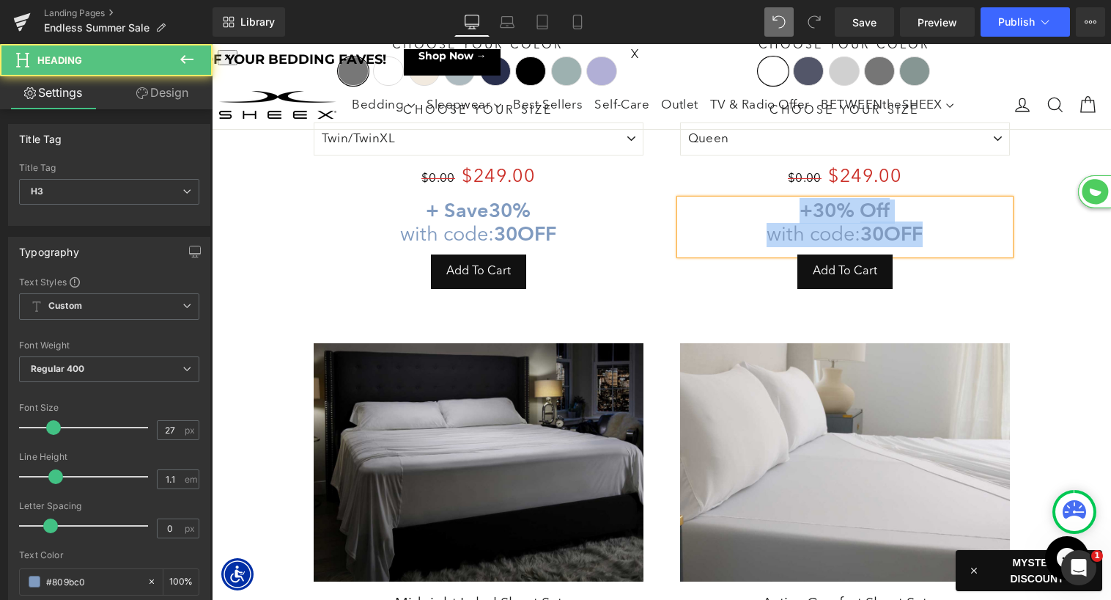
paste div
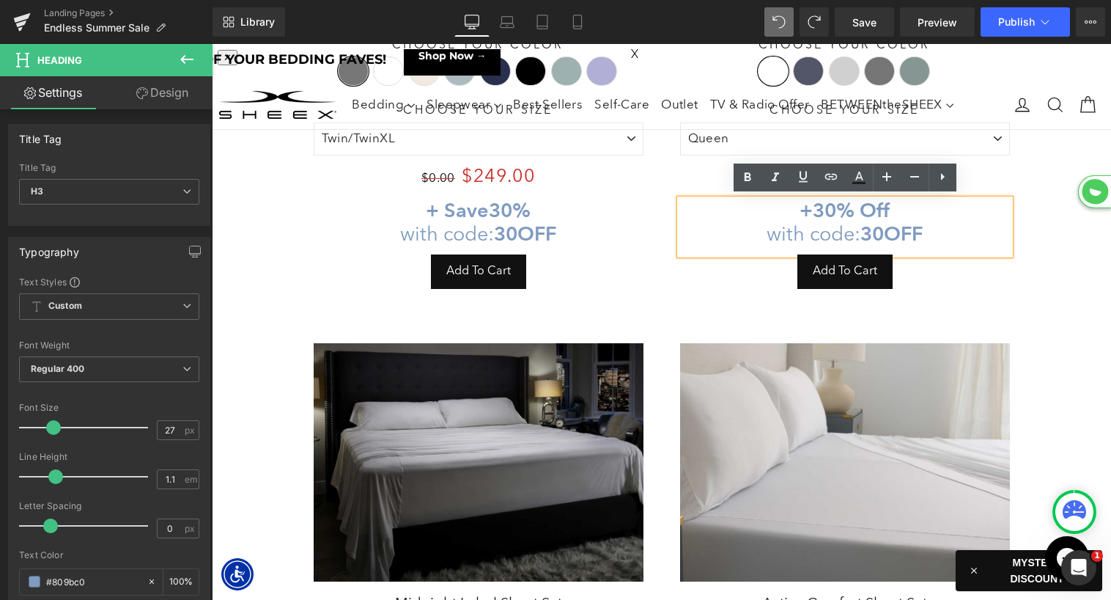
click at [820, 210] on strong "30% Off" at bounding box center [851, 210] width 77 height 24
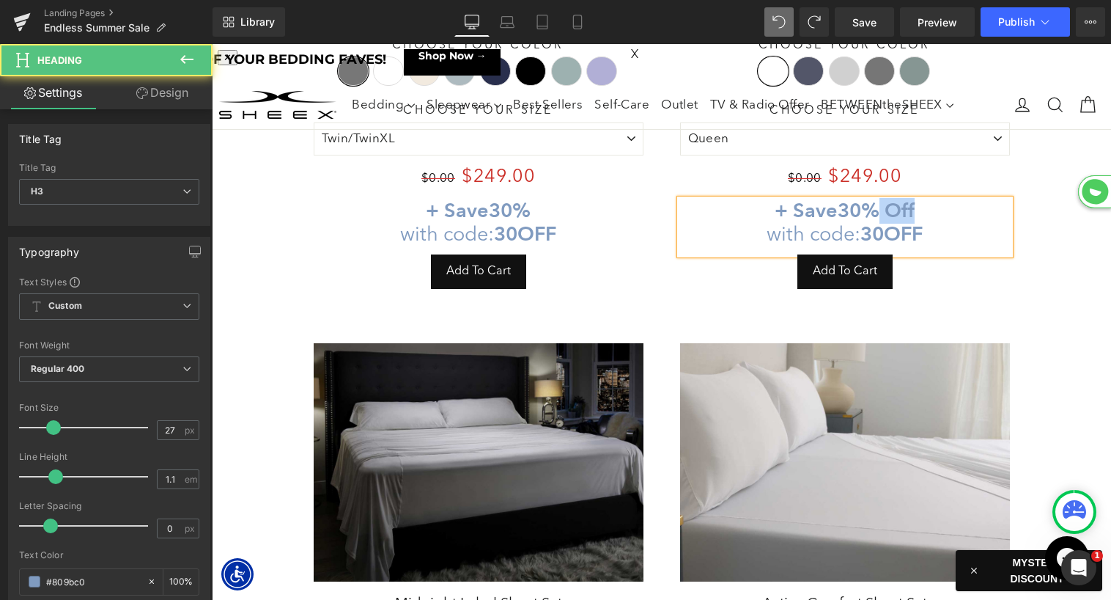
drag, startPoint x: 881, startPoint y: 209, endPoint x: 944, endPoint y: 209, distance: 63.0
click at [944, 209] on h3 "+ Save 30% Off with code: 30OFF" at bounding box center [845, 223] width 330 height 48
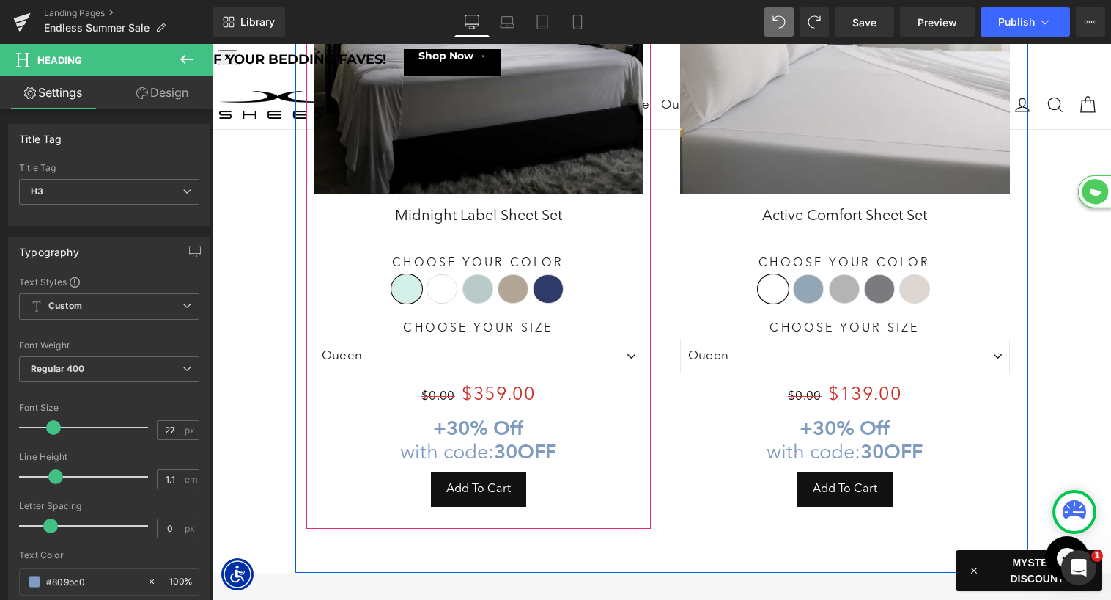
scroll to position [1028, 0]
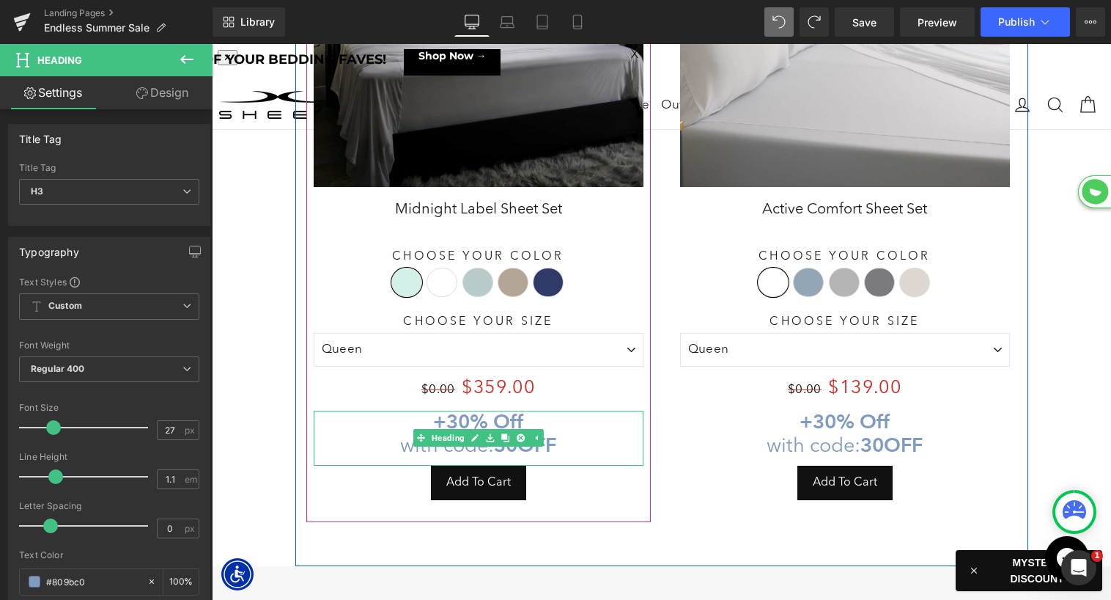
click at [451, 418] on strong "30% Off" at bounding box center [484, 421] width 77 height 24
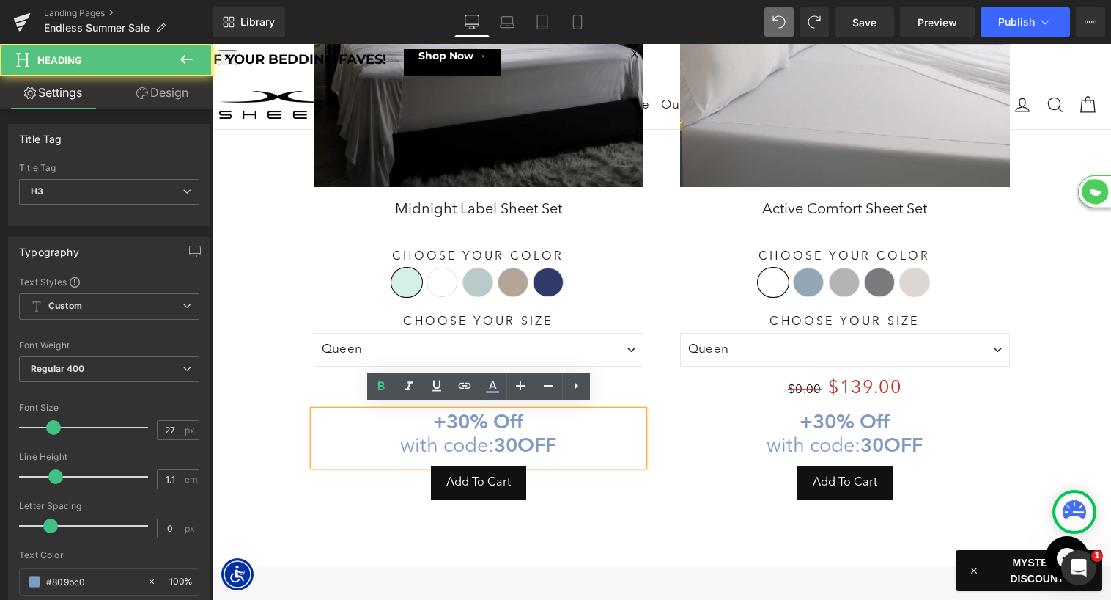
click at [451, 413] on strong "30% Off" at bounding box center [484, 421] width 77 height 24
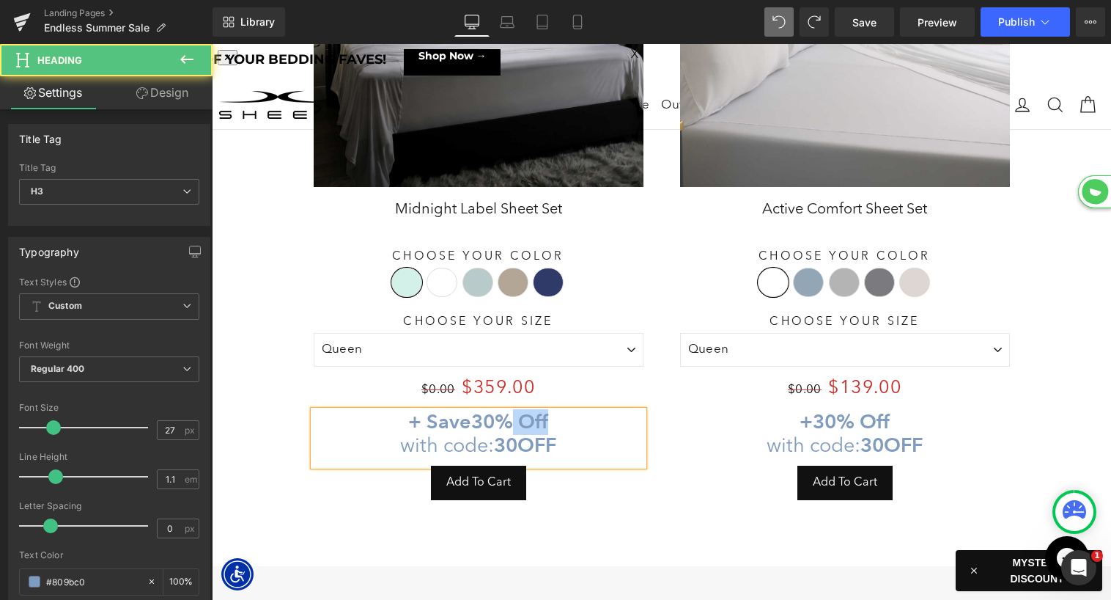
drag, startPoint x: 518, startPoint y: 415, endPoint x: 583, endPoint y: 413, distance: 65.2
click at [583, 413] on h3 "+ Save 30% Off with code: 30OFF" at bounding box center [479, 434] width 330 height 48
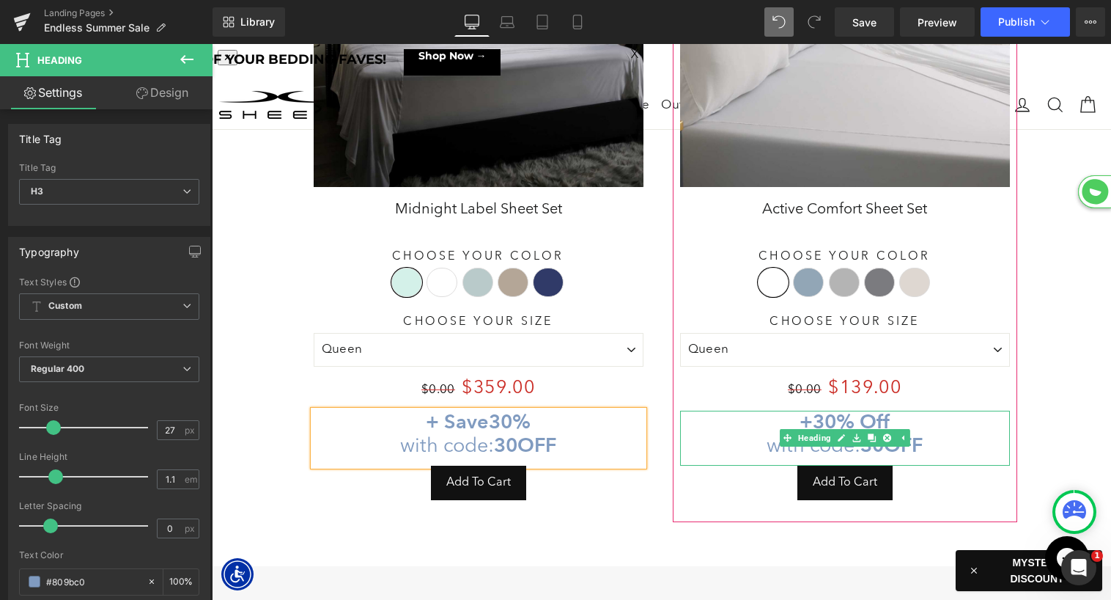
click at [816, 410] on strong "30% Off" at bounding box center [851, 421] width 77 height 24
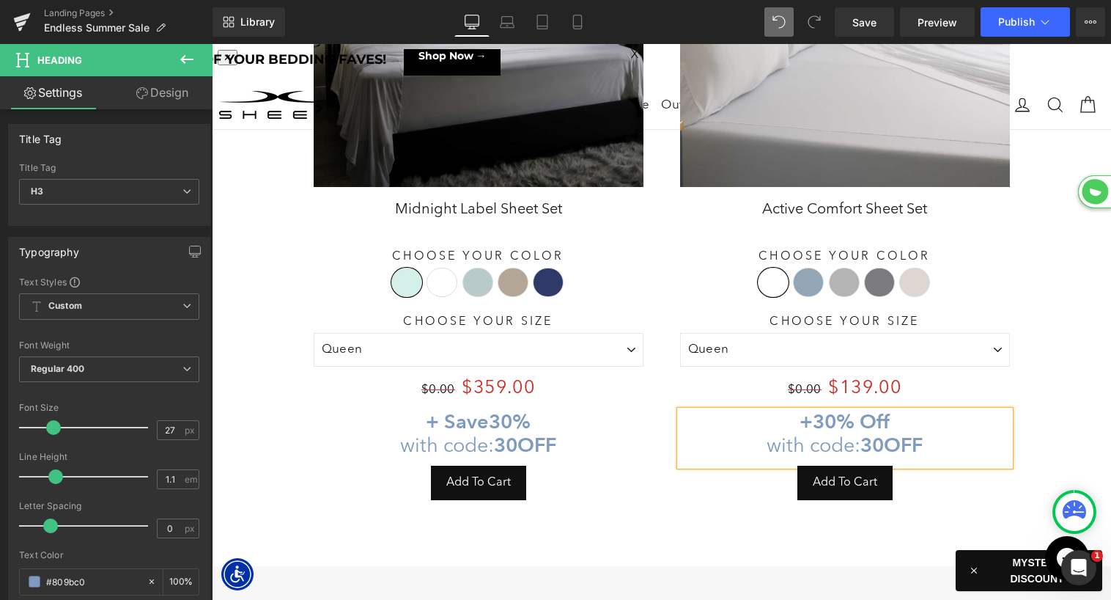
click at [814, 414] on strong "30% Off" at bounding box center [851, 421] width 77 height 24
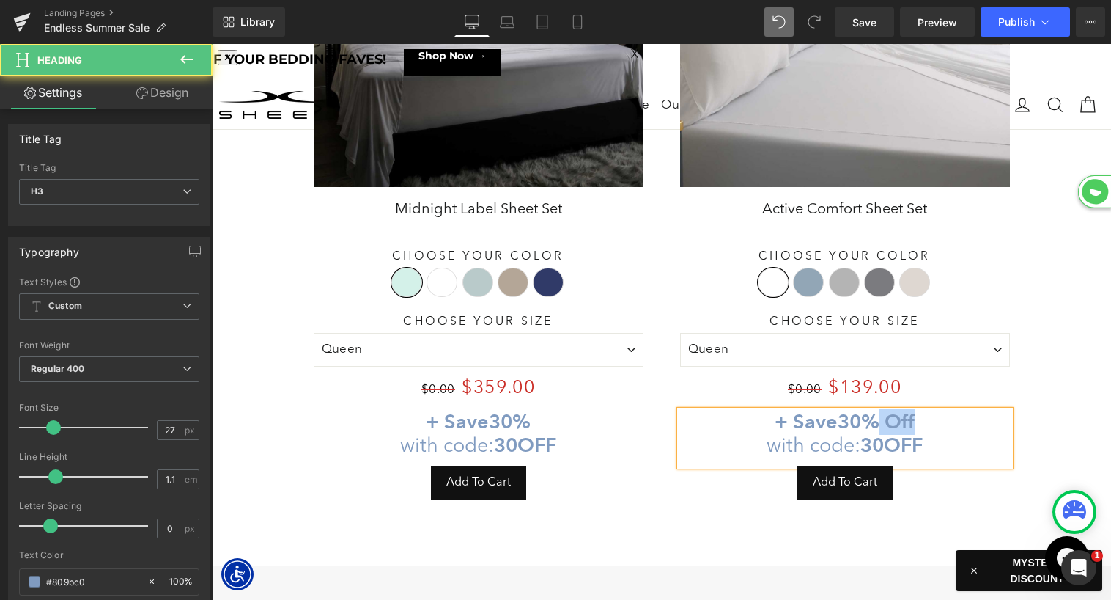
drag, startPoint x: 881, startPoint y: 416, endPoint x: 932, endPoint y: 414, distance: 50.6
click at [932, 414] on h3 "+ Save 30% Off with code: 30OFF" at bounding box center [845, 434] width 330 height 48
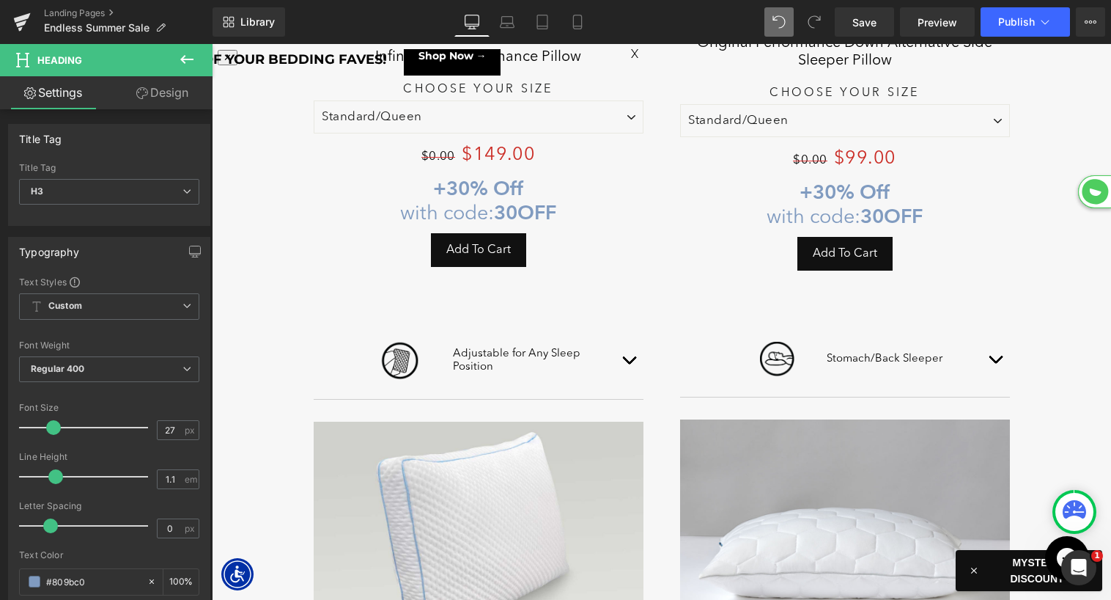
scroll to position [1931, 0]
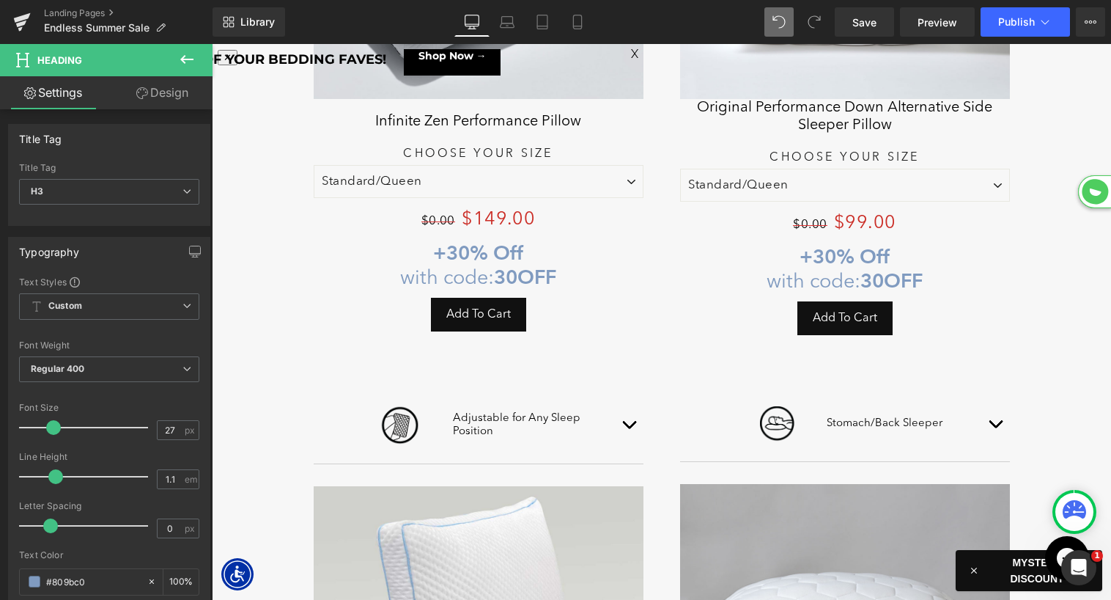
click at [452, 246] on strong "30% Off" at bounding box center [484, 252] width 77 height 24
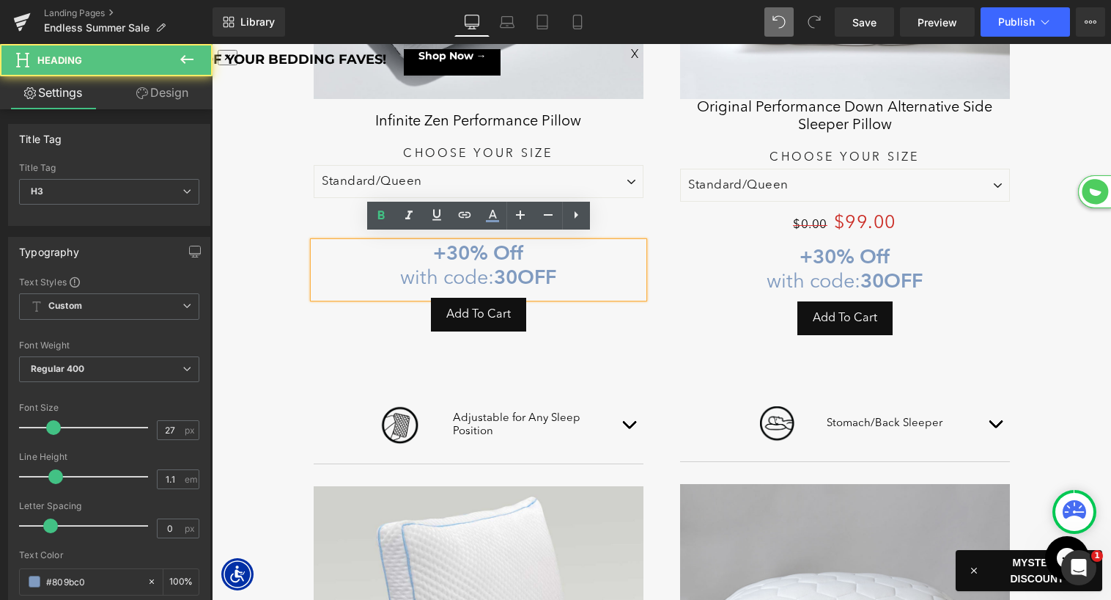
click at [449, 244] on strong "30% Off" at bounding box center [484, 252] width 77 height 24
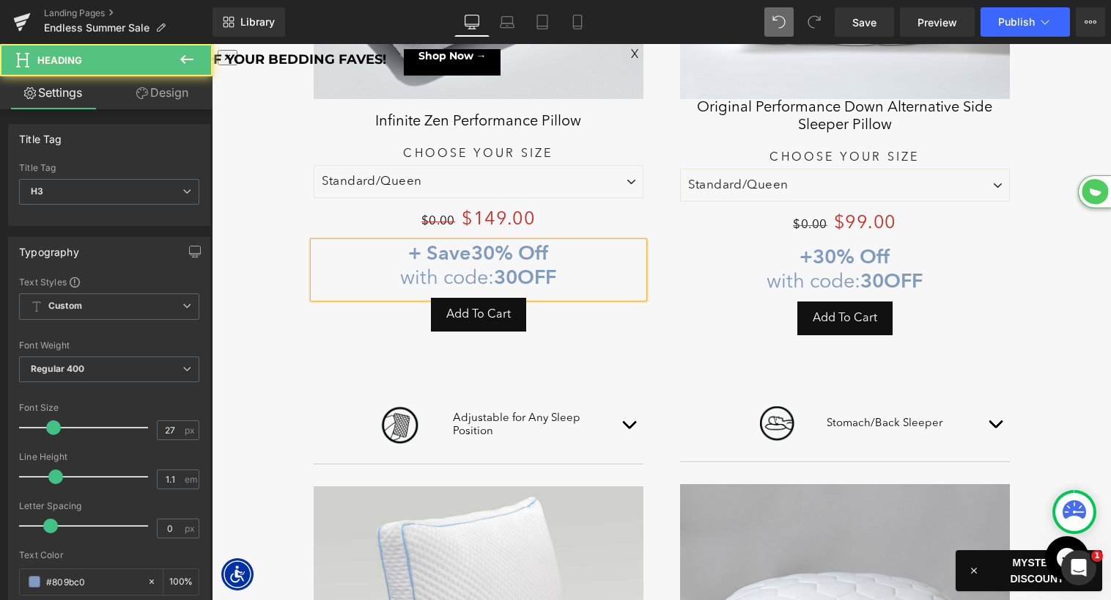
drag, startPoint x: 517, startPoint y: 246, endPoint x: 594, endPoint y: 245, distance: 76.2
click at [594, 245] on h3 "+ Save 30% Off with code: 30OFF" at bounding box center [479, 266] width 330 height 48
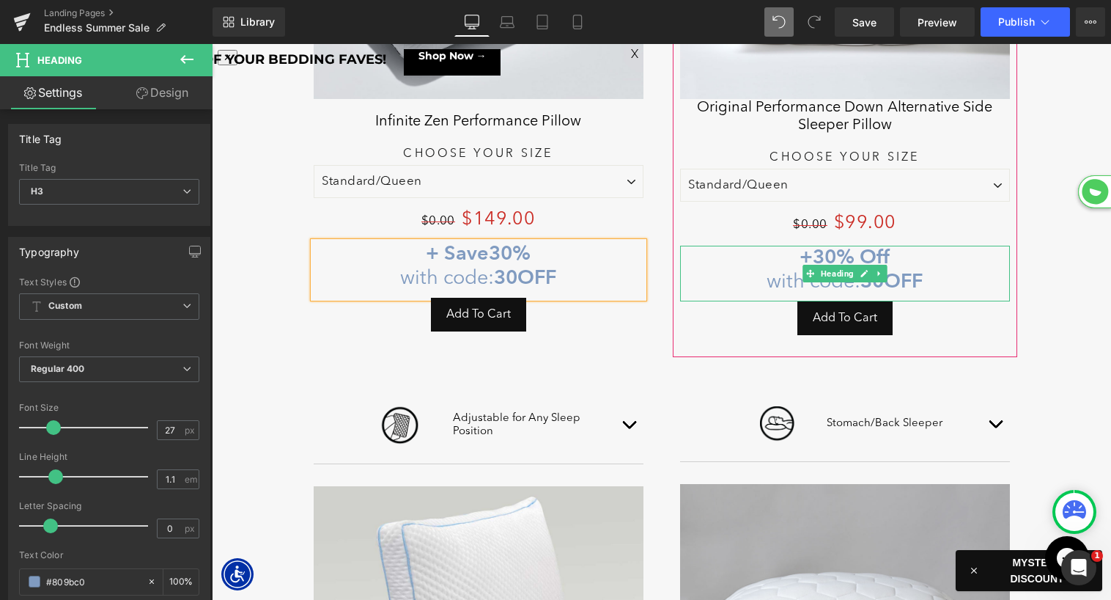
click at [820, 246] on strong "30% Off" at bounding box center [851, 256] width 77 height 24
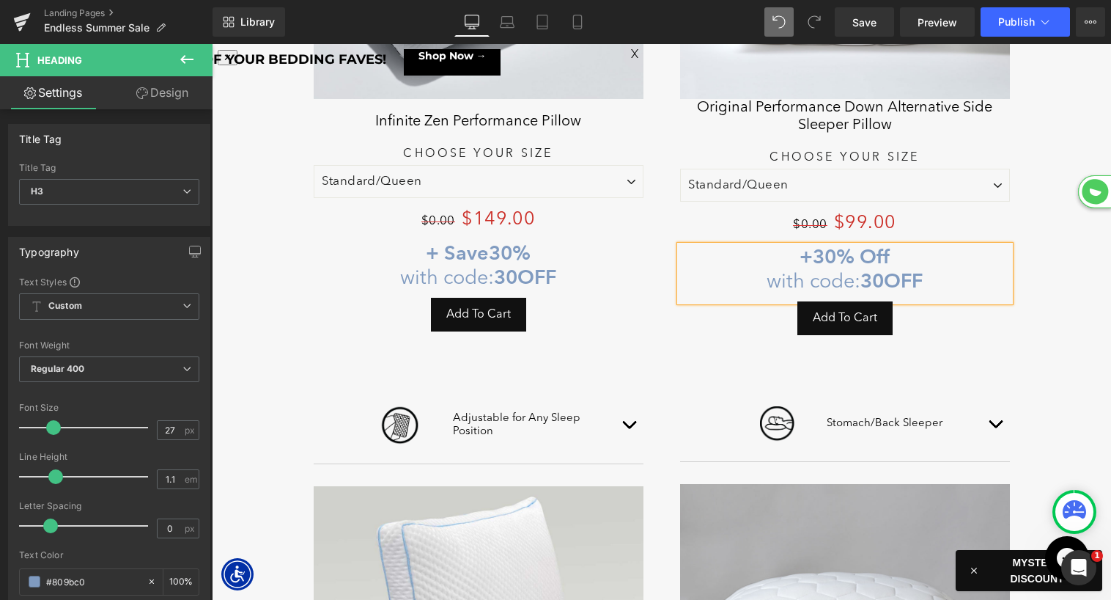
click at [816, 246] on strong "30% Off" at bounding box center [851, 256] width 77 height 24
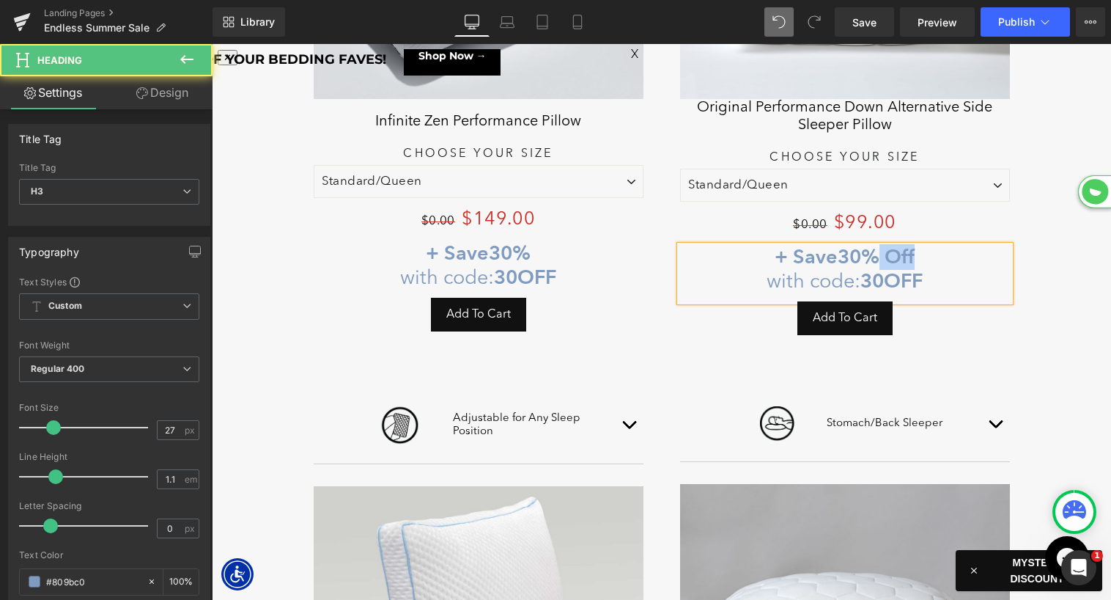
drag, startPoint x: 883, startPoint y: 248, endPoint x: 929, endPoint y: 244, distance: 46.3
click at [929, 246] on h3 "+ Save 30% Off with code: 30OFF" at bounding box center [845, 270] width 330 height 48
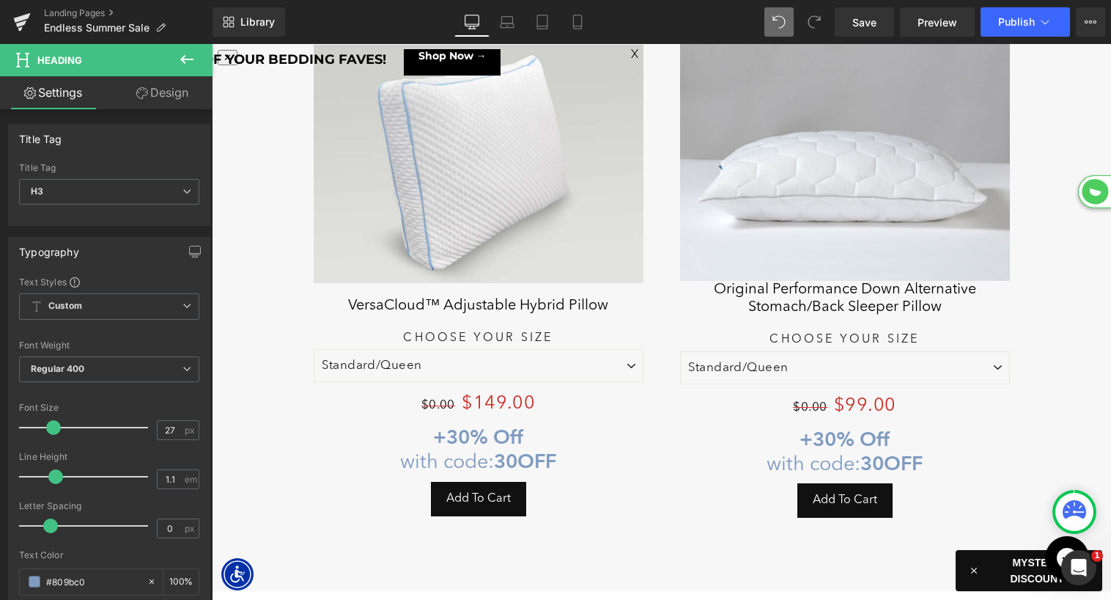
scroll to position [2383, 0]
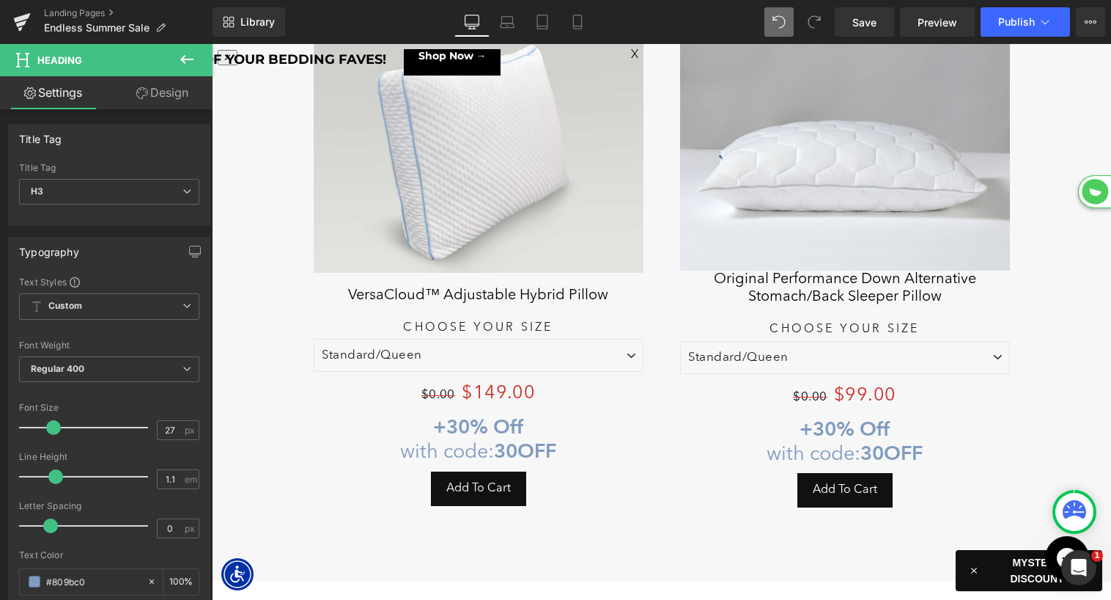
click at [449, 420] on strong "30% Off" at bounding box center [484, 426] width 77 height 24
click at [449, 417] on strong "30% Off" at bounding box center [484, 426] width 77 height 24
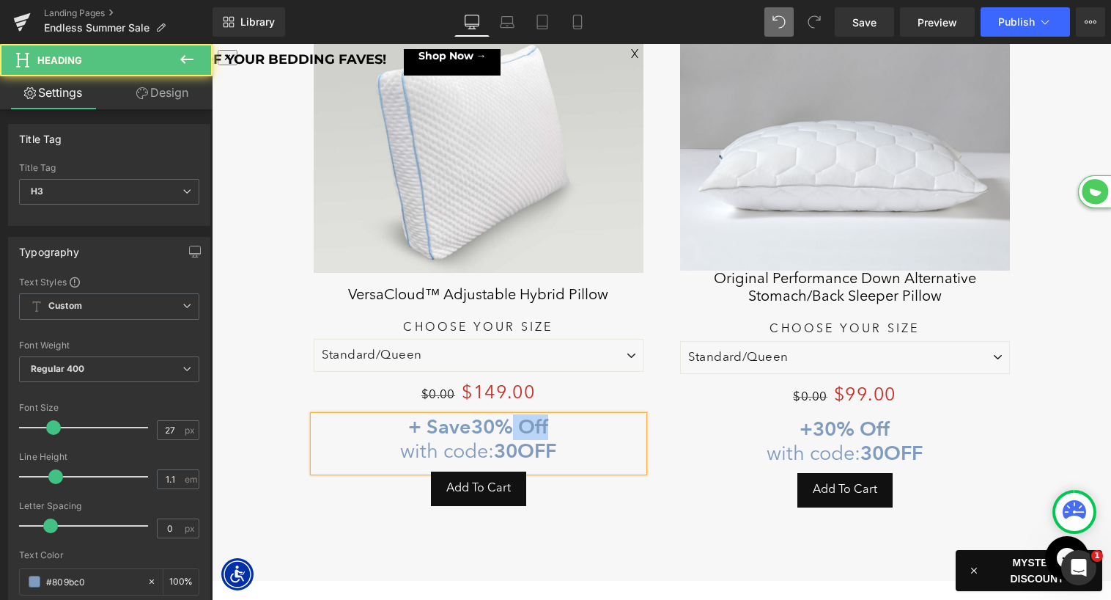
drag, startPoint x: 520, startPoint y: 417, endPoint x: 635, endPoint y: 417, distance: 115.1
click at [635, 417] on h3 "+ Save 30% Off with code: 30OFF" at bounding box center [479, 440] width 330 height 48
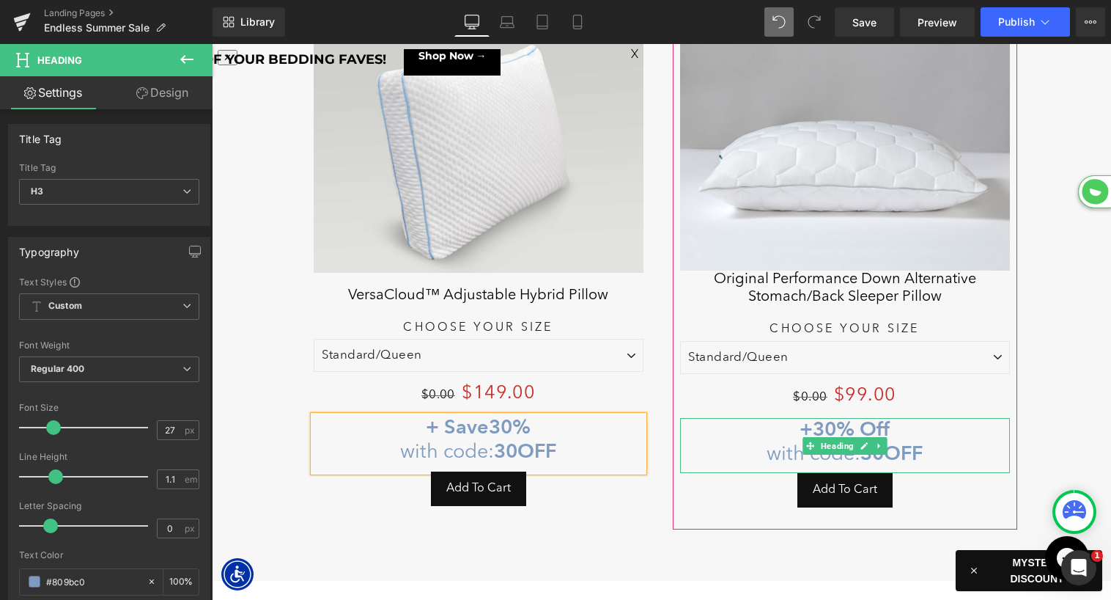
click at [818, 421] on strong "30% Off" at bounding box center [851, 428] width 77 height 24
click at [817, 416] on strong "30% Off" at bounding box center [851, 428] width 77 height 24
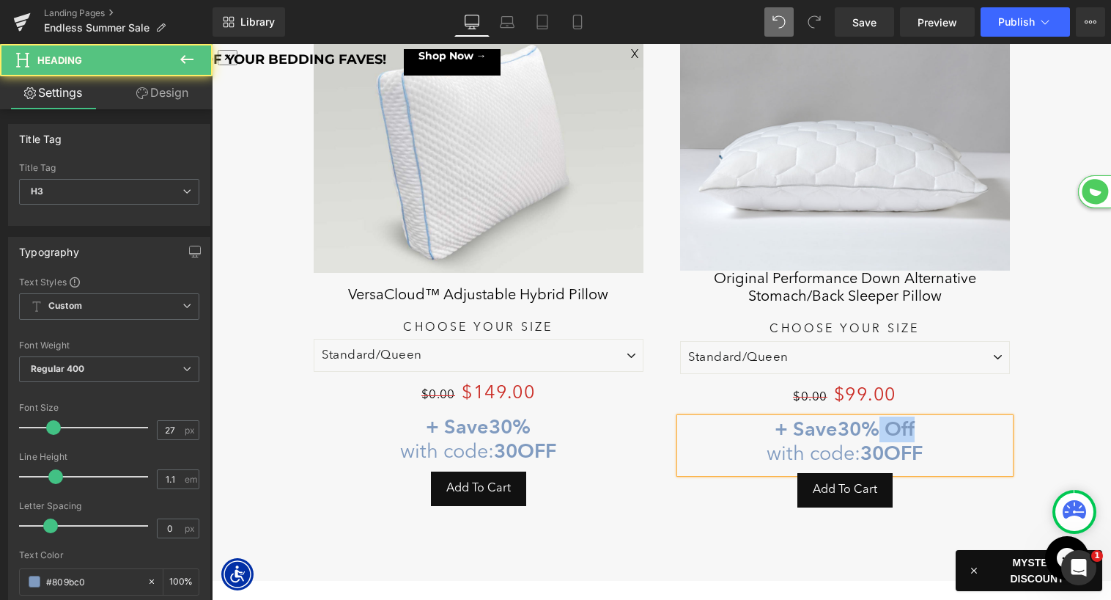
drag, startPoint x: 882, startPoint y: 417, endPoint x: 943, endPoint y: 412, distance: 61.8
click at [943, 418] on h3 "+ Save 30% Off with code: 30OFF" at bounding box center [845, 442] width 330 height 48
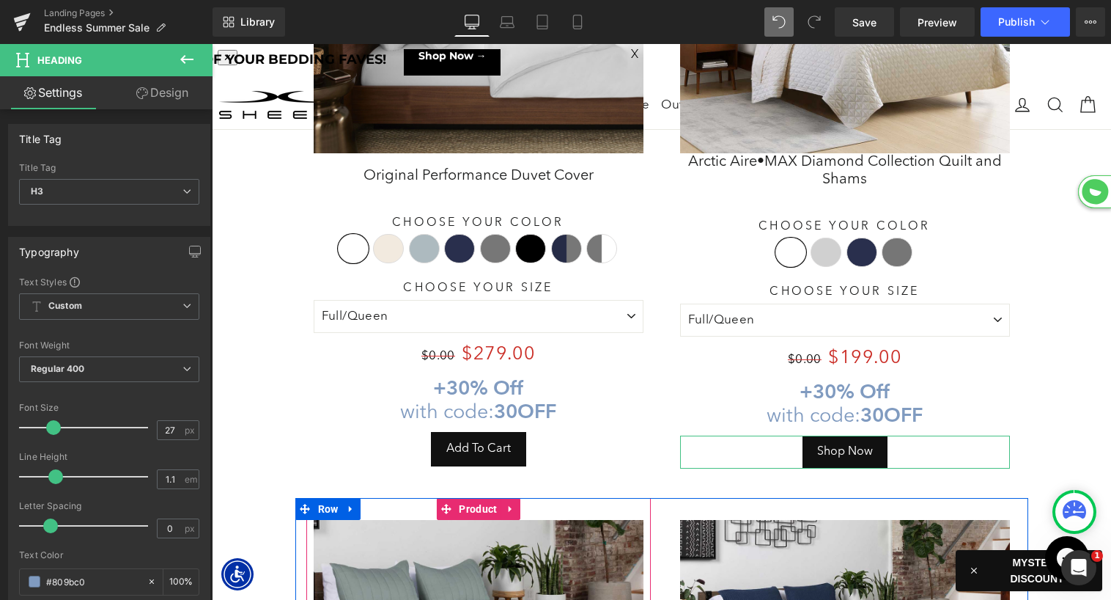
scroll to position [3163, 0]
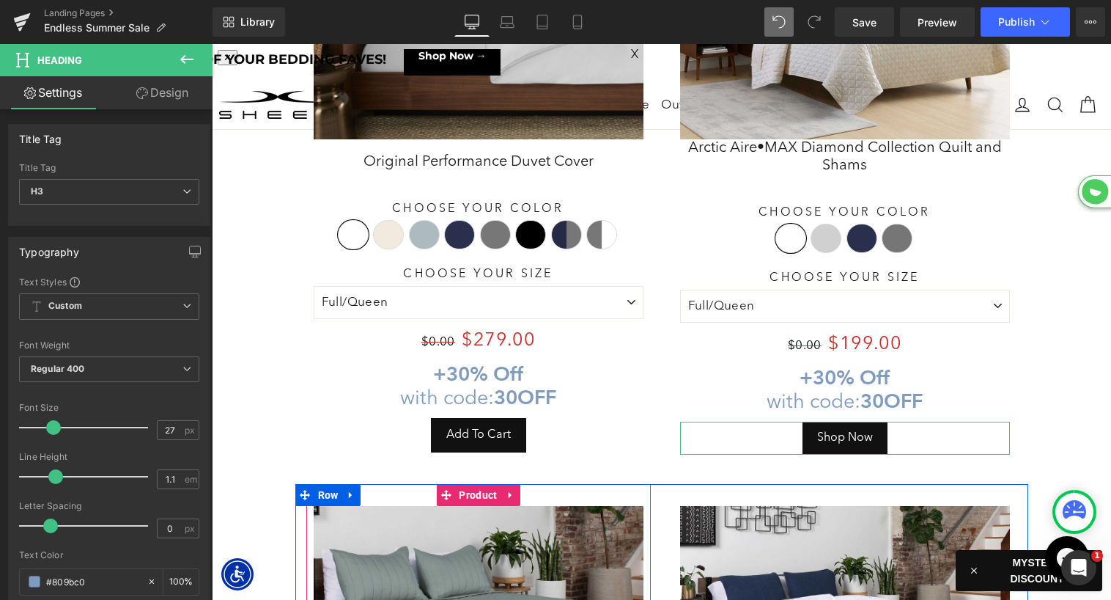
click at [443, 363] on strong "+" at bounding box center [439, 373] width 13 height 24
click at [451, 361] on strong "30% Off" at bounding box center [484, 373] width 77 height 24
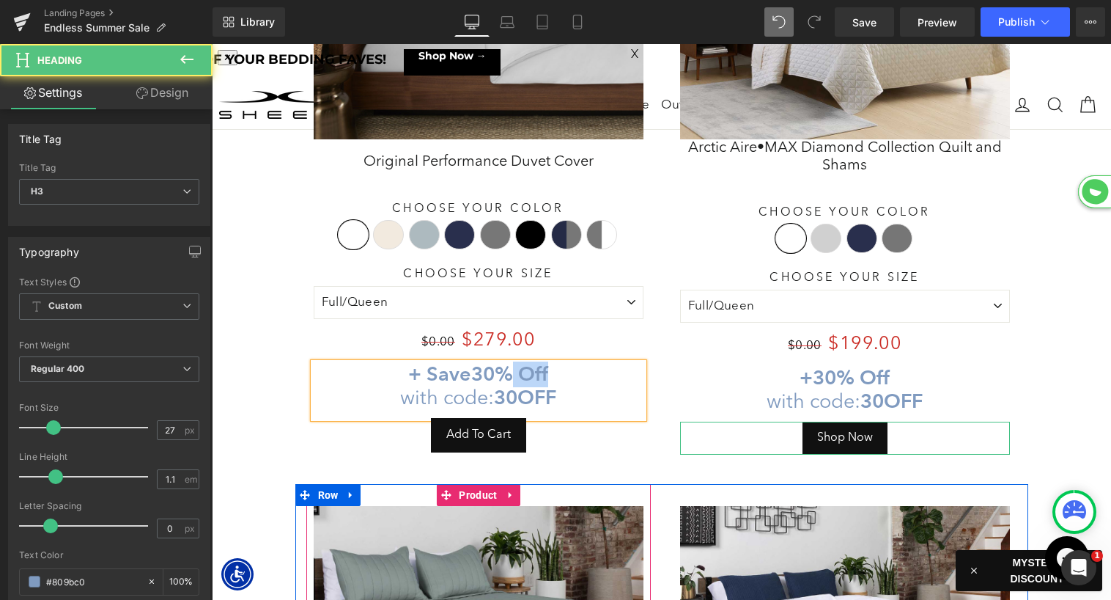
drag, startPoint x: 512, startPoint y: 360, endPoint x: 579, endPoint y: 357, distance: 66.8
click at [579, 363] on h3 "+ Save 30% Off with code: 30OFF" at bounding box center [479, 387] width 330 height 48
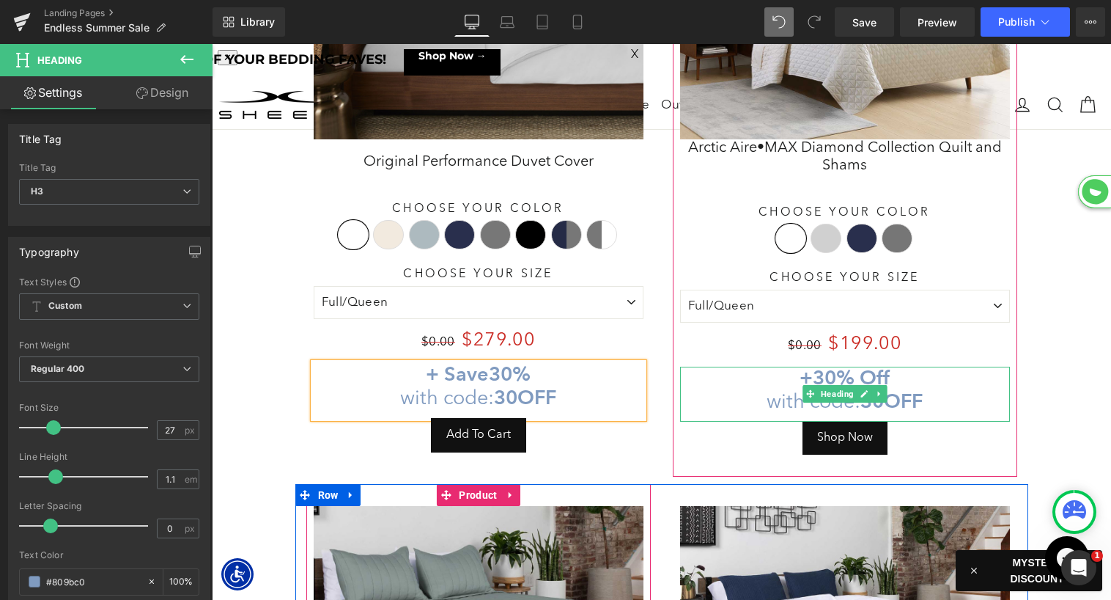
click at [816, 365] on strong "30% Off" at bounding box center [851, 377] width 77 height 24
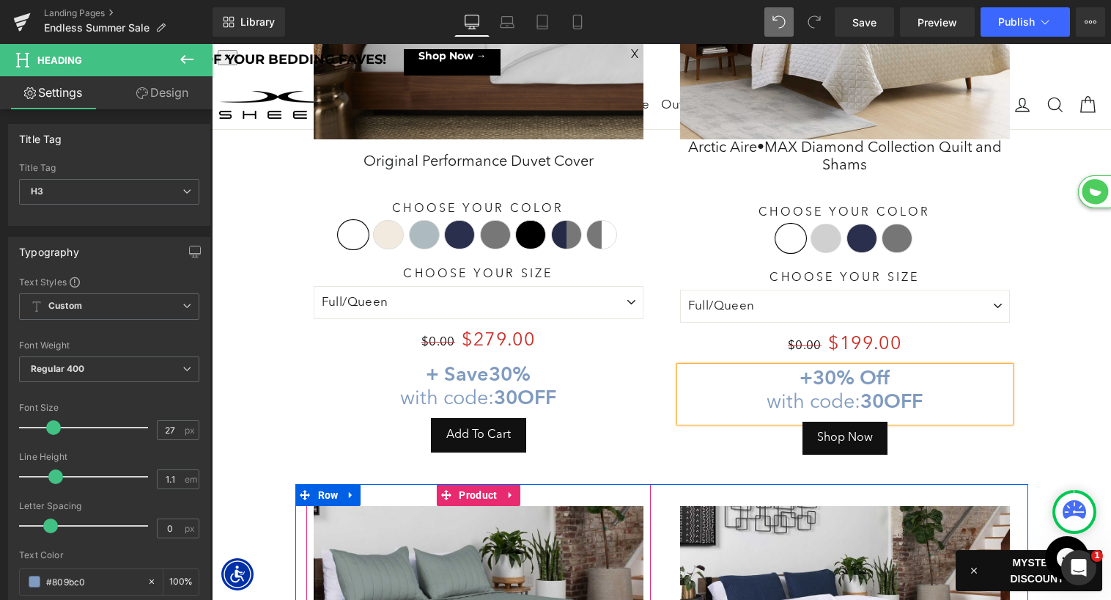
click at [814, 365] on strong "30% Off" at bounding box center [851, 377] width 77 height 24
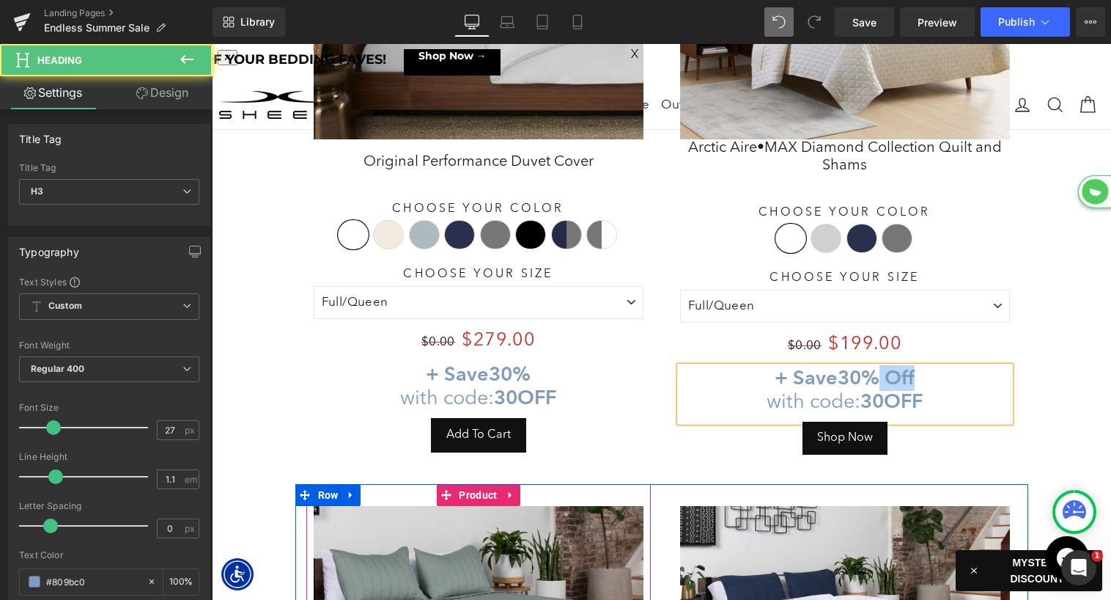
drag, startPoint x: 882, startPoint y: 364, endPoint x: 951, endPoint y: 366, distance: 69.0
click at [951, 366] on h3 "+ Save 30% Off with code: 30OFF" at bounding box center [845, 390] width 330 height 48
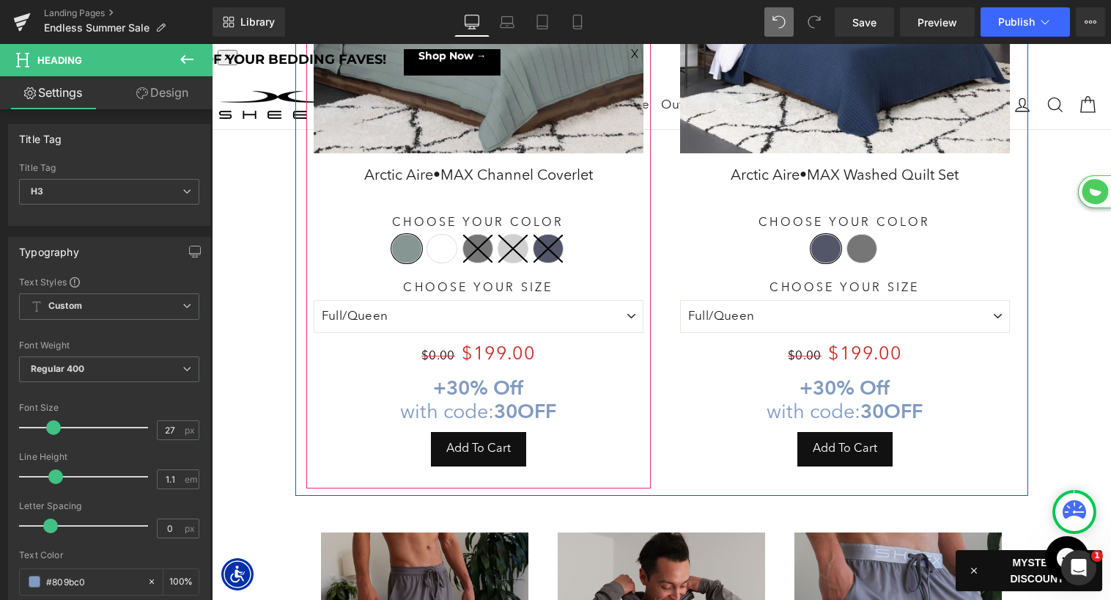
scroll to position [3756, 0]
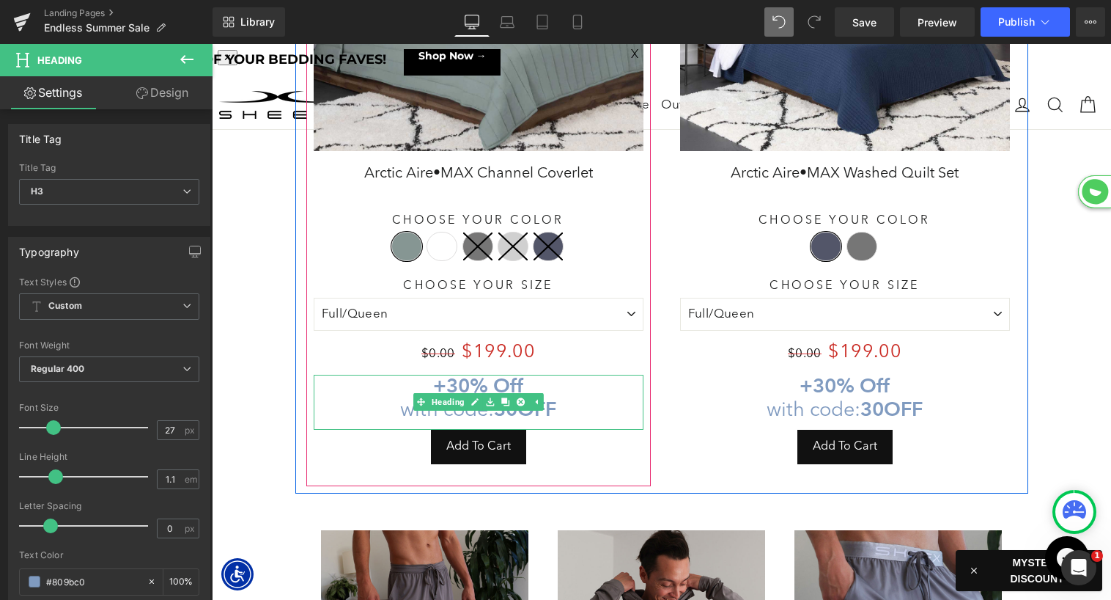
click at [451, 373] on strong "30% Off" at bounding box center [484, 385] width 77 height 24
click at [450, 373] on strong "30% Off" at bounding box center [484, 385] width 77 height 24
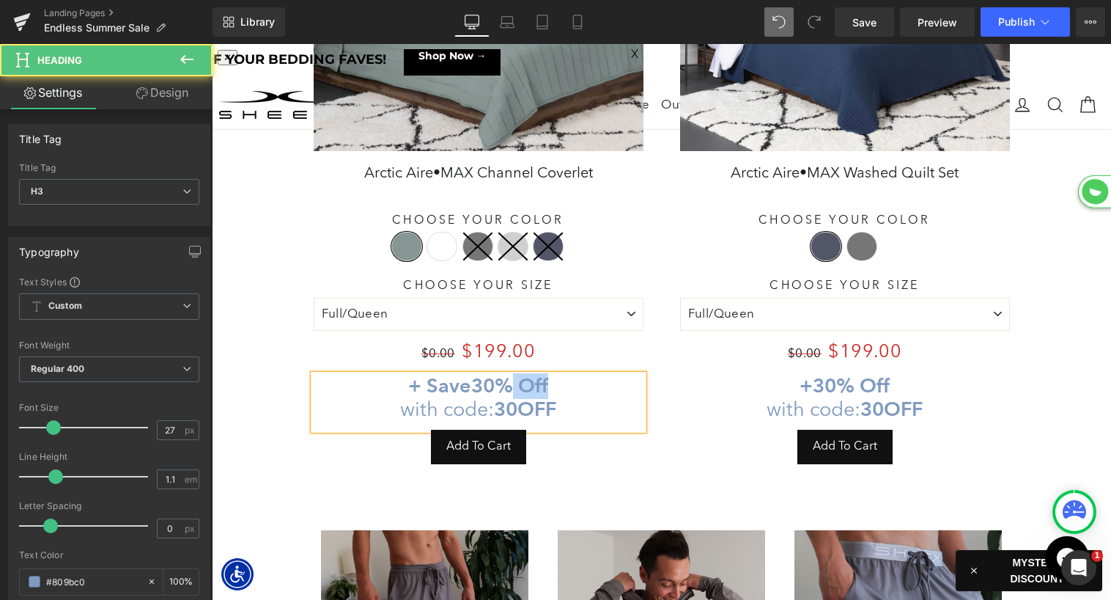
drag, startPoint x: 513, startPoint y: 369, endPoint x: 641, endPoint y: 368, distance: 128.3
click at [641, 375] on h3 "+ Save 30% Off with code: 30OFF" at bounding box center [479, 399] width 330 height 48
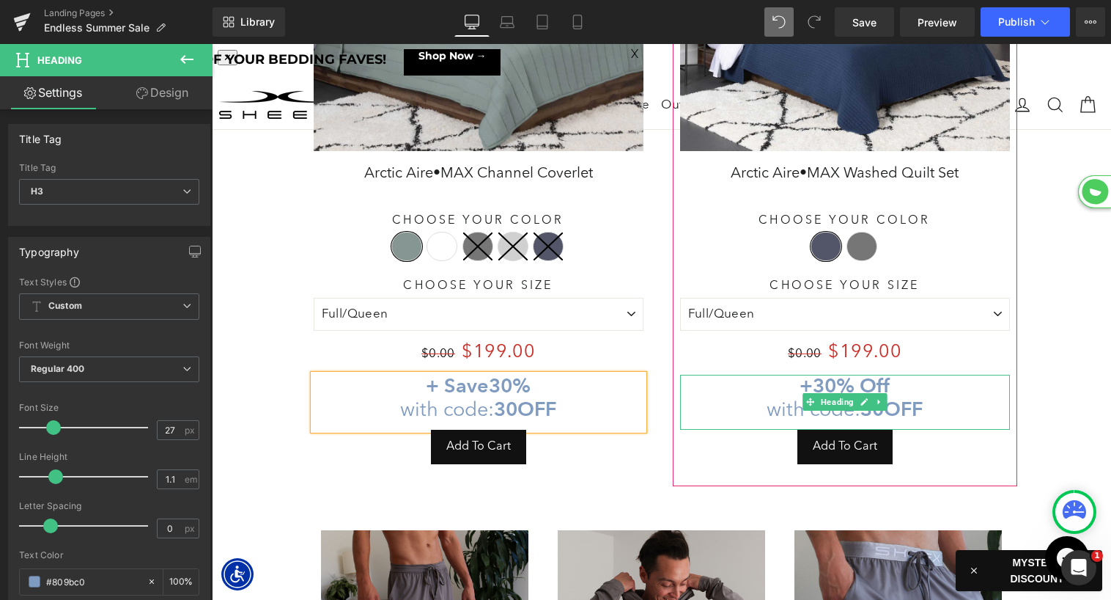
click at [819, 373] on strong "30% Off" at bounding box center [851, 385] width 77 height 24
click at [817, 373] on strong "30% Off" at bounding box center [851, 385] width 77 height 24
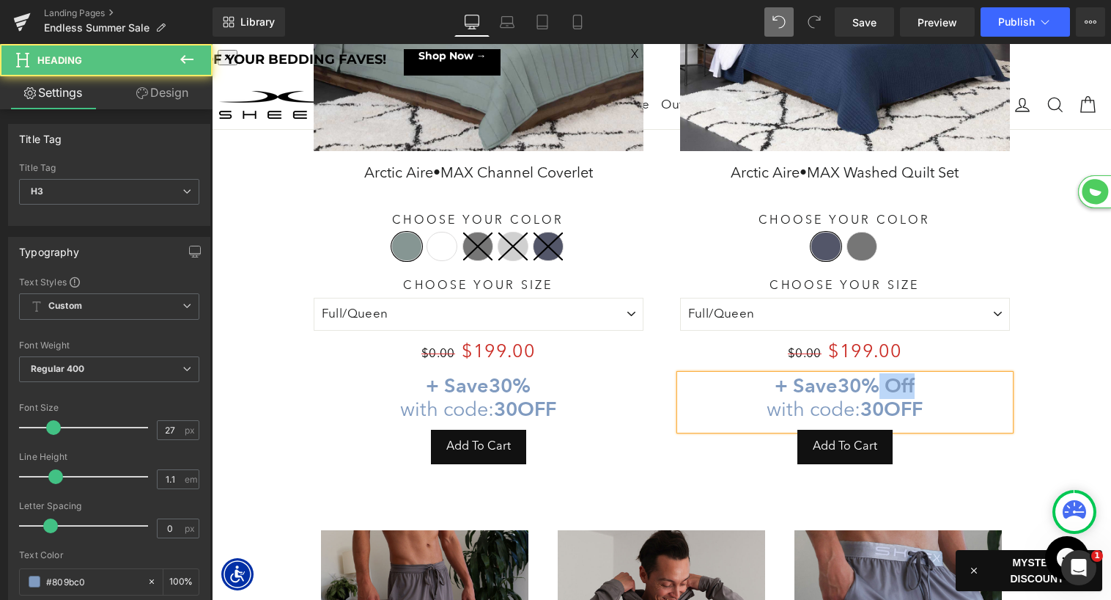
drag, startPoint x: 880, startPoint y: 370, endPoint x: 977, endPoint y: 366, distance: 96.8
click at [977, 375] on h3 "+ Save 30% Off with code: 30OFF" at bounding box center [845, 399] width 330 height 48
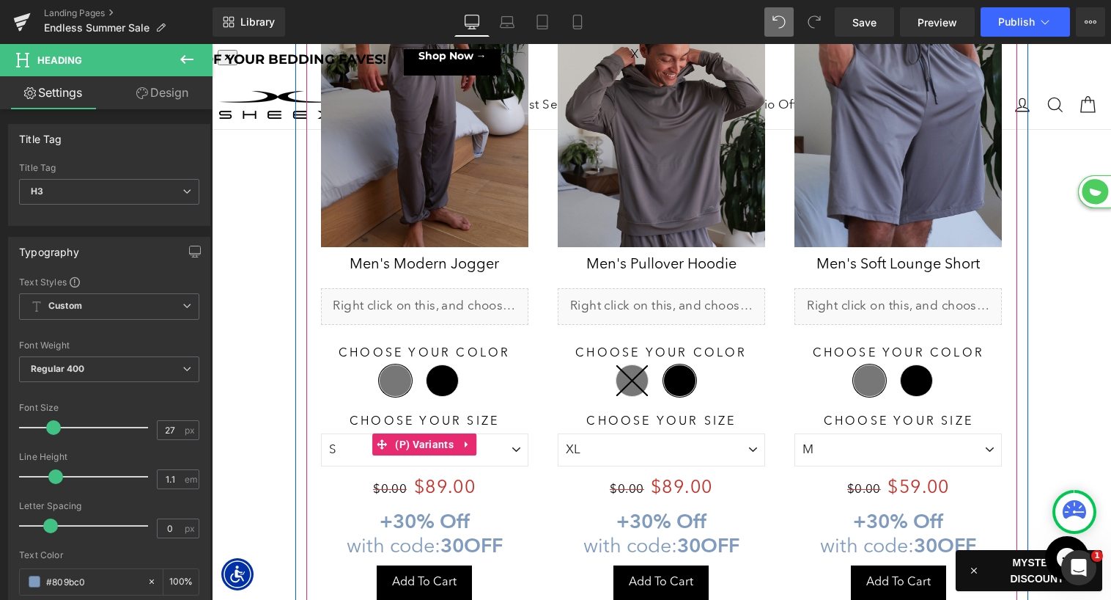
scroll to position [4326, 0]
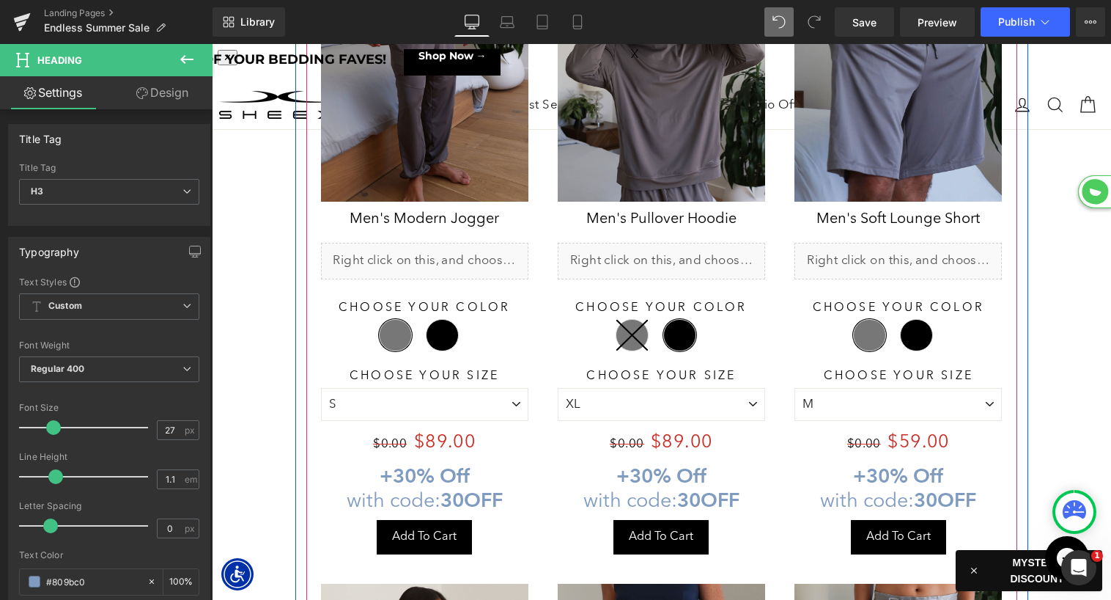
click at [403, 463] on strong "30% Off" at bounding box center [431, 475] width 77 height 24
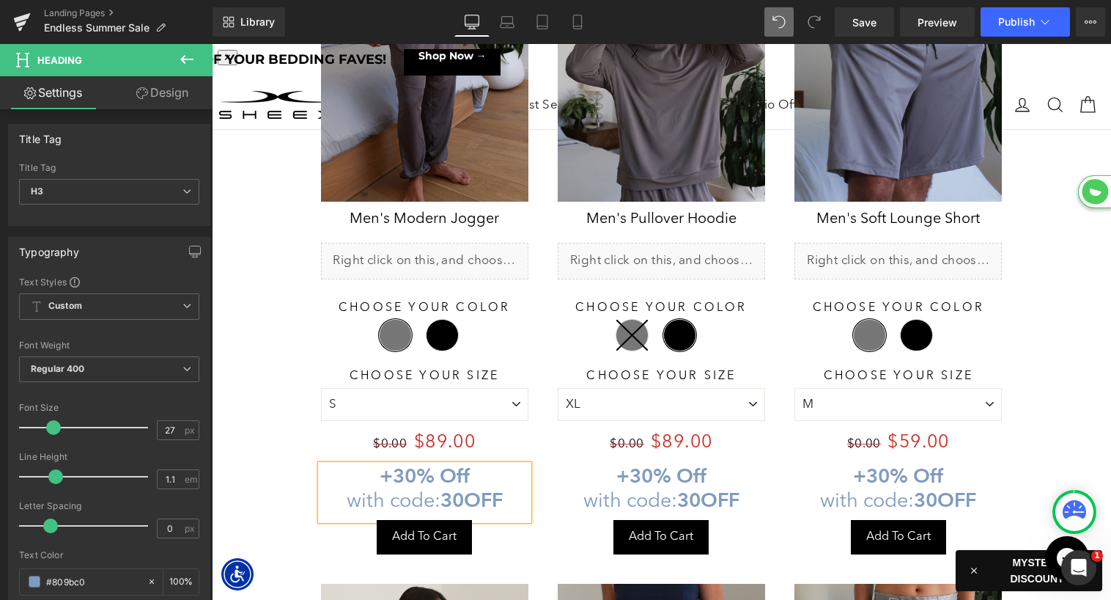
click at [397, 463] on strong "30% Off" at bounding box center [431, 475] width 77 height 24
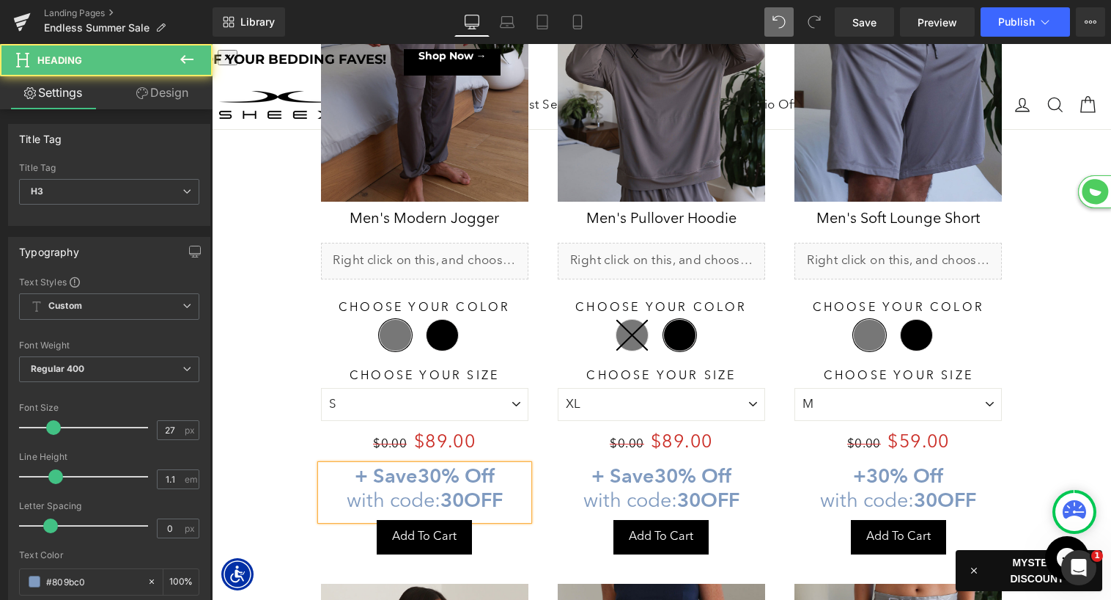
drag, startPoint x: 462, startPoint y: 460, endPoint x: 484, endPoint y: 444, distance: 27.4
click at [539, 459] on div "Save 8900 % (P) Image Men's Modern Jogger (P) Title Liquid Choose Your Color Gr…" at bounding box center [424, 257] width 237 height 624
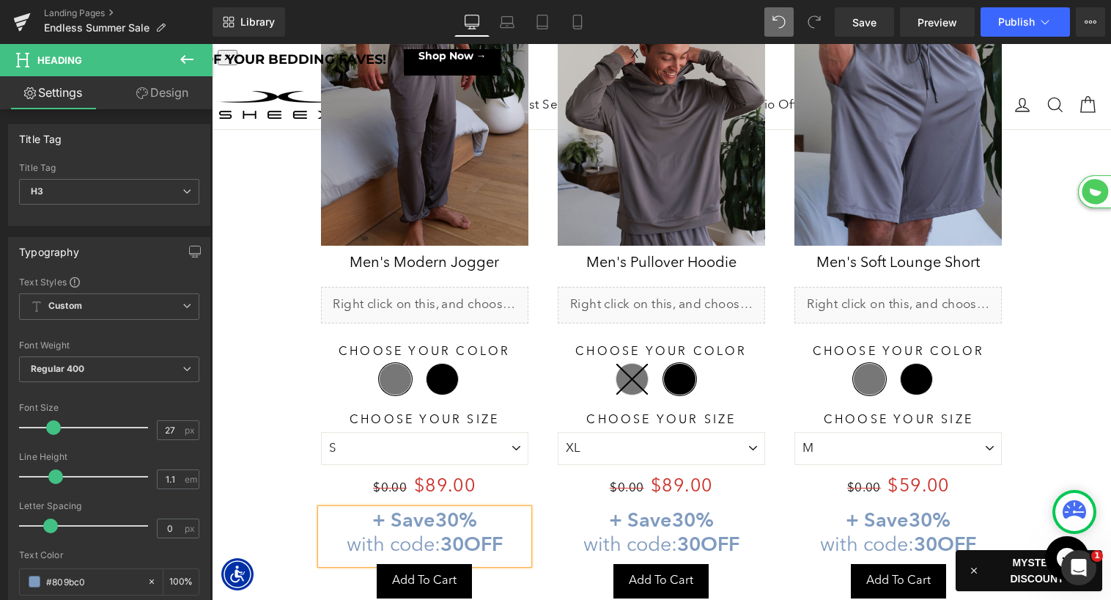
scroll to position [3753, 0]
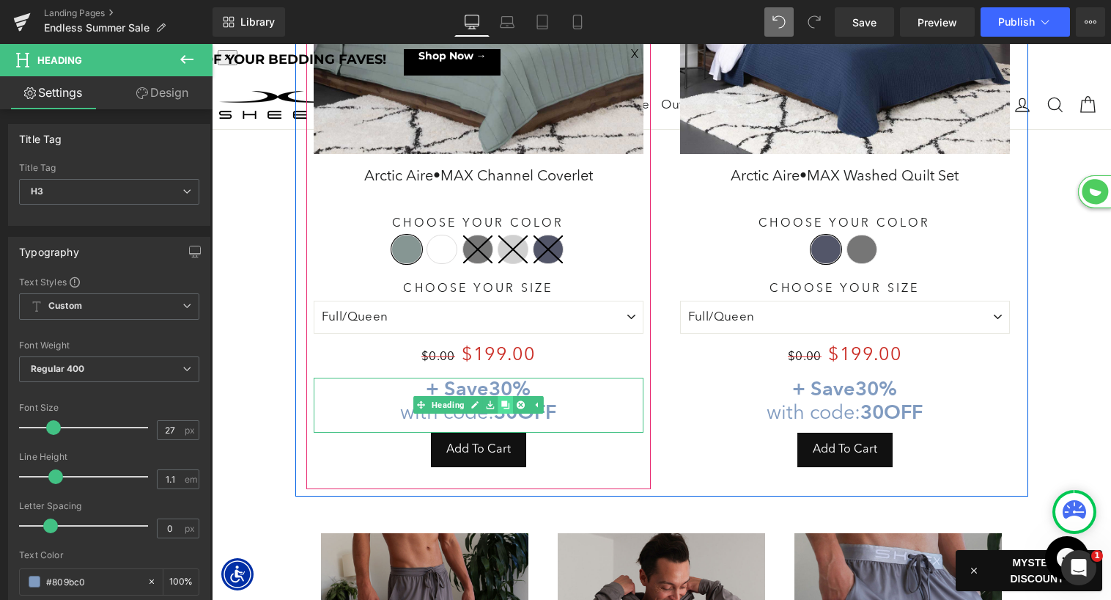
click at [506, 401] on icon at bounding box center [505, 405] width 8 height 8
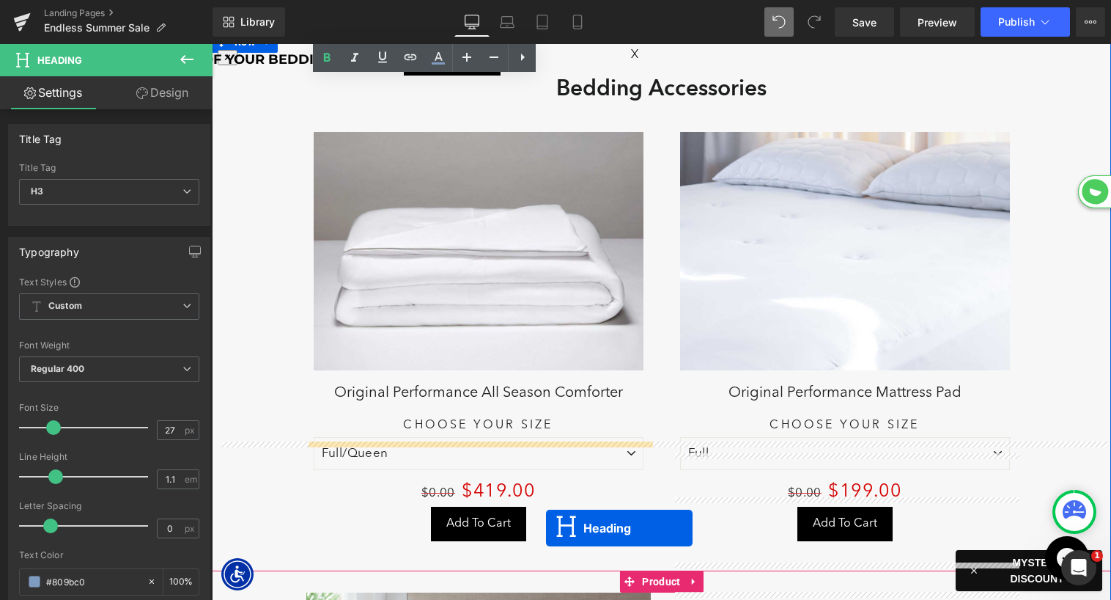
scroll to position [6332, 0]
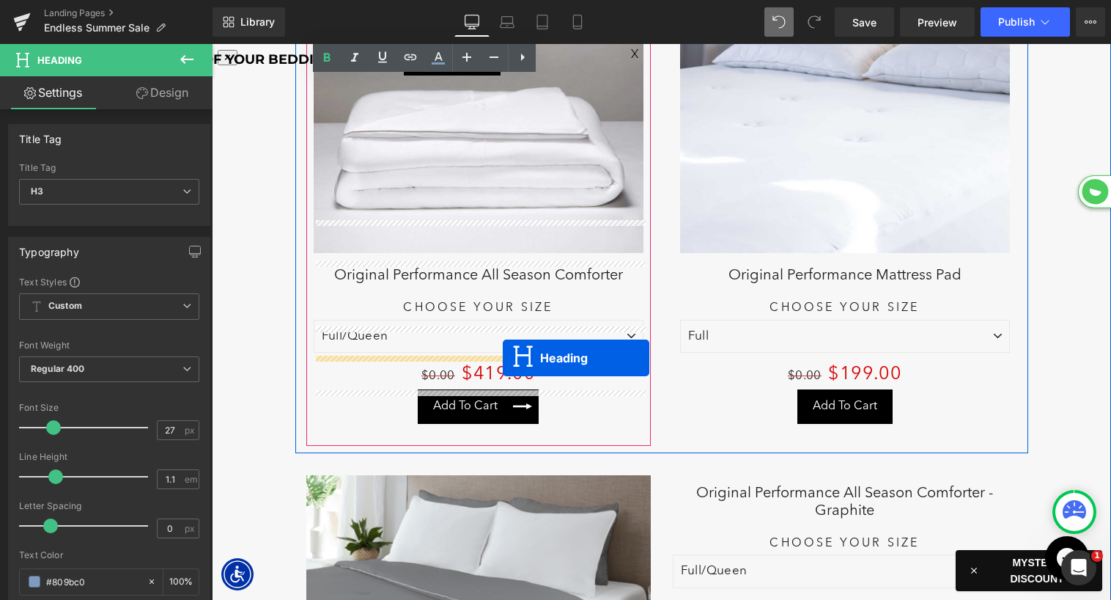
drag, startPoint x: 442, startPoint y: 440, endPoint x: 503, endPoint y: 358, distance: 102.8
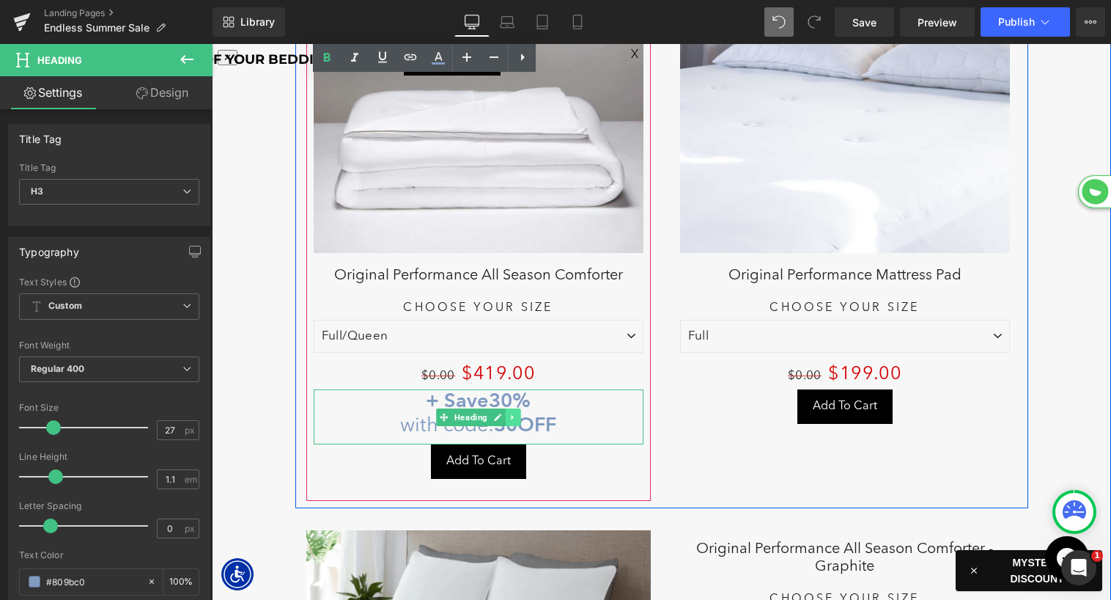
scroll to position [8929, 899]
click at [513, 408] on link at bounding box center [512, 417] width 15 height 18
click at [506, 413] on icon at bounding box center [505, 417] width 8 height 8
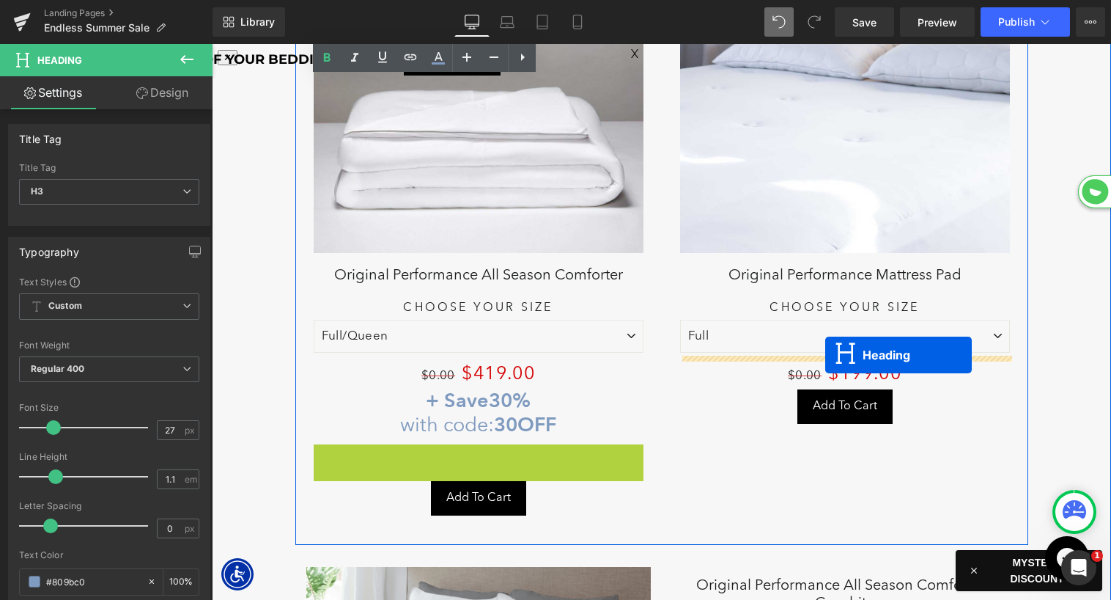
scroll to position [7, 7]
drag, startPoint x: 448, startPoint y: 435, endPoint x: 819, endPoint y: 351, distance: 380.3
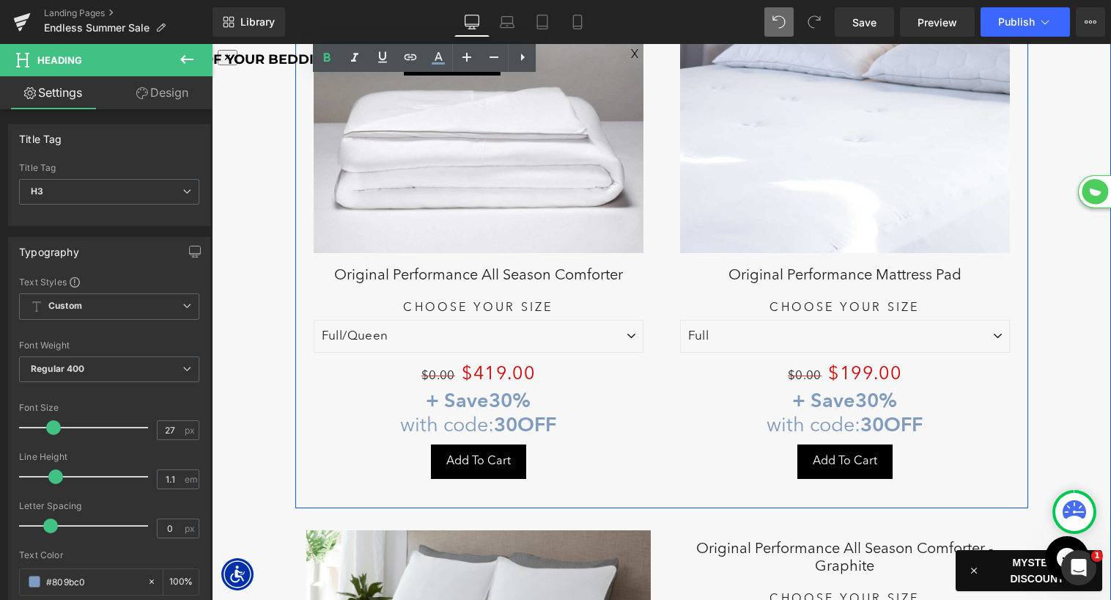
scroll to position [8929, 899]
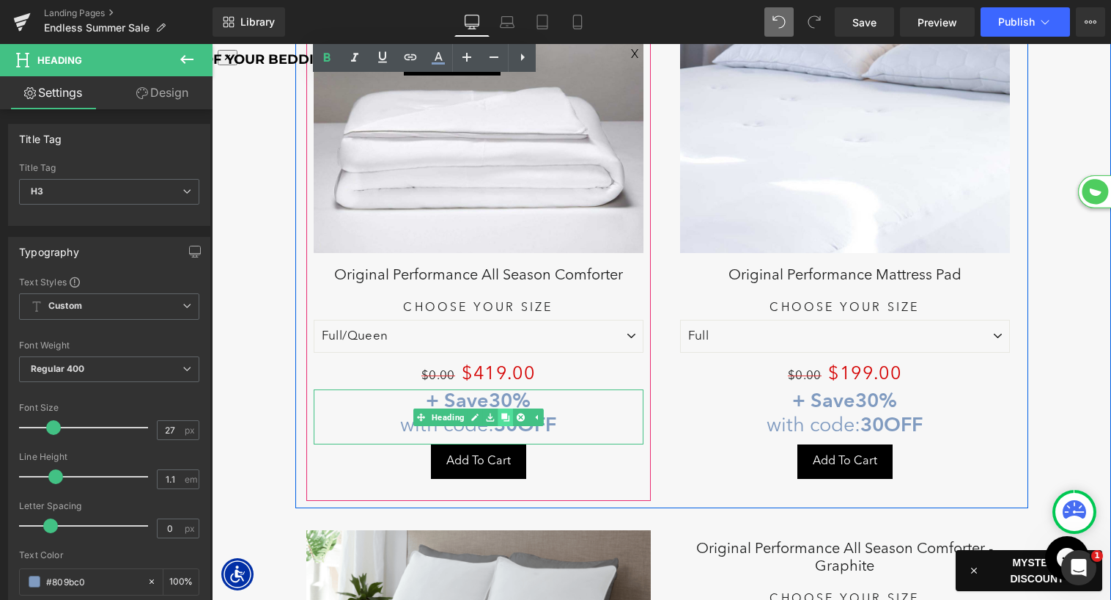
click at [503, 413] on icon at bounding box center [505, 417] width 8 height 8
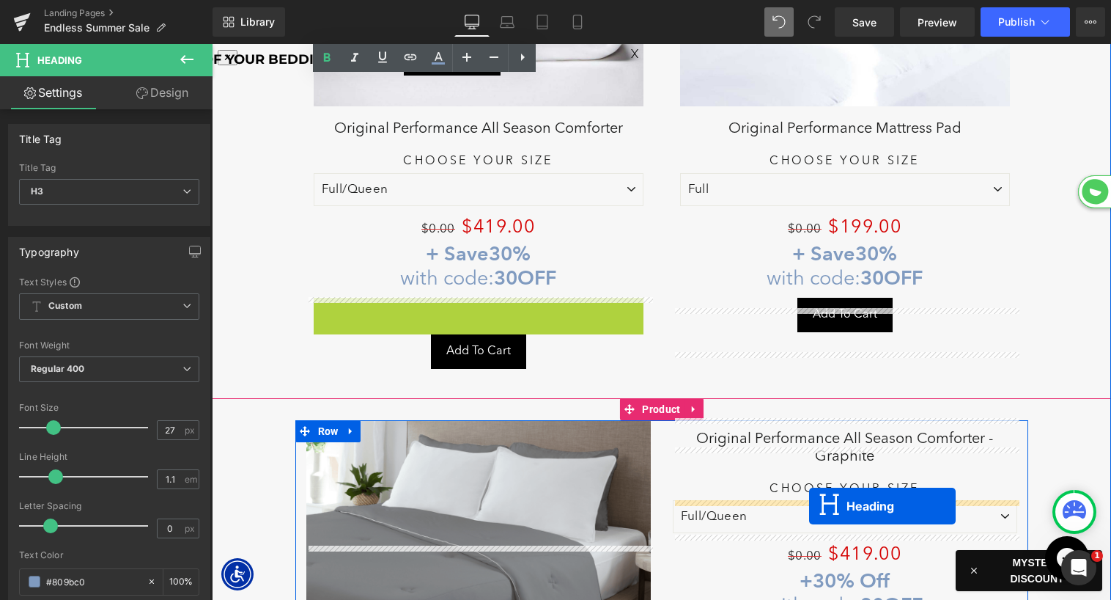
scroll to position [6530, 0]
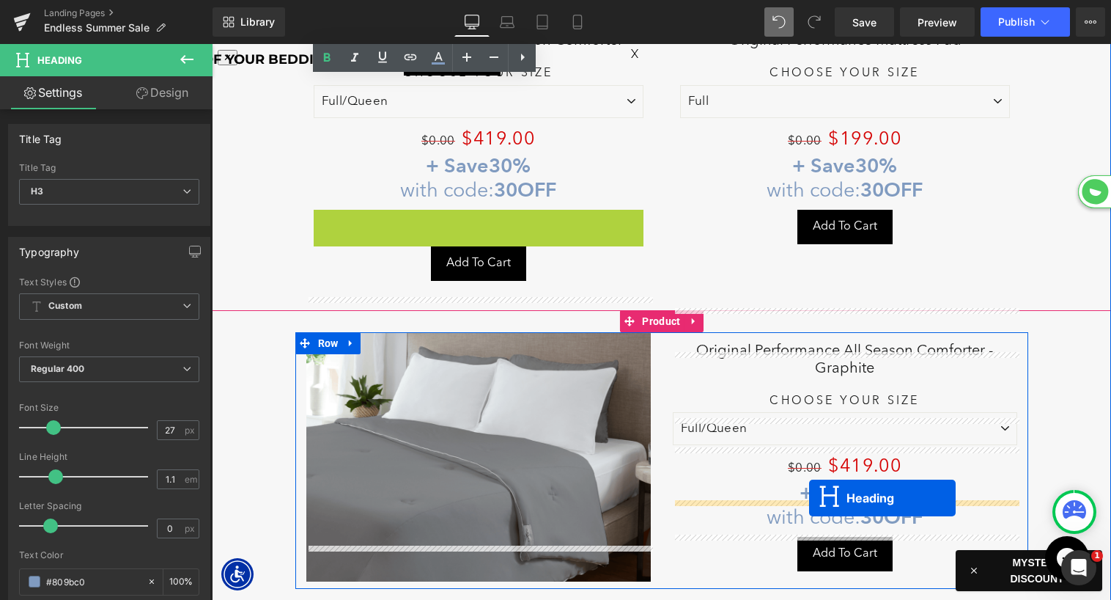
drag, startPoint x: 448, startPoint y: 431, endPoint x: 809, endPoint y: 498, distance: 367.4
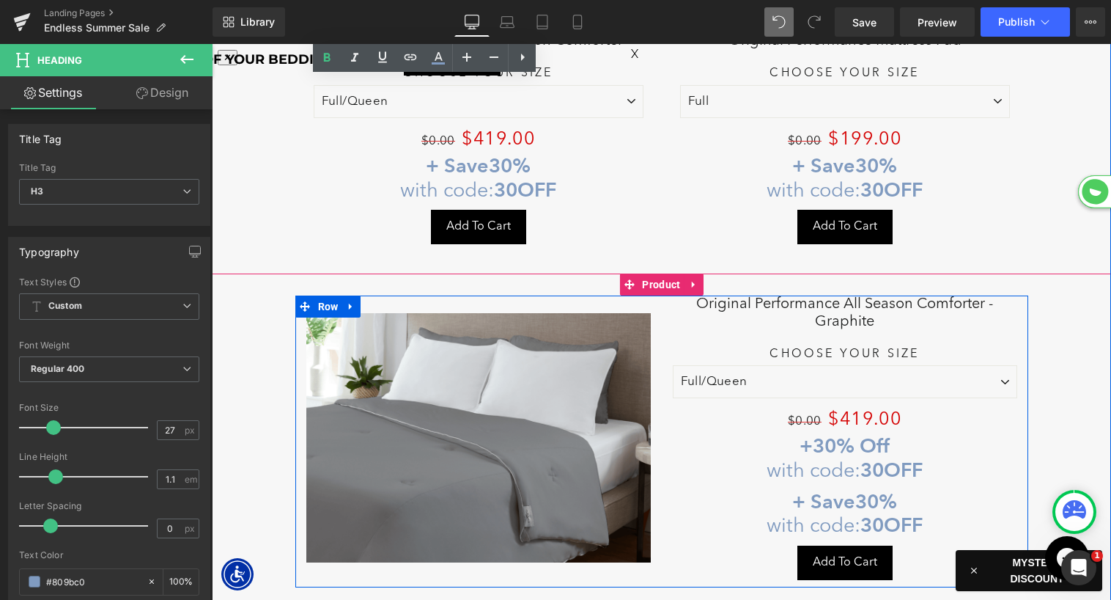
scroll to position [8960, 899]
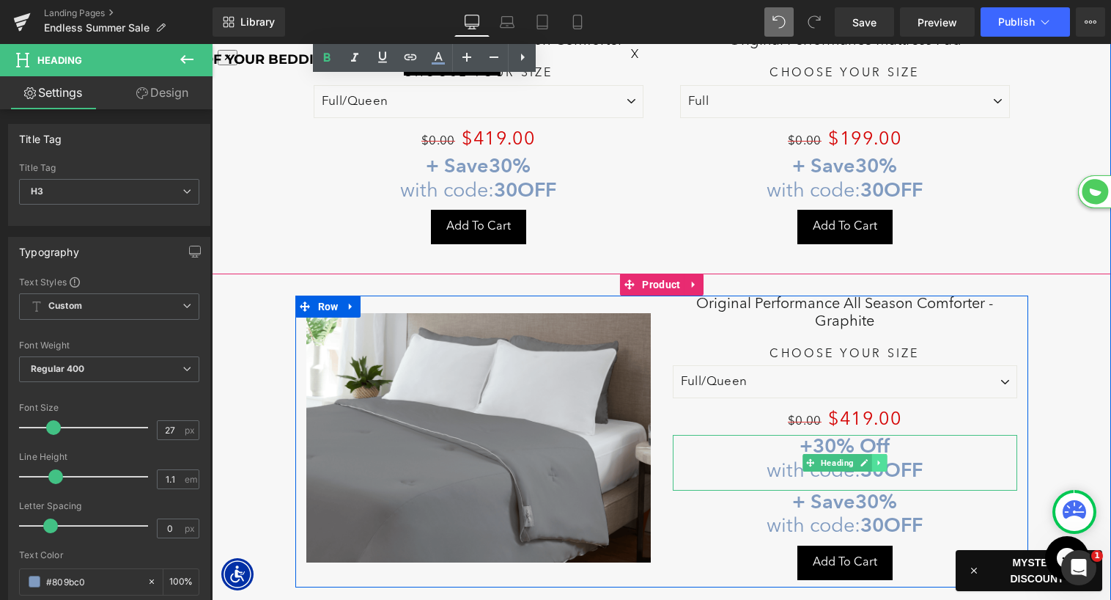
click at [883, 454] on link at bounding box center [878, 463] width 15 height 18
click at [884, 458] on icon at bounding box center [887, 462] width 8 height 8
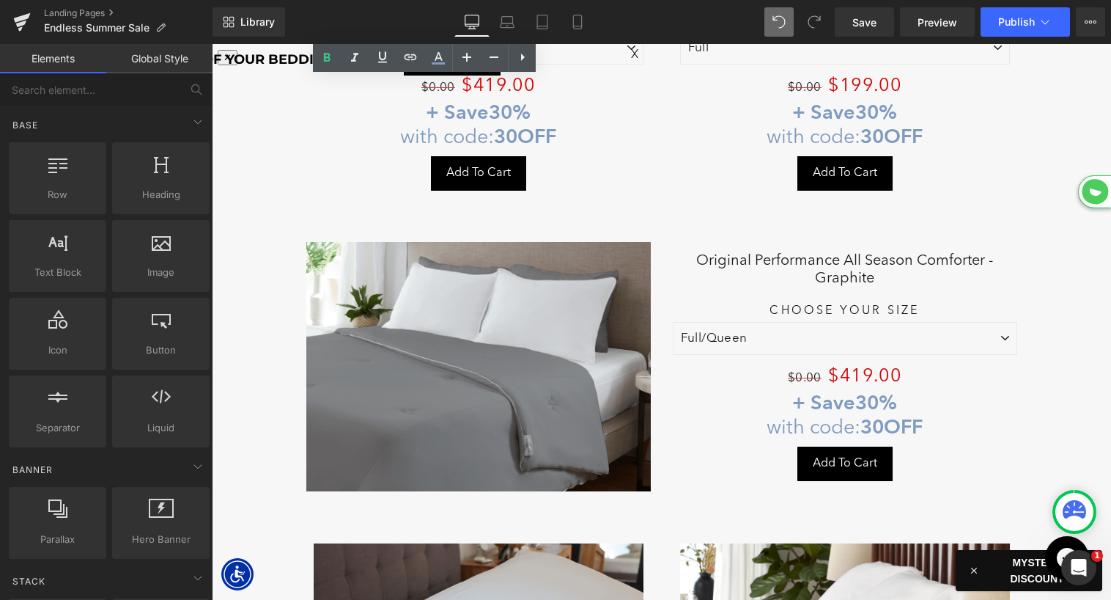
scroll to position [6618, 0]
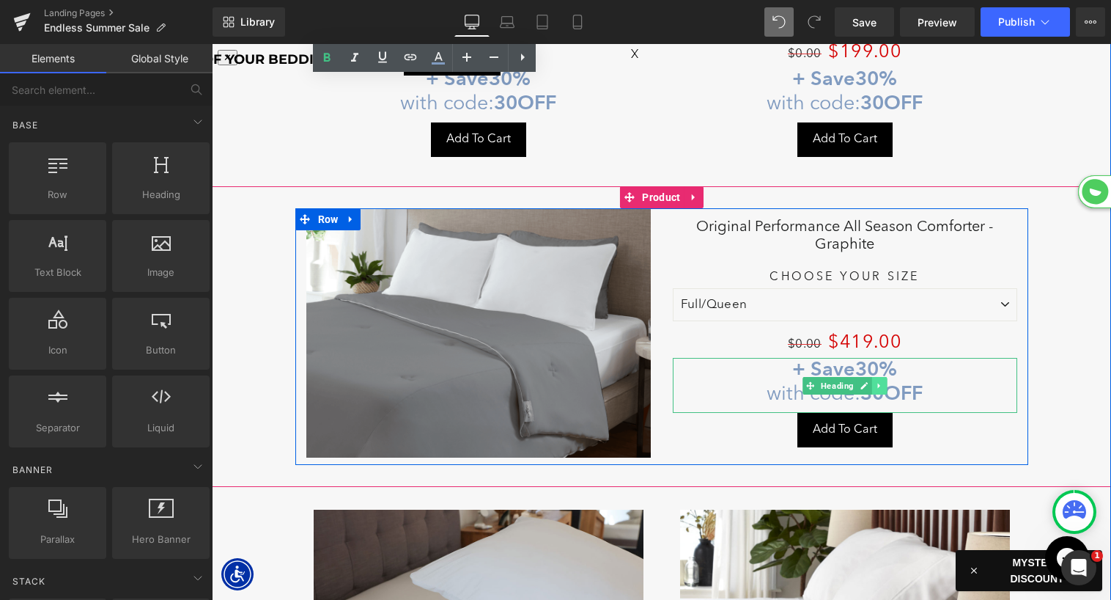
click at [878, 383] on icon at bounding box center [878, 385] width 2 height 5
click at [873, 381] on icon at bounding box center [872, 385] width 8 height 8
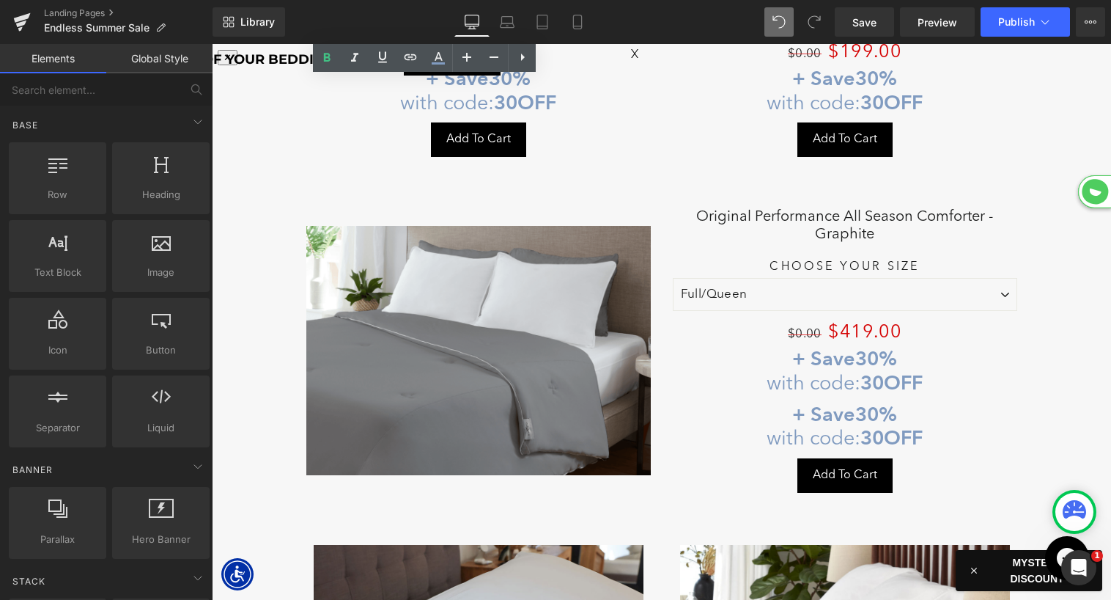
scroll to position [7, 7]
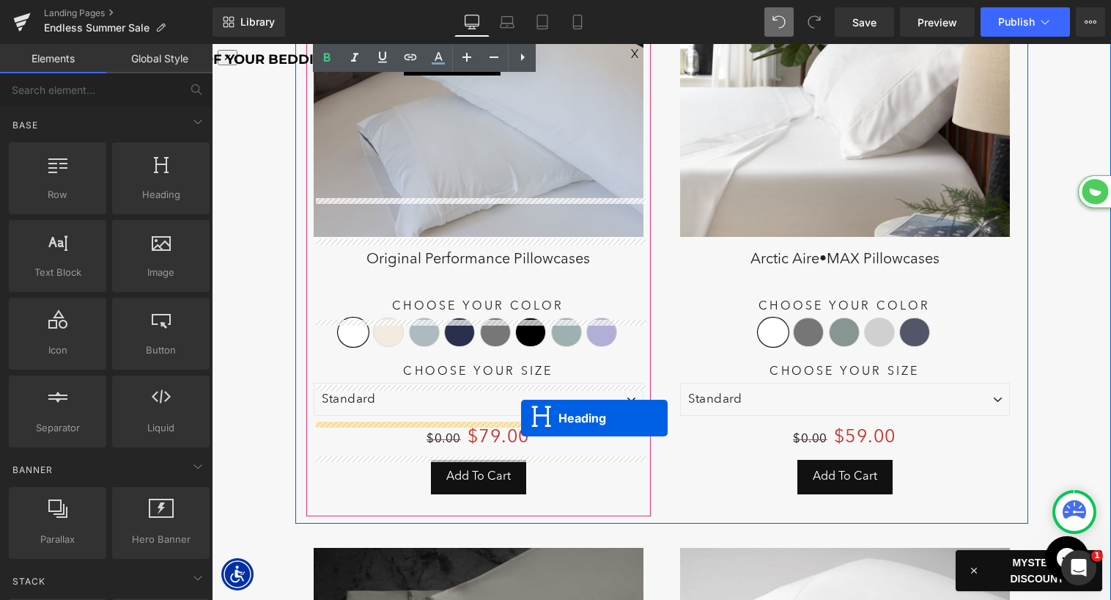
drag, startPoint x: 811, startPoint y: 390, endPoint x: 521, endPoint y: 418, distance: 290.8
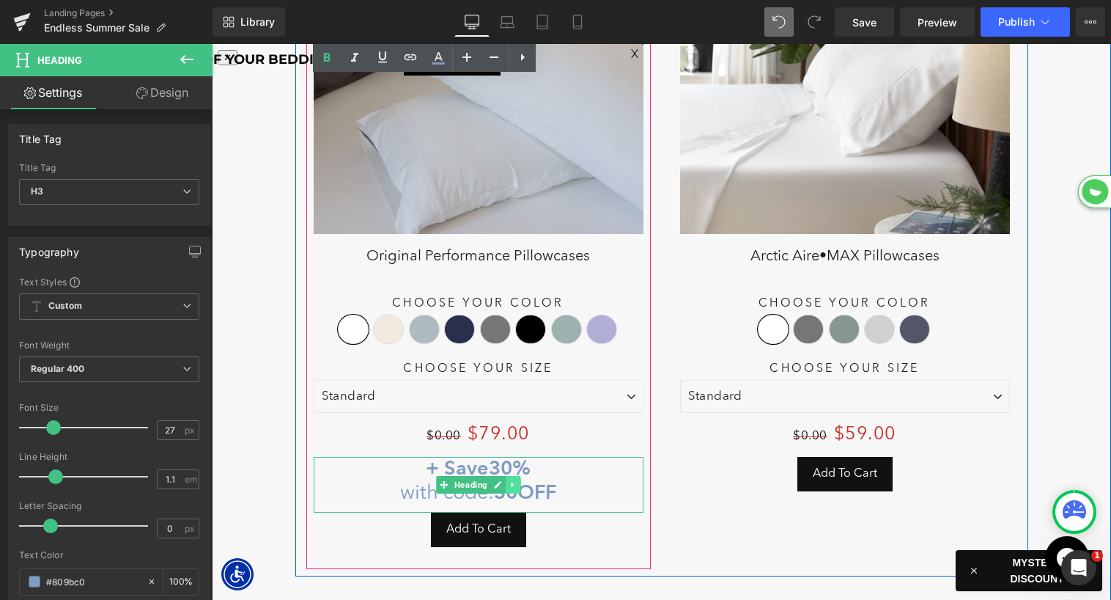
click at [515, 480] on icon at bounding box center [513, 484] width 8 height 9
click at [502, 481] on icon at bounding box center [505, 485] width 8 height 8
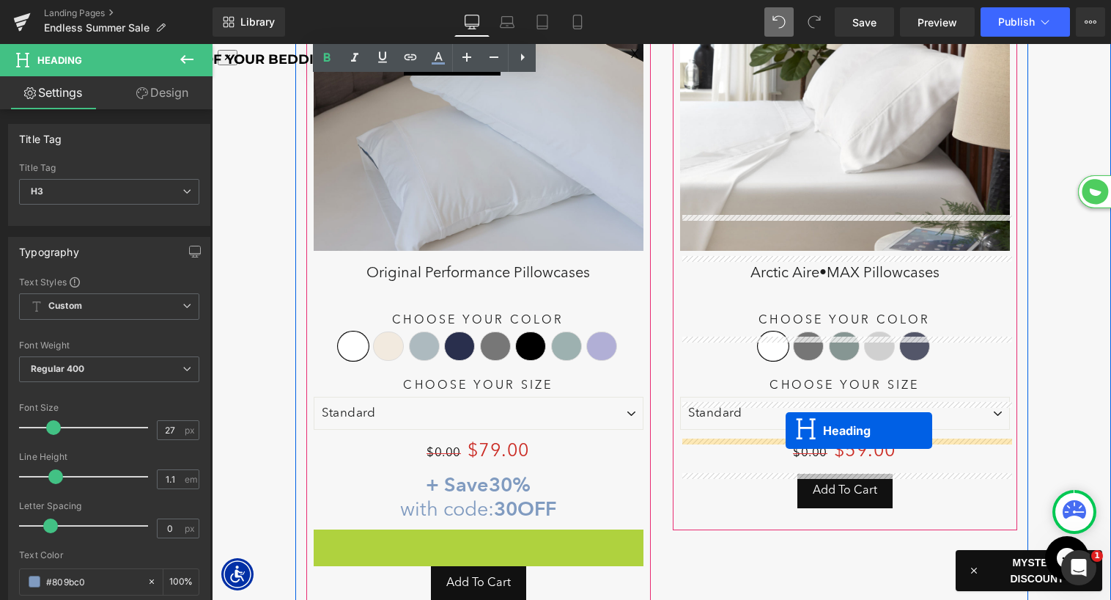
drag, startPoint x: 446, startPoint y: 517, endPoint x: 786, endPoint y: 429, distance: 352.2
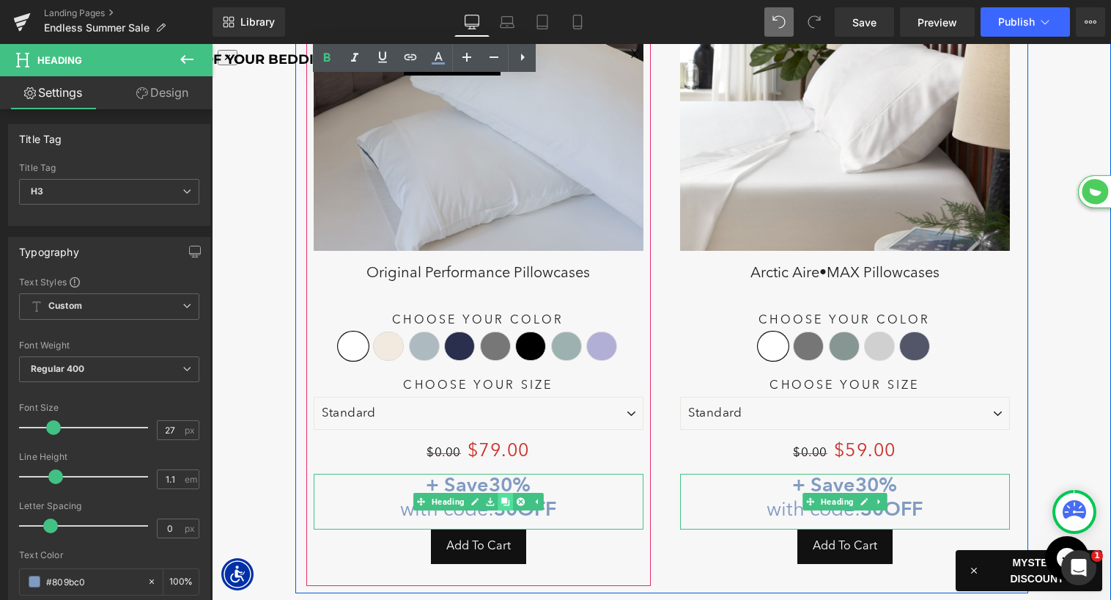
click at [504, 498] on icon at bounding box center [505, 502] width 8 height 8
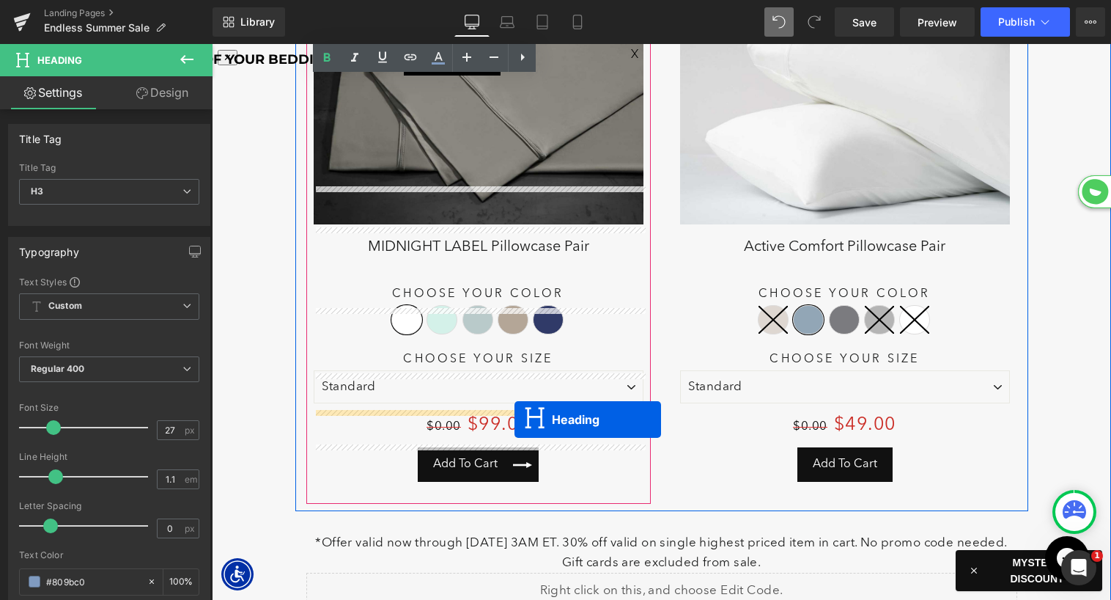
drag, startPoint x: 440, startPoint y: 303, endPoint x: 515, endPoint y: 419, distance: 137.4
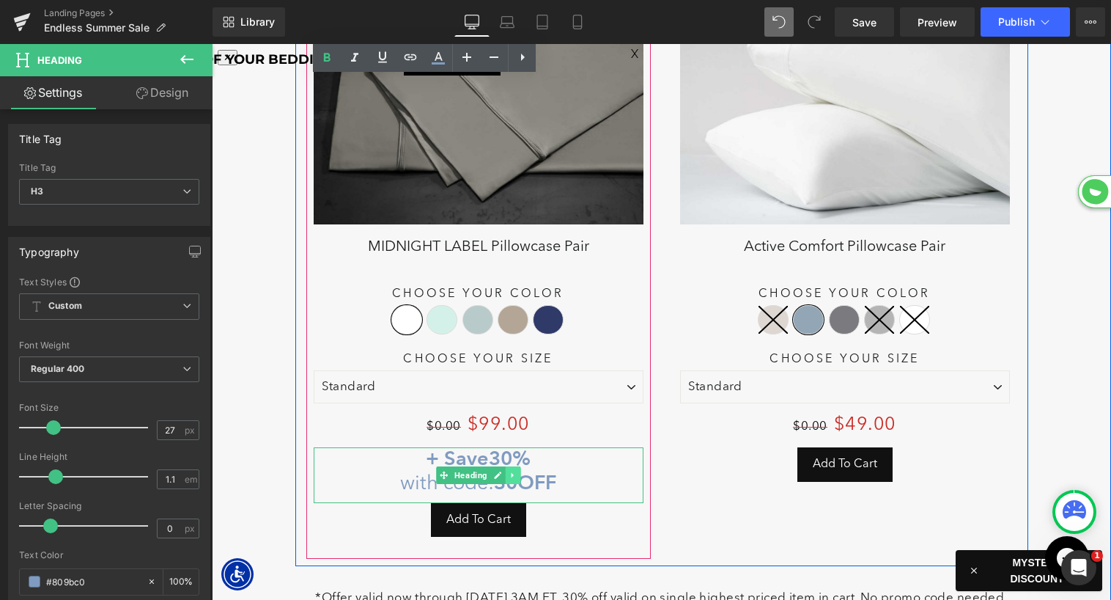
click at [506, 466] on link at bounding box center [512, 475] width 15 height 18
click at [506, 471] on icon at bounding box center [505, 475] width 8 height 8
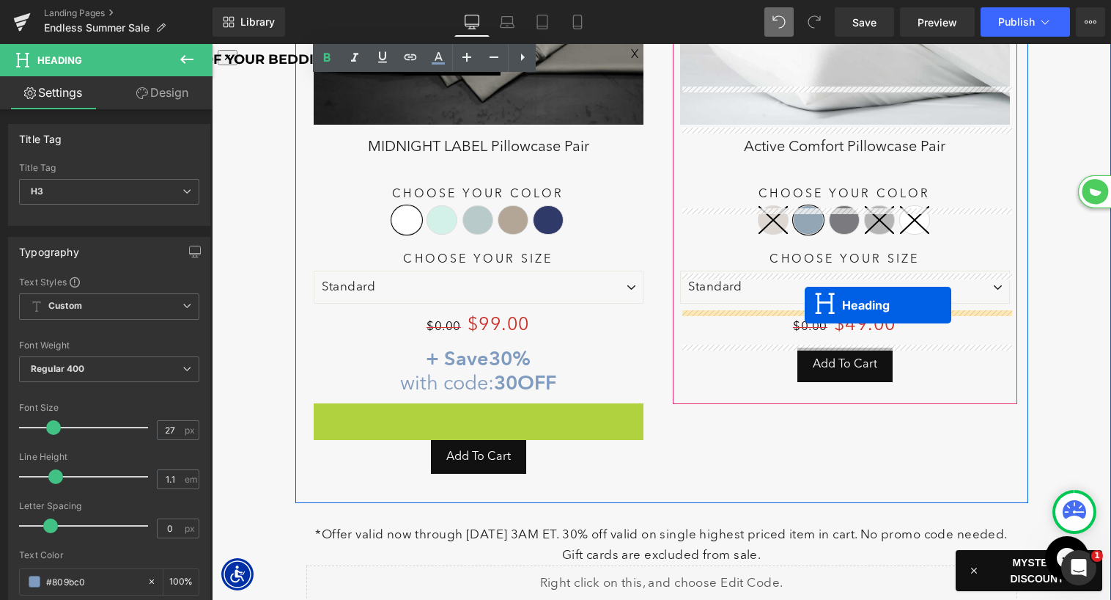
drag, startPoint x: 445, startPoint y: 391, endPoint x: 806, endPoint y: 300, distance: 372.4
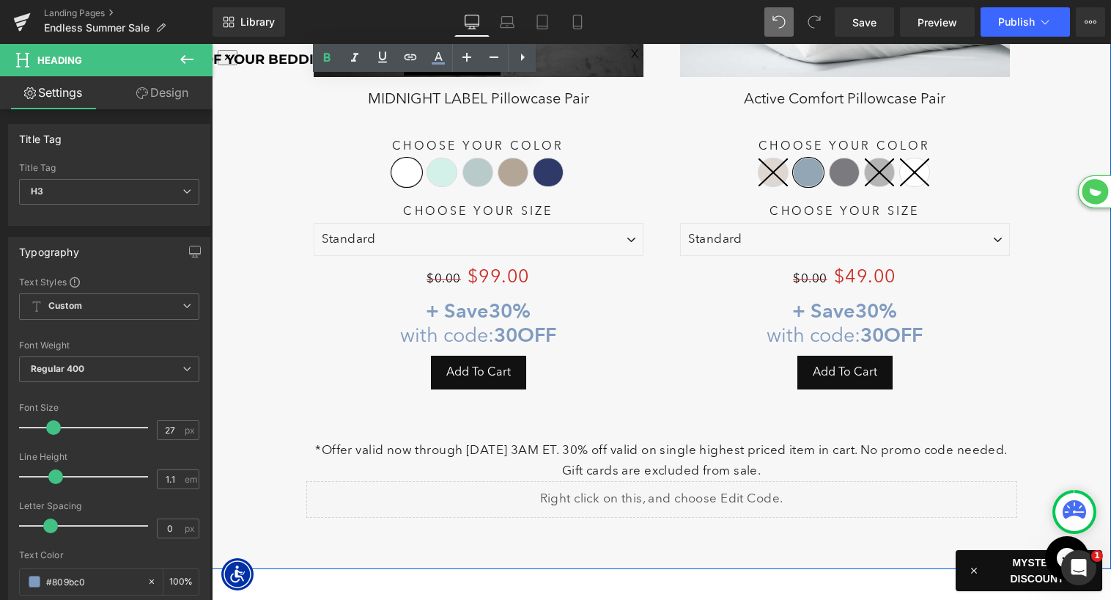
click at [648, 440] on div "*Offer valid now through [DATE] 3AM ET. 30% off valid on single highest priced …" at bounding box center [661, 460] width 711 height 40
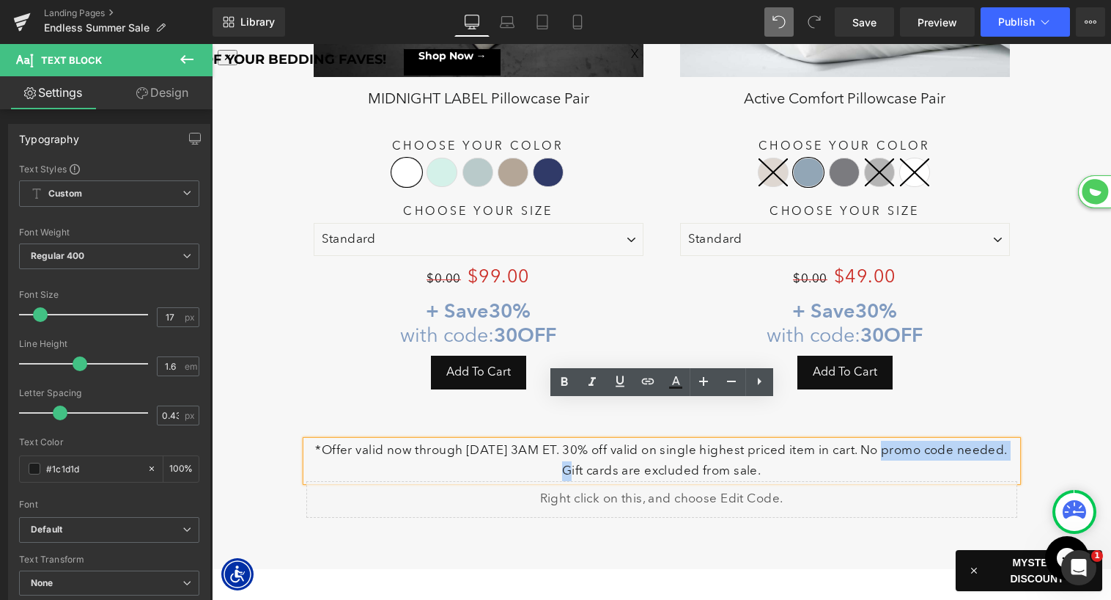
drag, startPoint x: 898, startPoint y: 411, endPoint x: 579, endPoint y: 430, distance: 319.4
click at [579, 440] on p "*Offer valid now through [DATE] 3AM ET. 30% off valid on single highest priced …" at bounding box center [661, 460] width 711 height 40
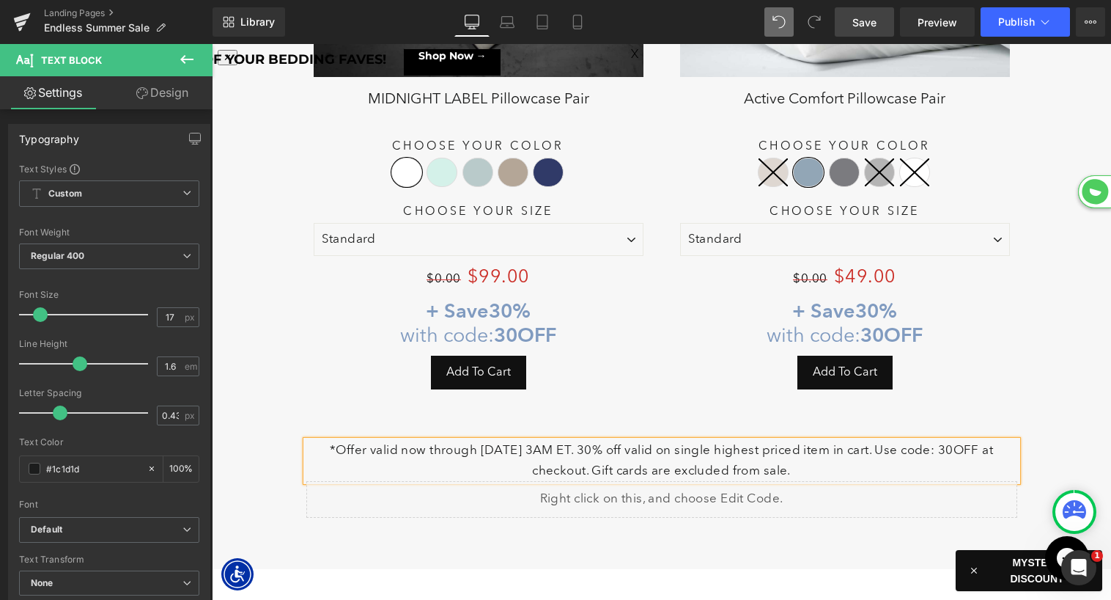
click at [857, 21] on span "Save" at bounding box center [864, 22] width 24 height 15
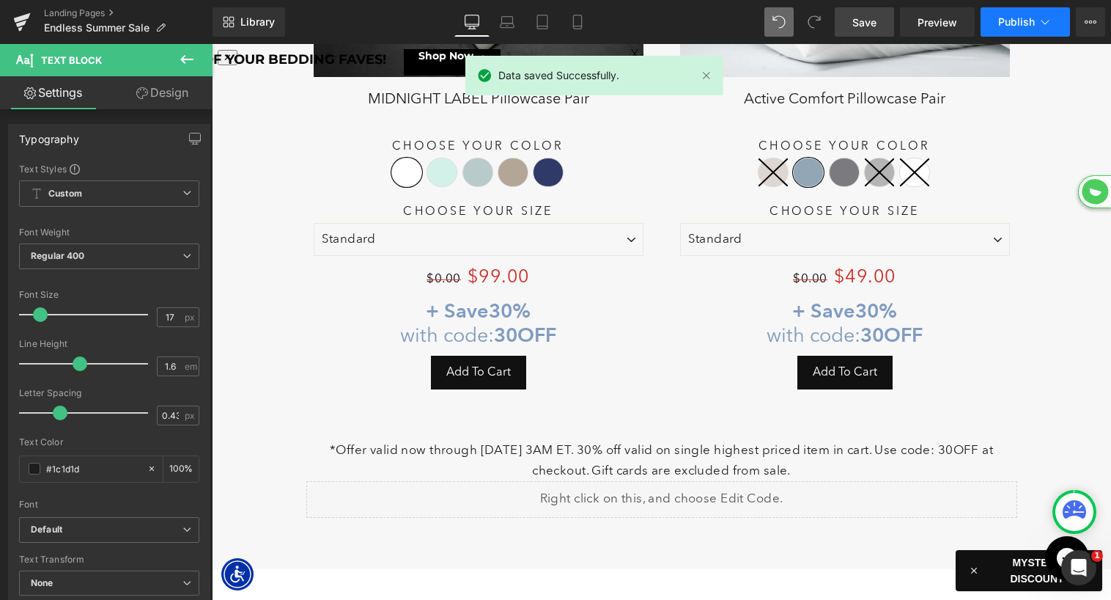
click at [1021, 29] on button "Publish" at bounding box center [1025, 21] width 89 height 29
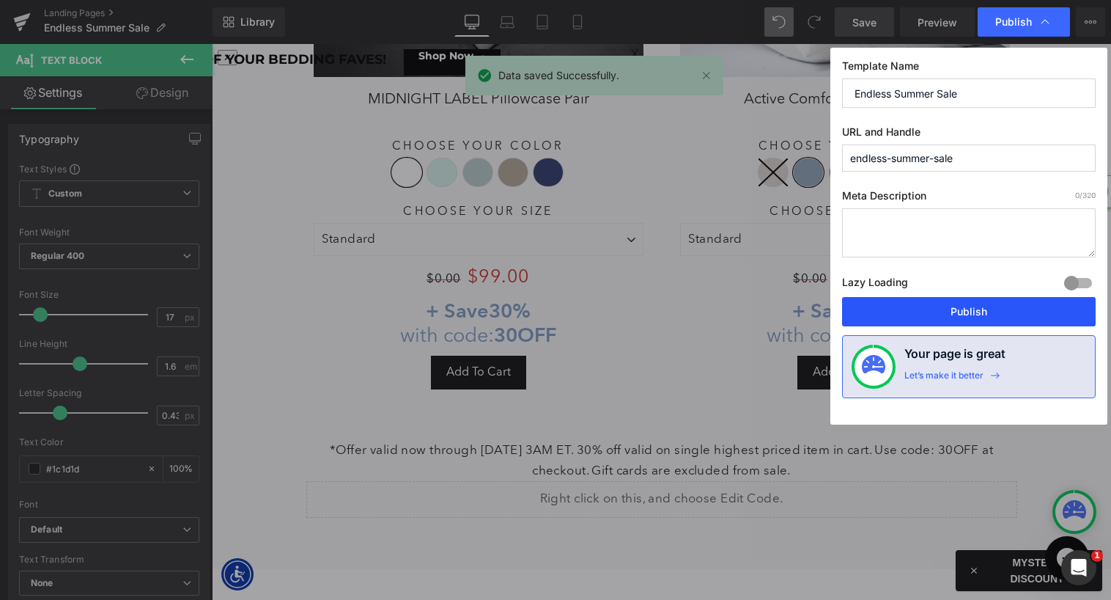
drag, startPoint x: 932, startPoint y: 308, endPoint x: 720, endPoint y: 263, distance: 216.5
click at [932, 308] on button "Publish" at bounding box center [969, 311] width 254 height 29
